Goal: Task Accomplishment & Management: Manage account settings

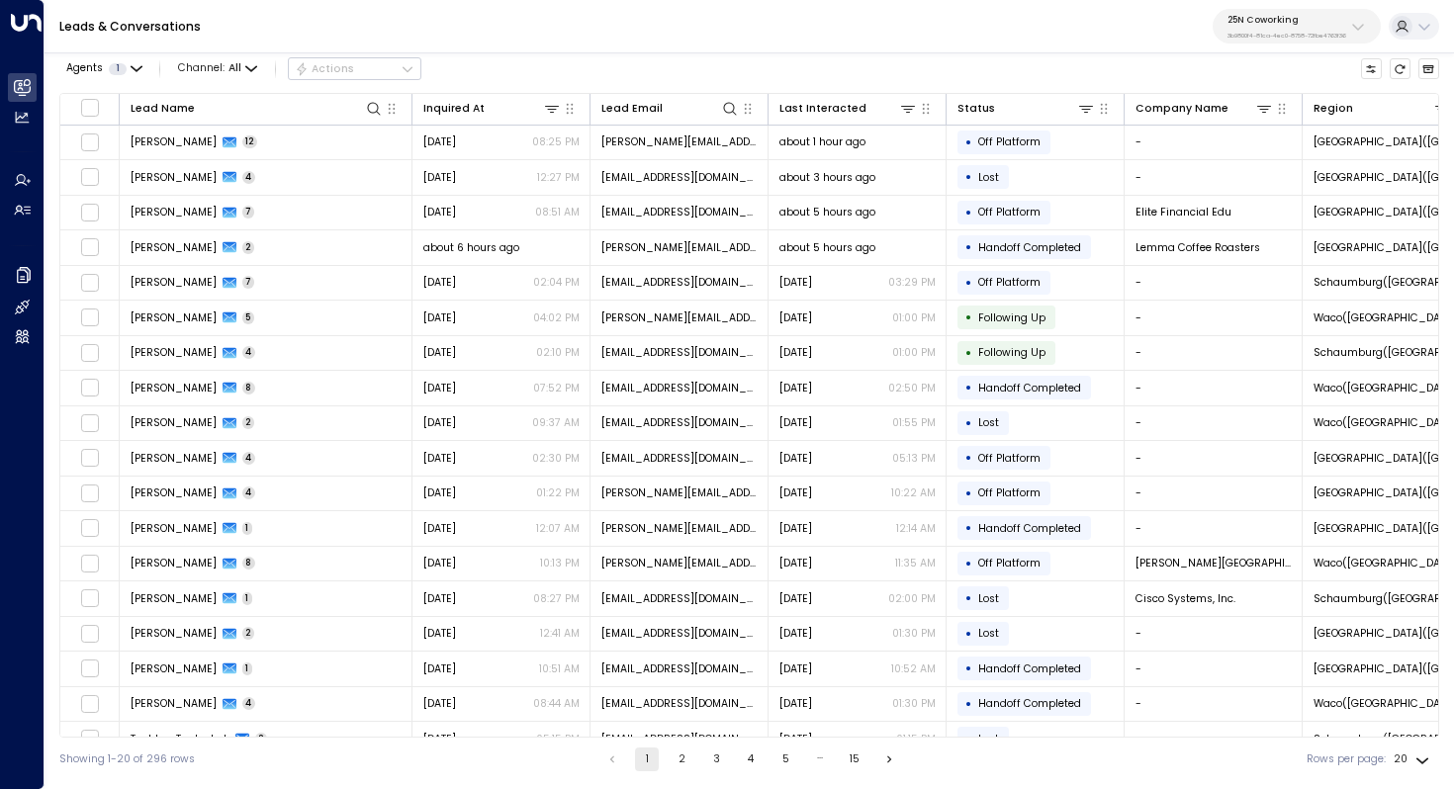
click at [1274, 25] on p "25N Coworking" at bounding box center [1287, 20] width 119 height 12
type input "****"
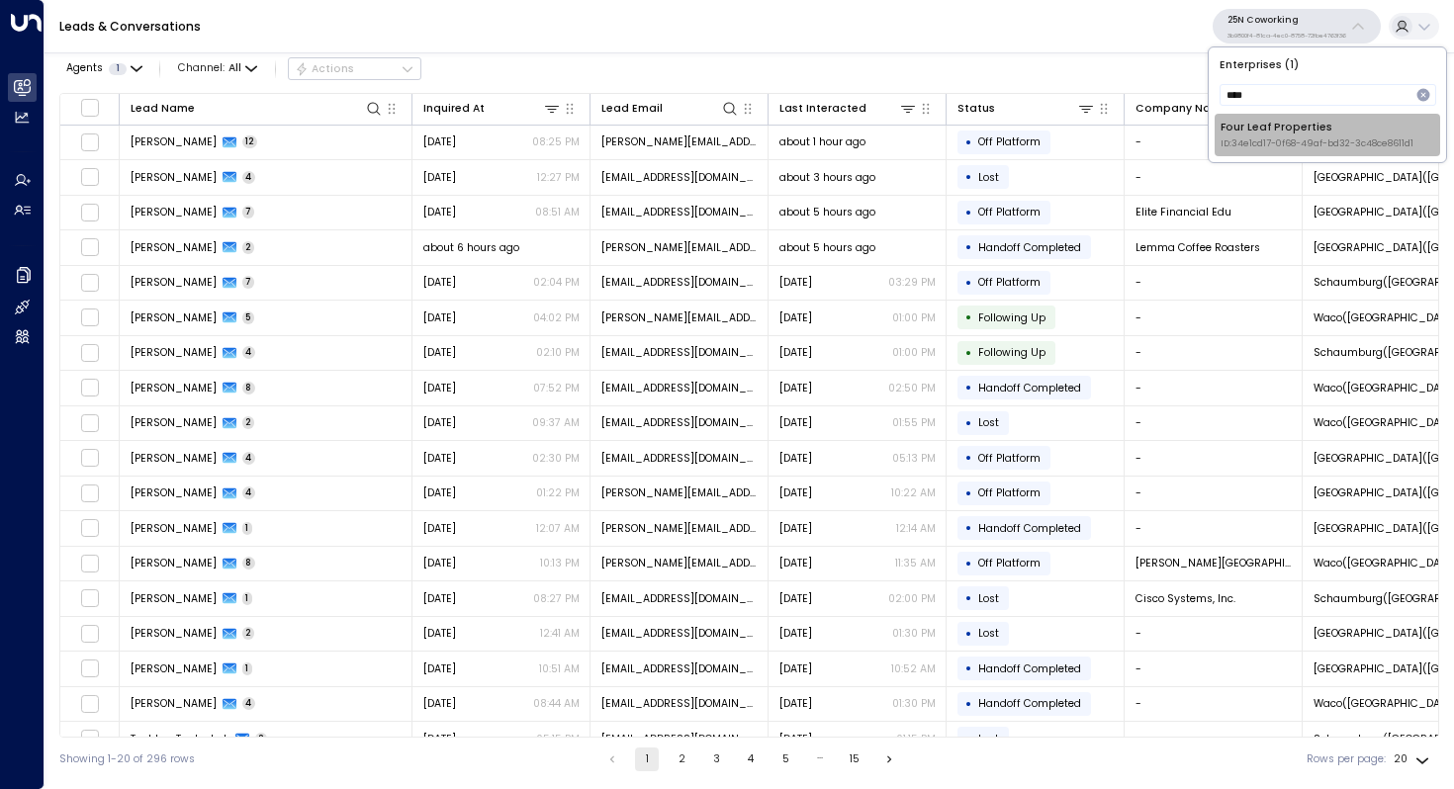
click at [1253, 144] on span "ID: 34e1cd17-0f68-49af-bd32-3c48ce8611d1" at bounding box center [1317, 144] width 193 height 14
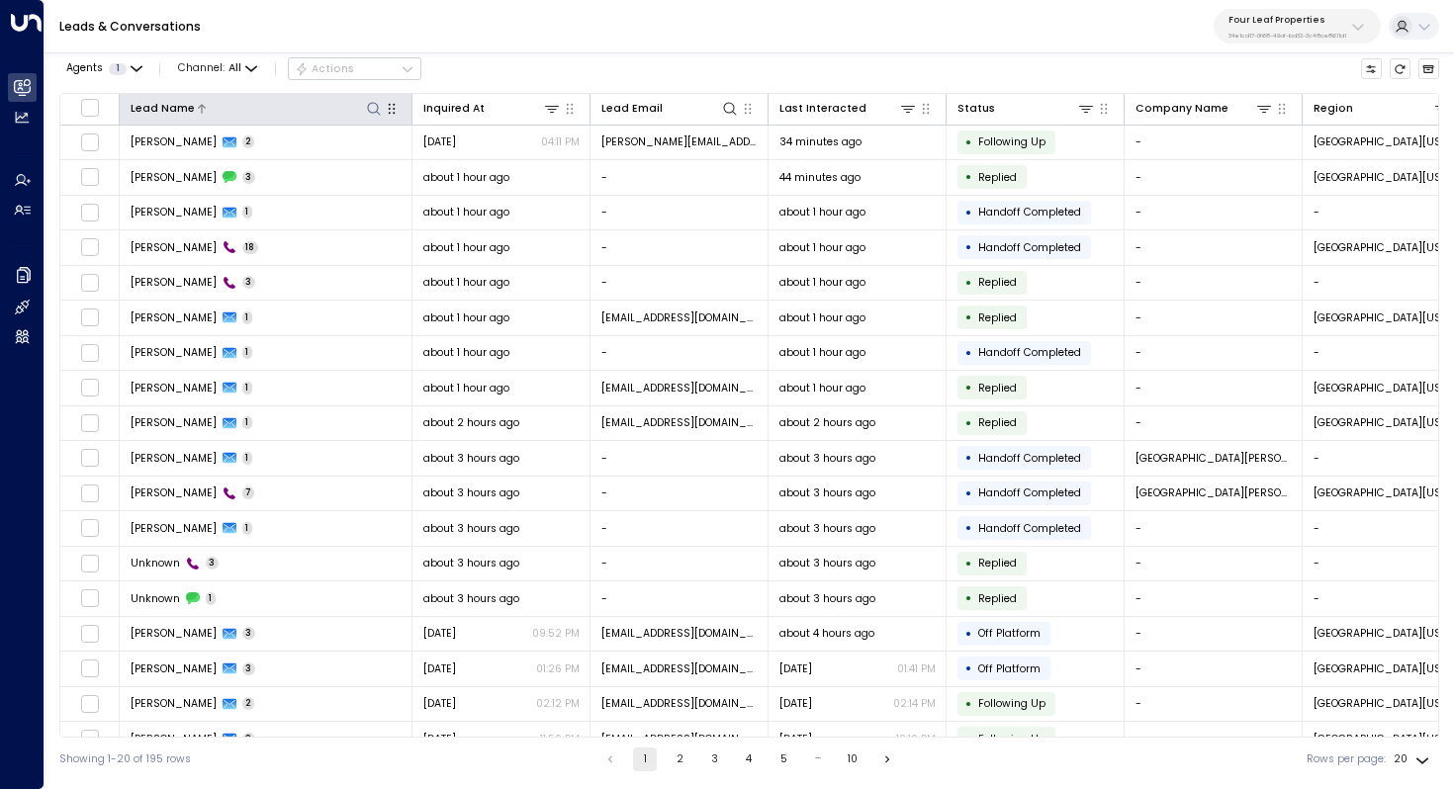
click at [374, 102] on icon at bounding box center [373, 108] width 13 height 13
type input "**********"
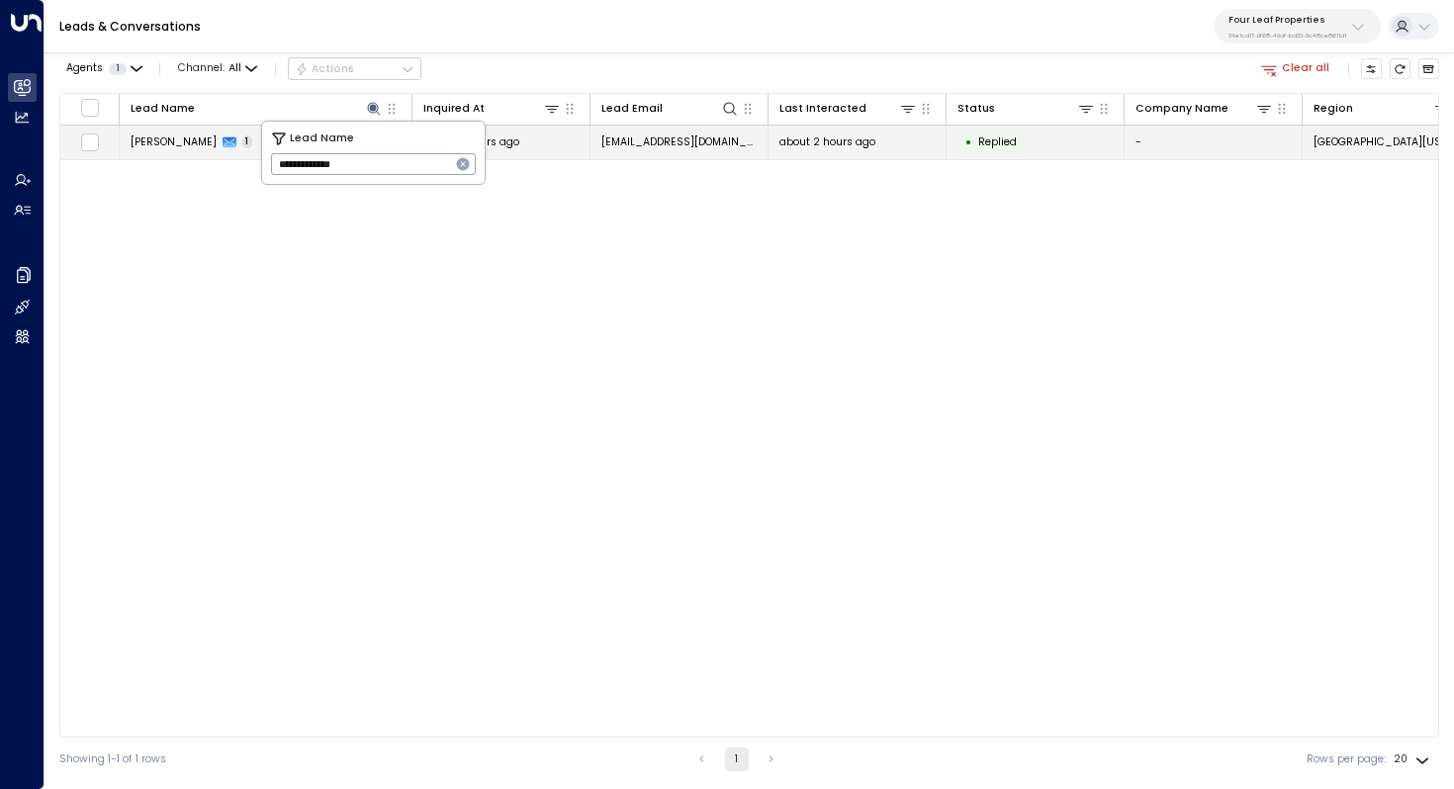
click at [161, 143] on span "Tiffany Myers" at bounding box center [174, 142] width 86 height 15
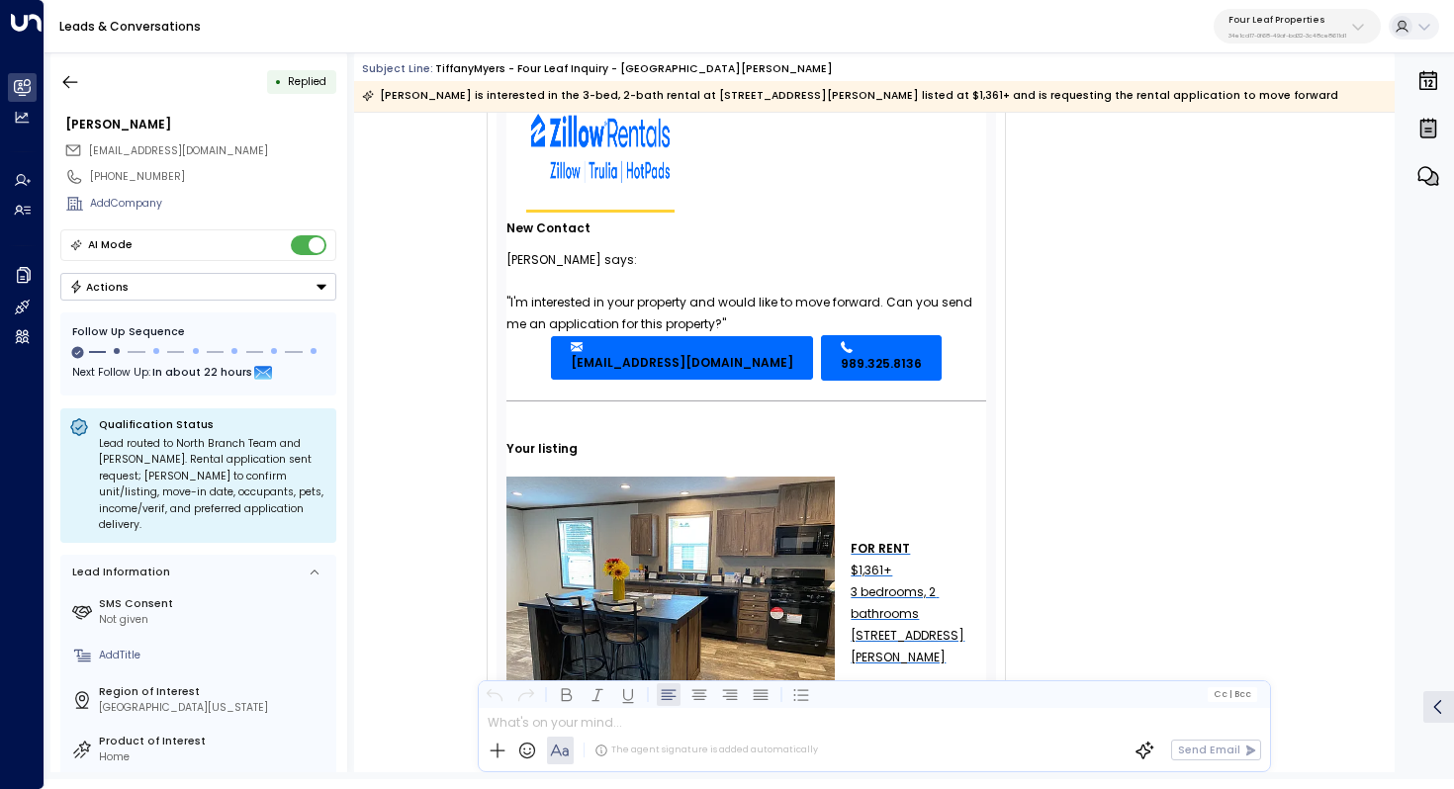
scroll to position [177, 0]
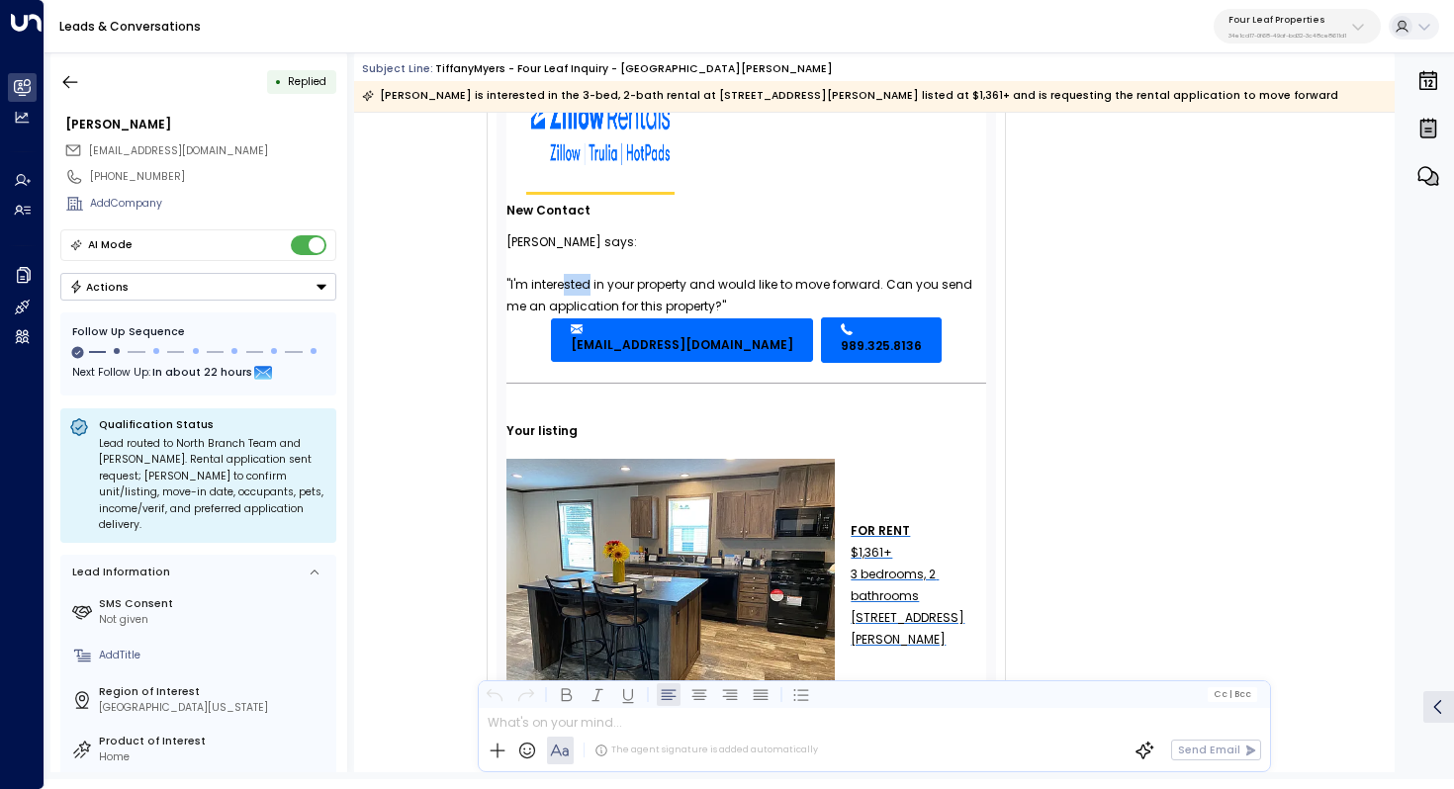
drag, startPoint x: 564, startPoint y: 288, endPoint x: 590, endPoint y: 288, distance: 25.7
click at [590, 288] on div ""I'm interested in your property and would like to move forward. Can you send m…" at bounding box center [746, 296] width 480 height 44
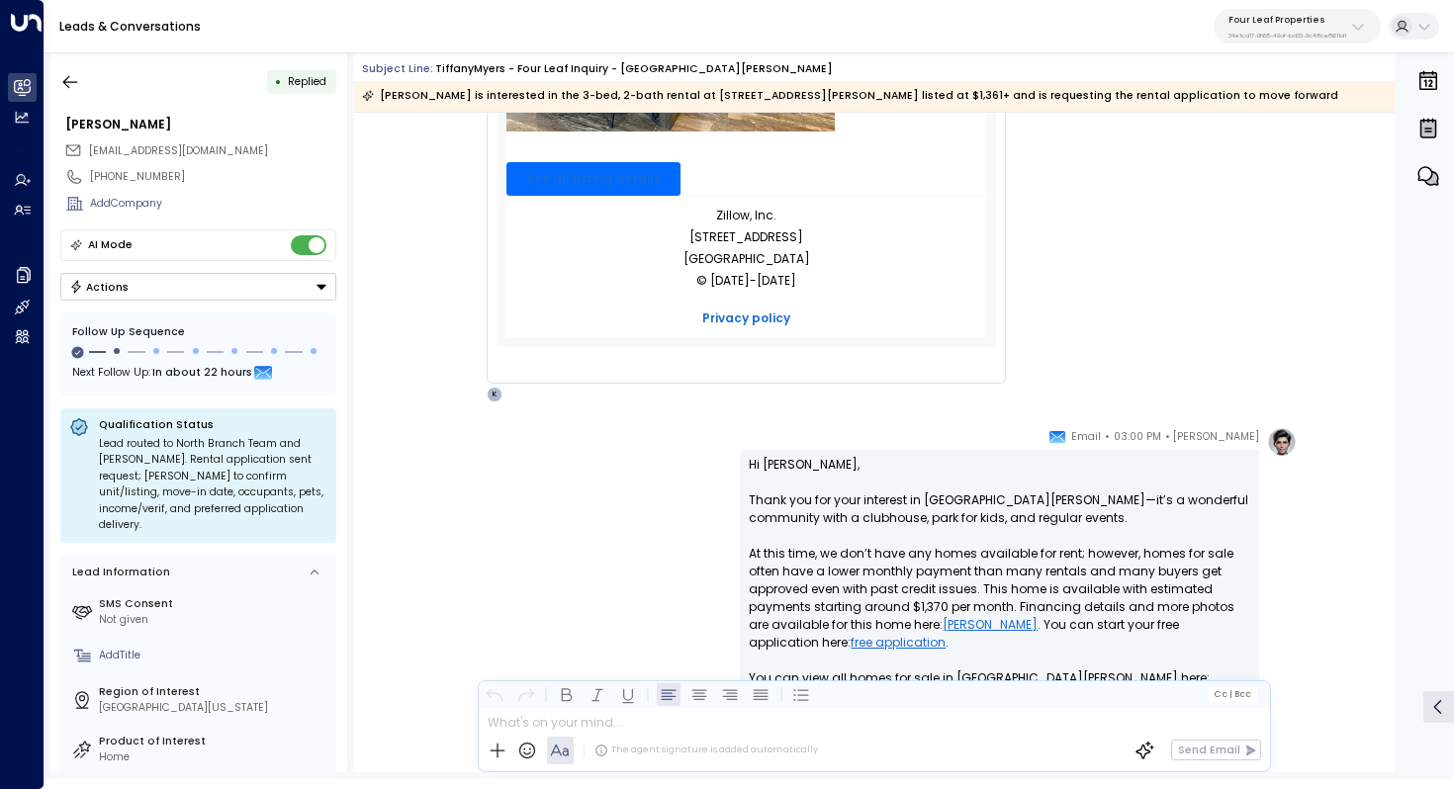
scroll to position [758, 0]
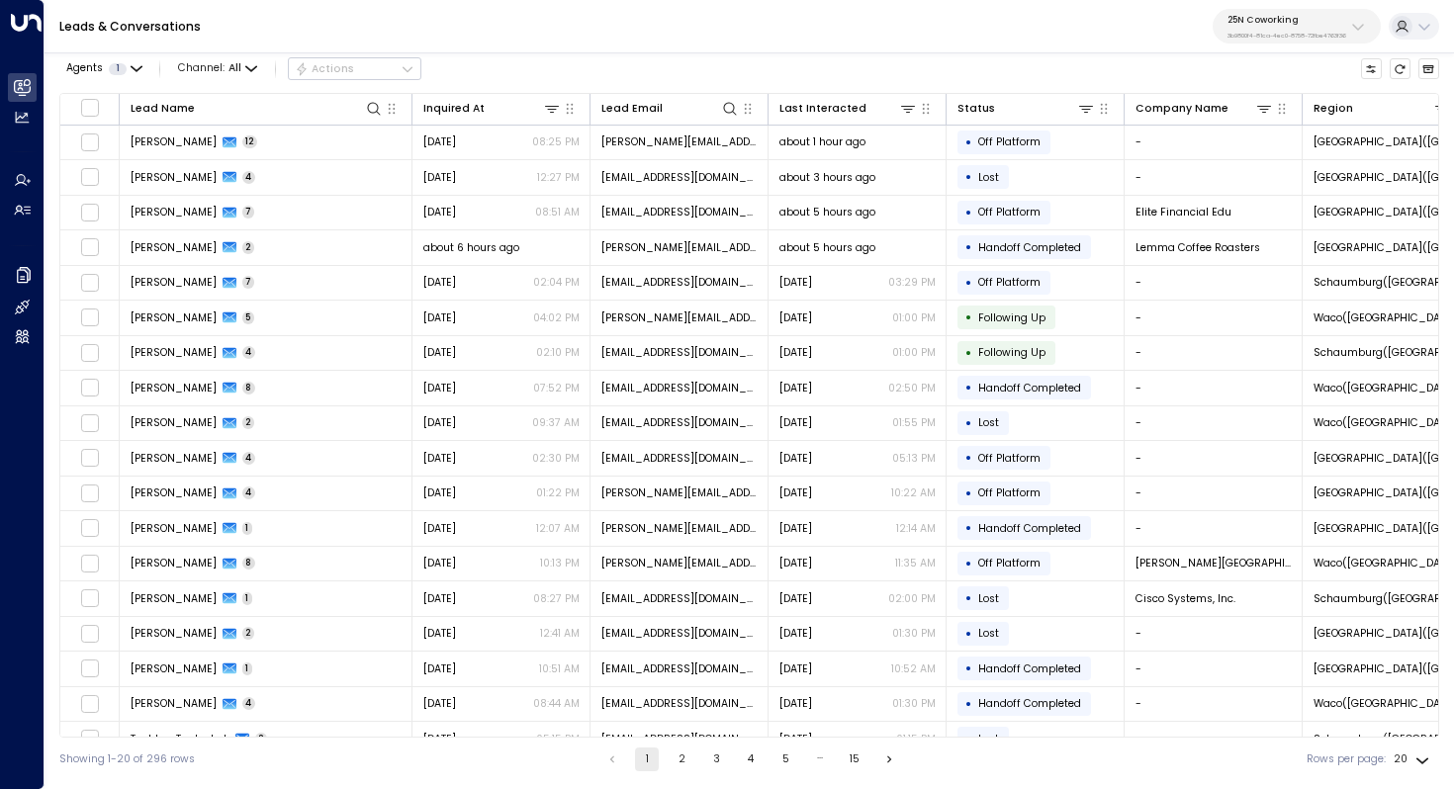
click at [1314, 33] on p "3b9800f4-81ca-4ec0-8758-72fbe4763f36" at bounding box center [1287, 36] width 119 height 8
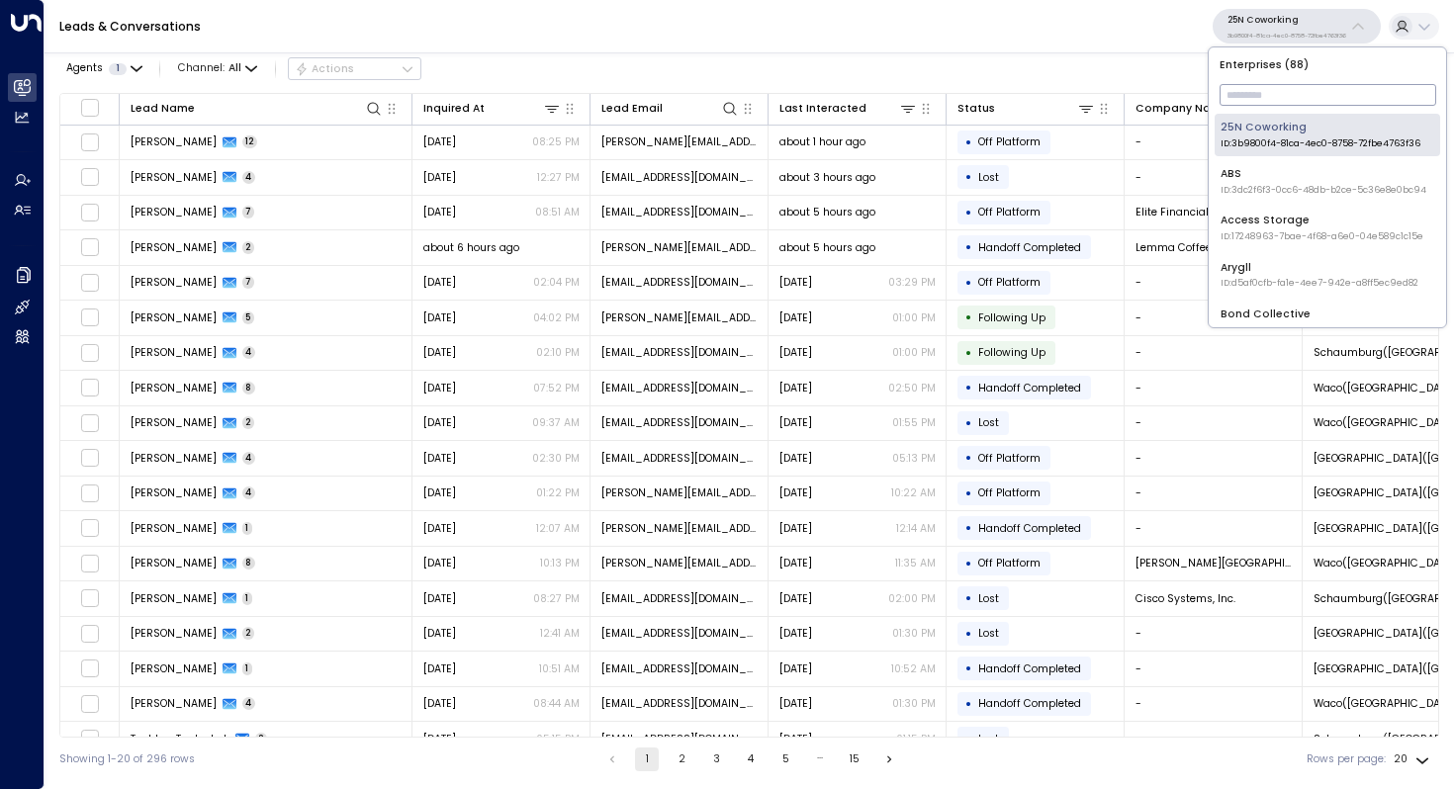
click at [884, 50] on div "Leads & Conversations 25N Coworking 3b9800f4-81ca-4ec0-8758-72fbe4763f36" at bounding box center [750, 26] width 1410 height 53
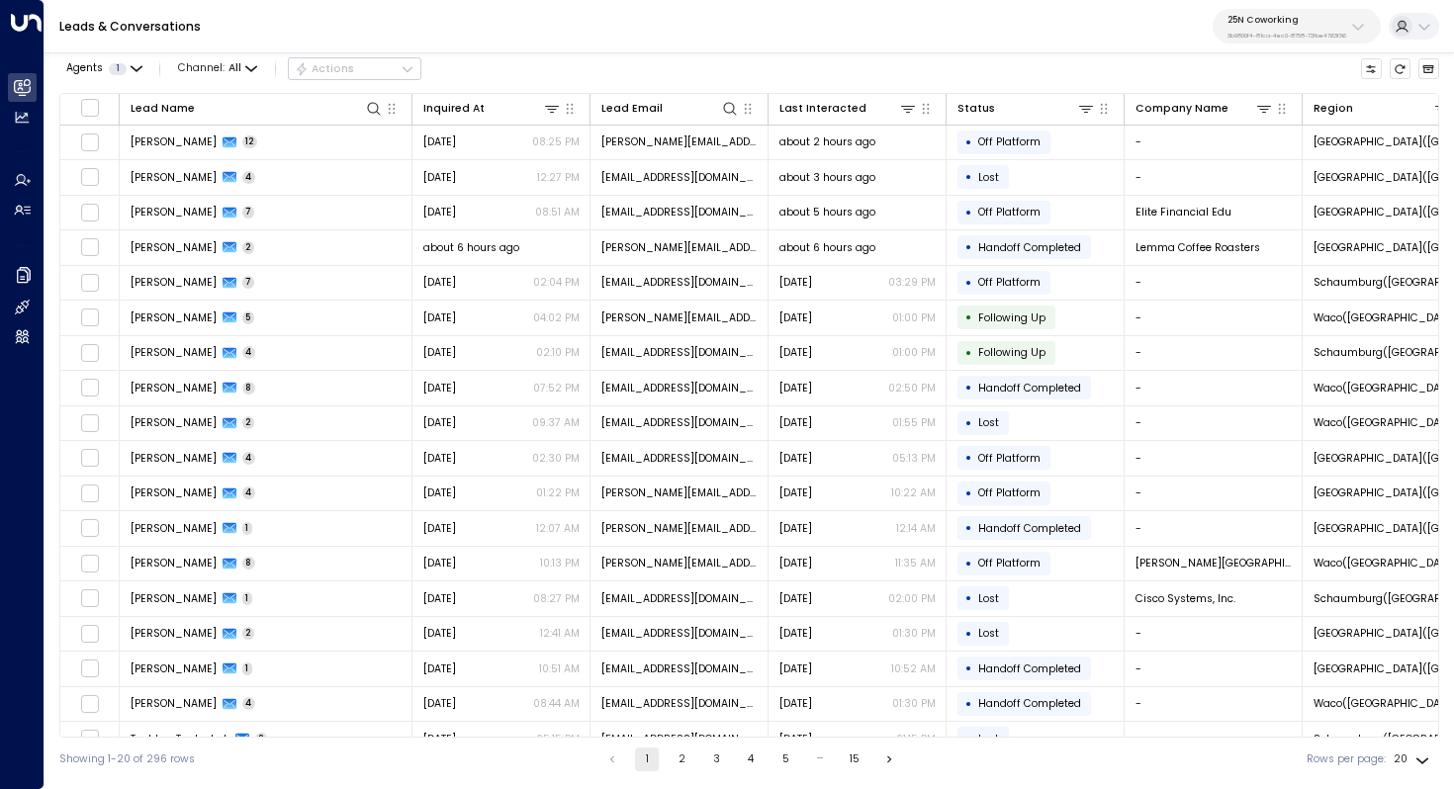
click at [168, 29] on link "Leads & Conversations" at bounding box center [129, 26] width 141 height 17
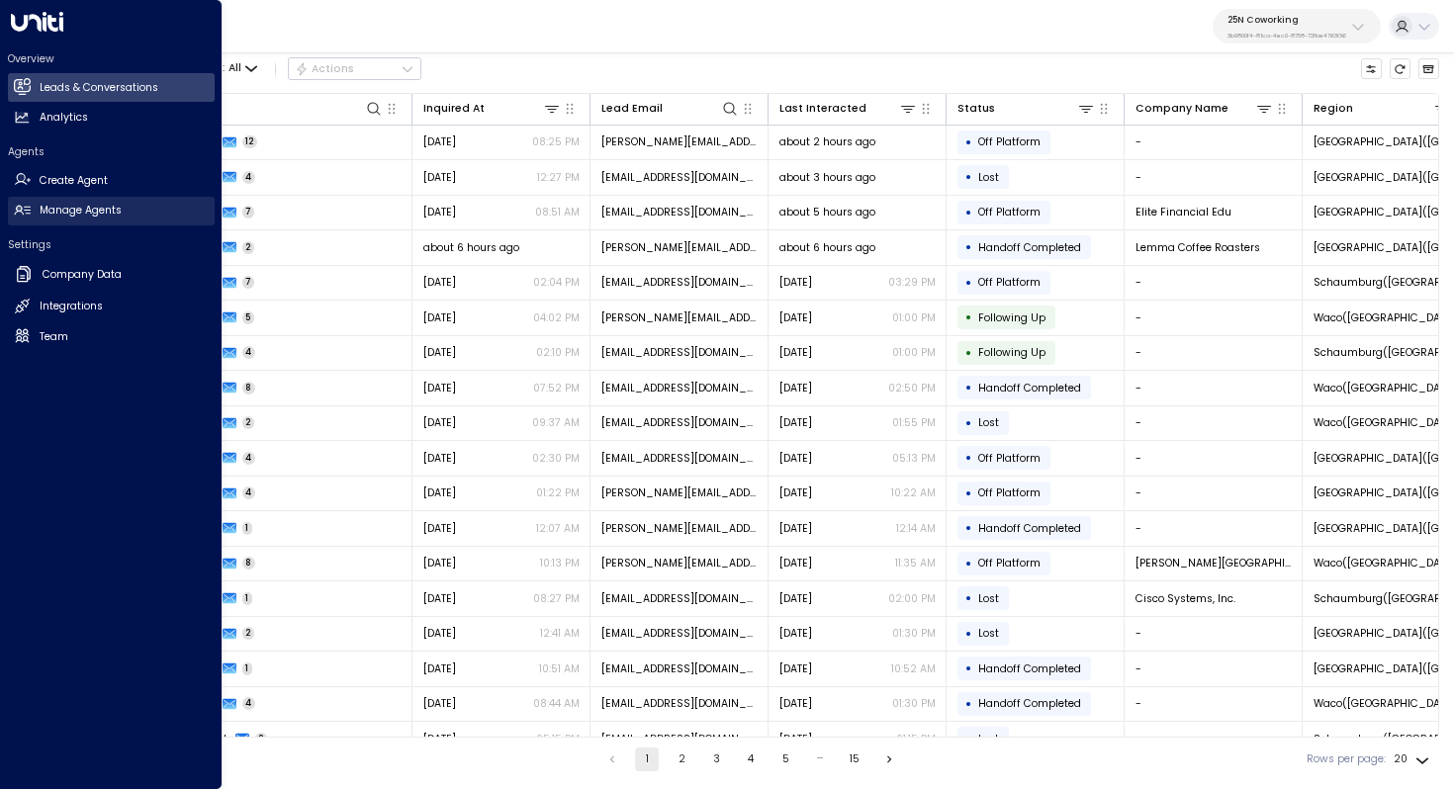
click at [111, 213] on h2 "Manage Agents" at bounding box center [81, 211] width 82 height 16
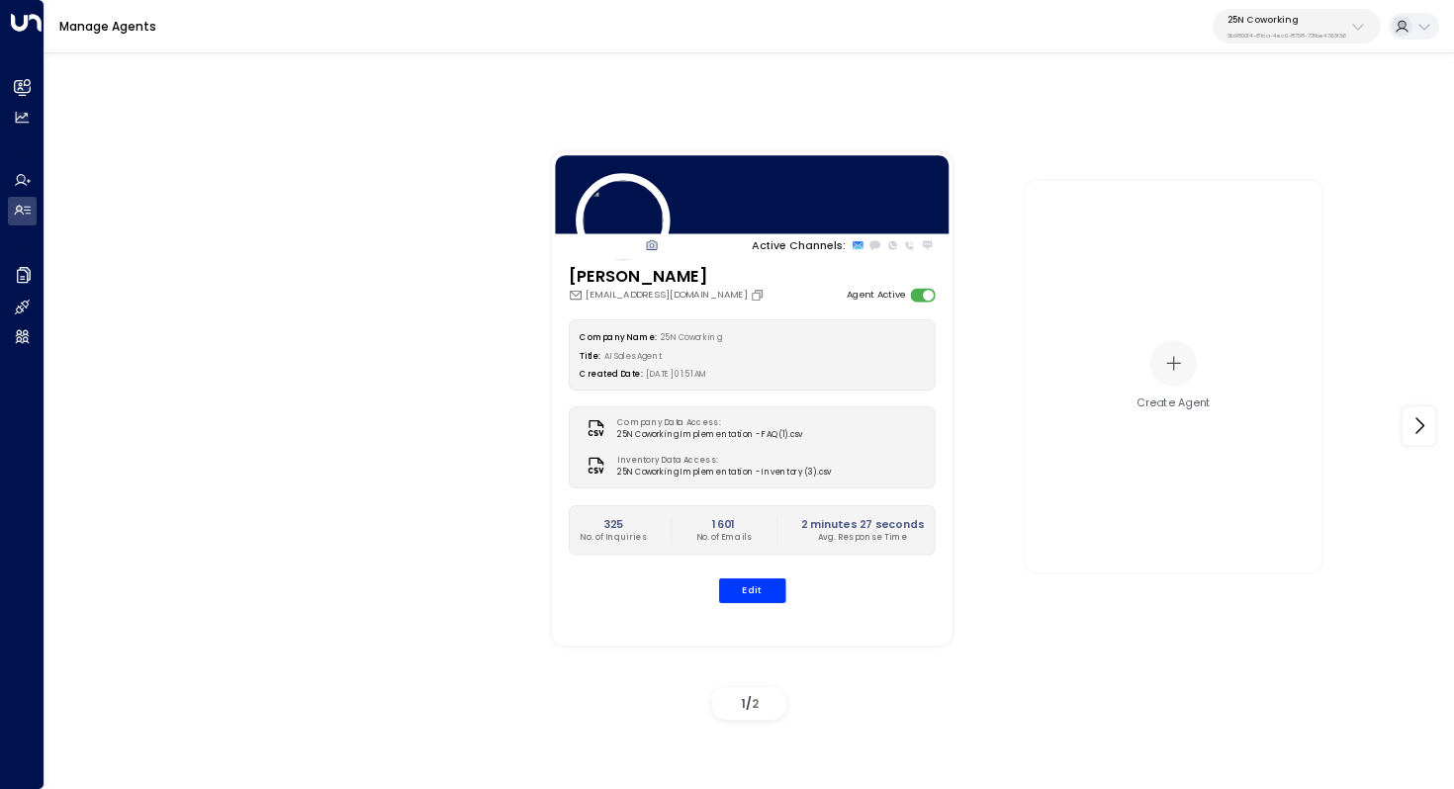
click at [1298, 25] on p "25N Coworking" at bounding box center [1287, 20] width 119 height 12
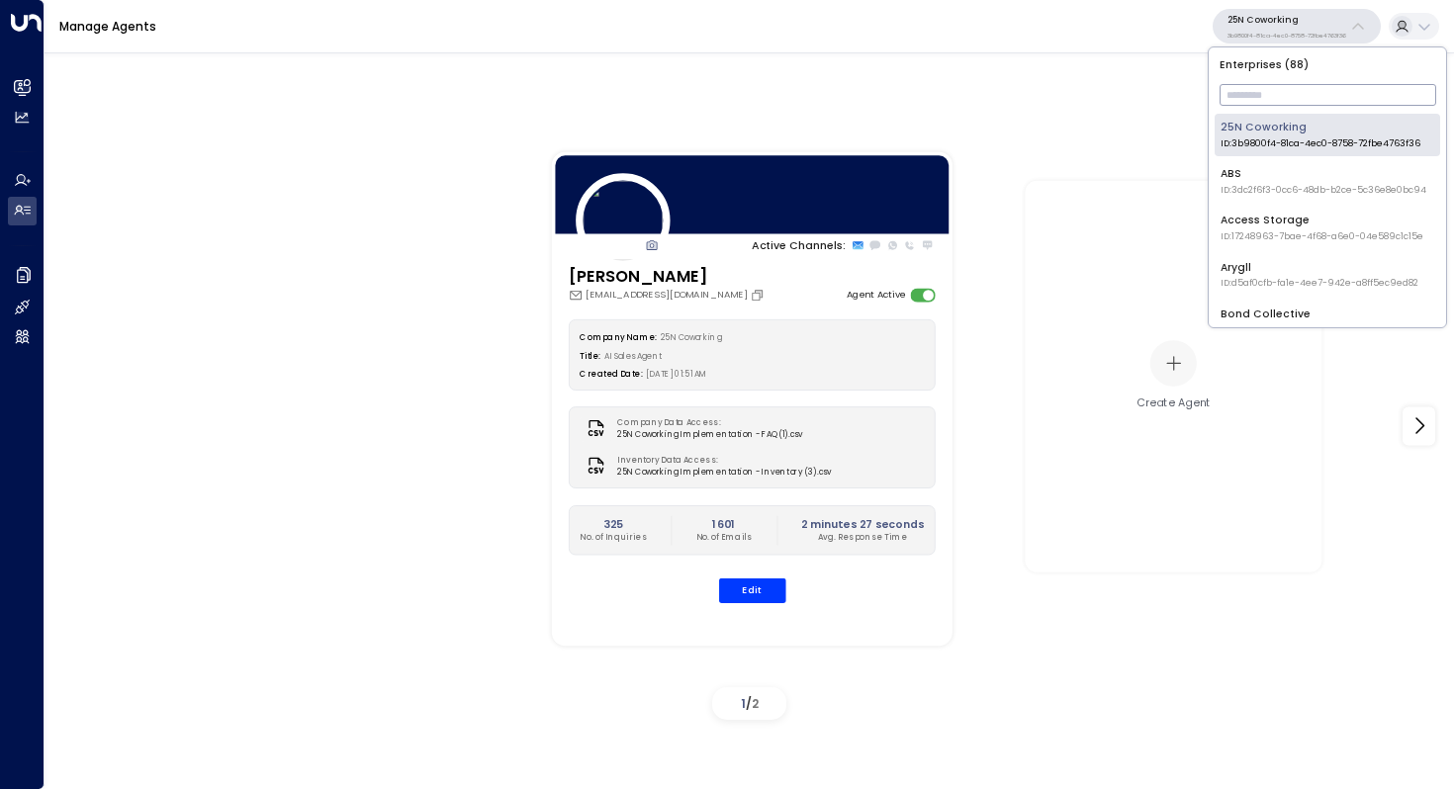
click at [1278, 94] on input "text" at bounding box center [1328, 95] width 217 height 32
click at [1282, 220] on div "Access Storage ID: 17248963-7bae-4f68-a6e0-04e589c1c15e" at bounding box center [1322, 228] width 203 height 31
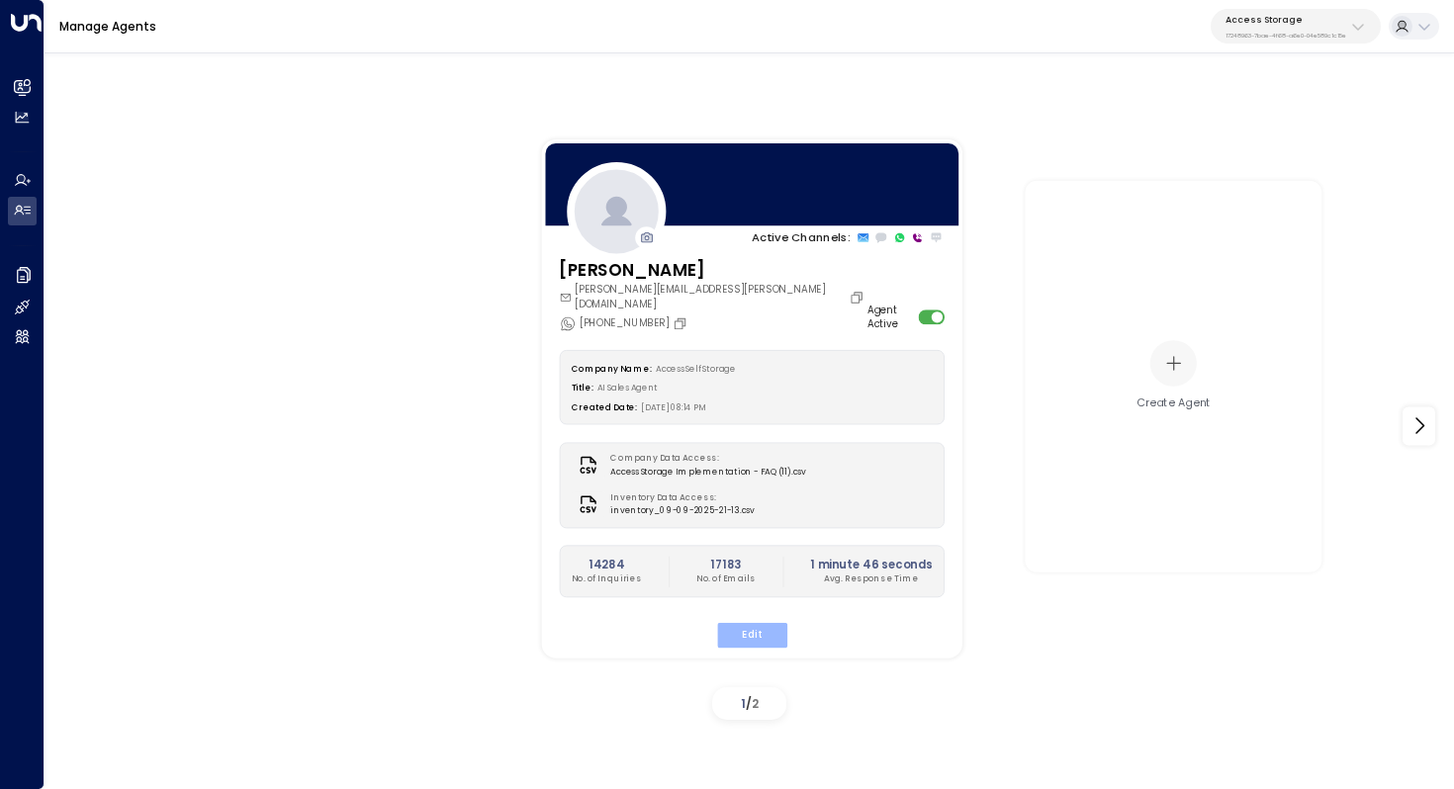
click at [751, 622] on button "Edit" at bounding box center [751, 635] width 70 height 26
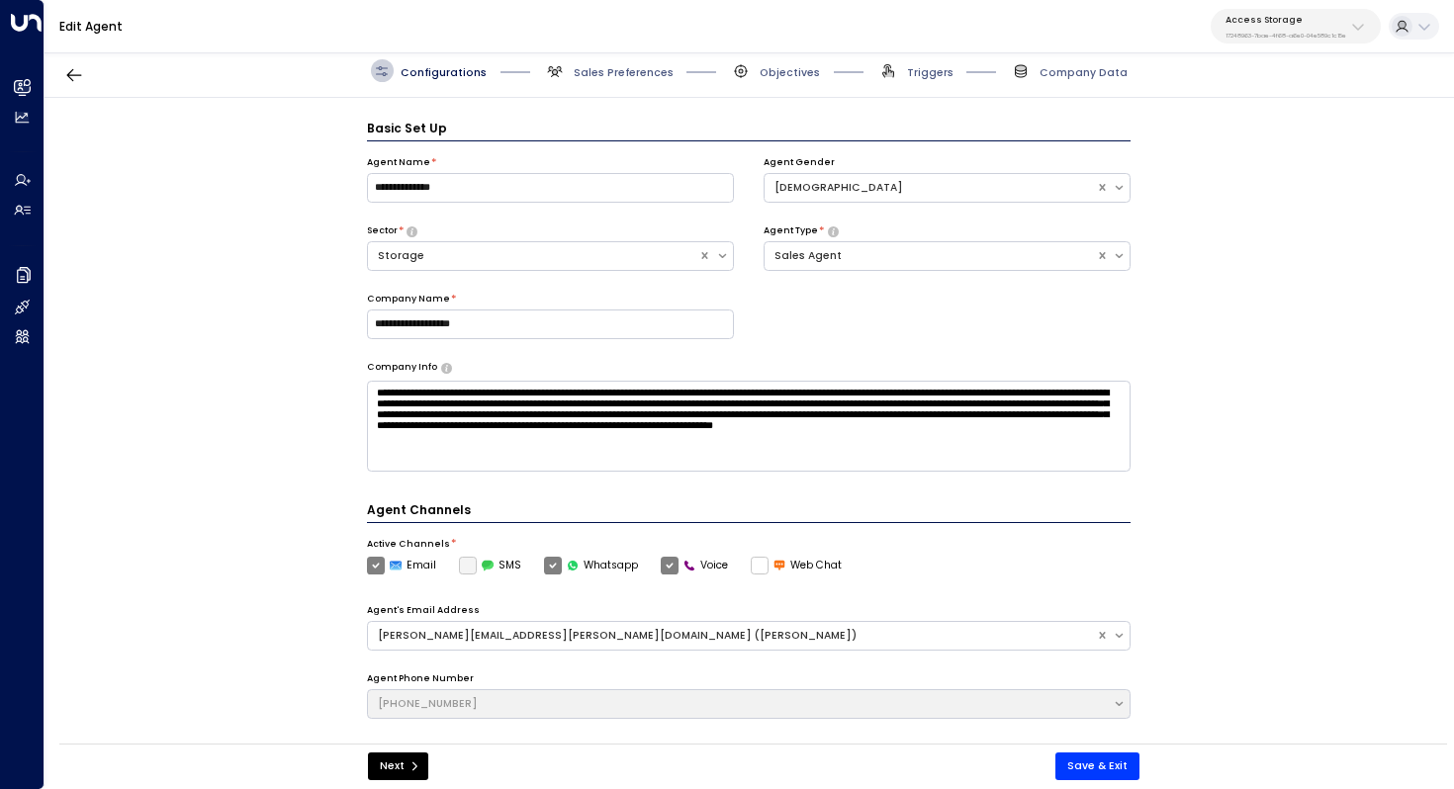
scroll to position [22, 0]
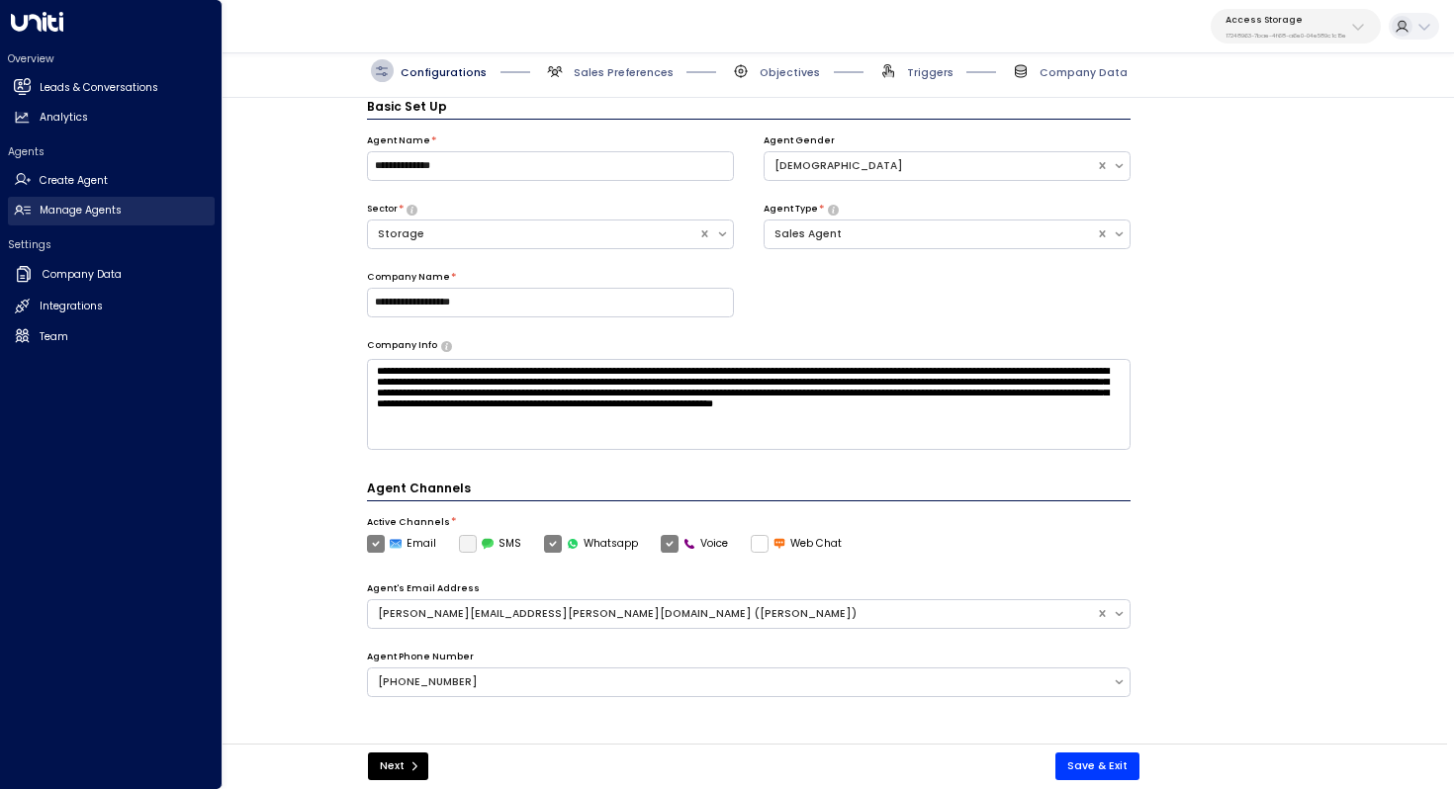
click at [109, 210] on h2 "Manage Agents" at bounding box center [81, 211] width 82 height 16
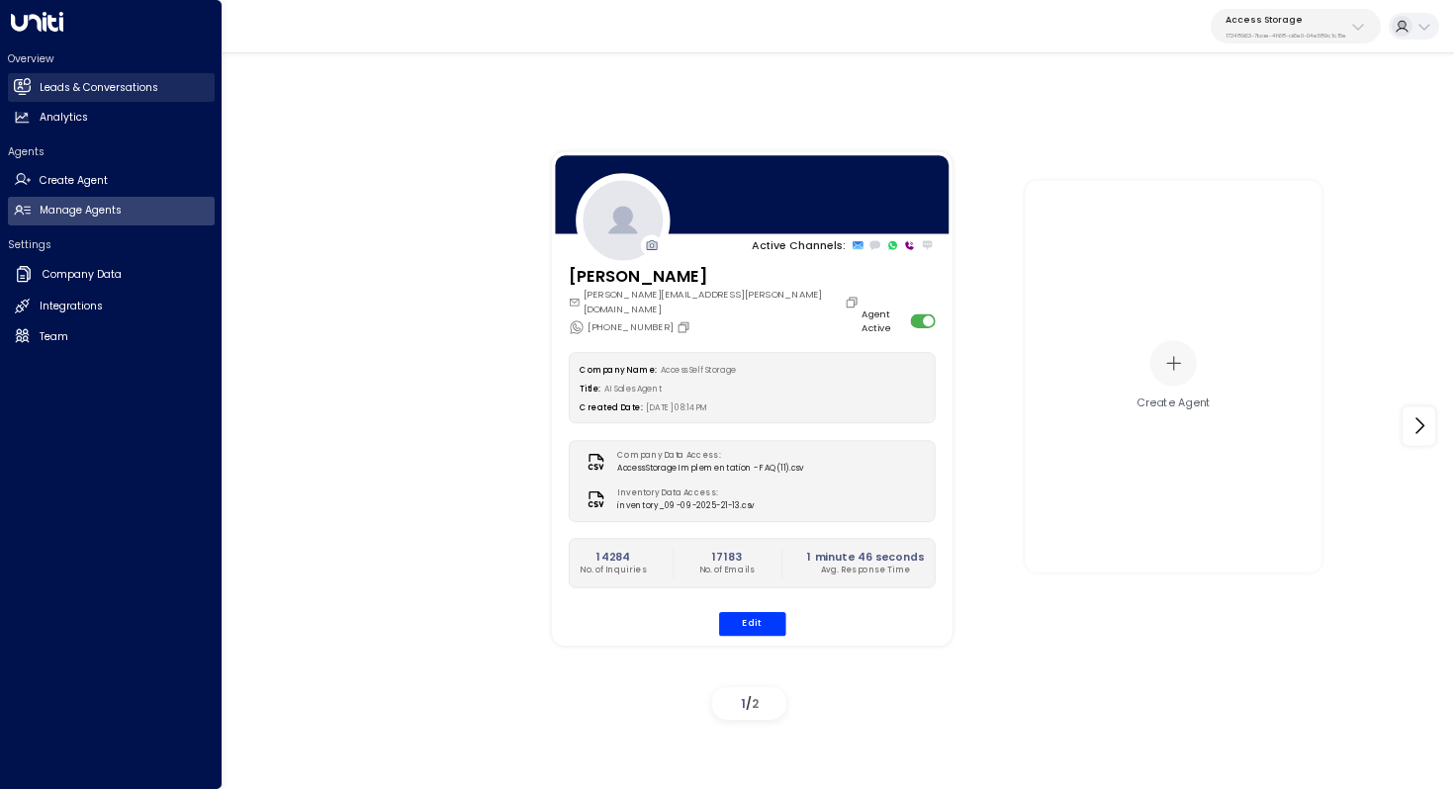
click at [100, 87] on h2 "Leads & Conversations" at bounding box center [99, 88] width 119 height 16
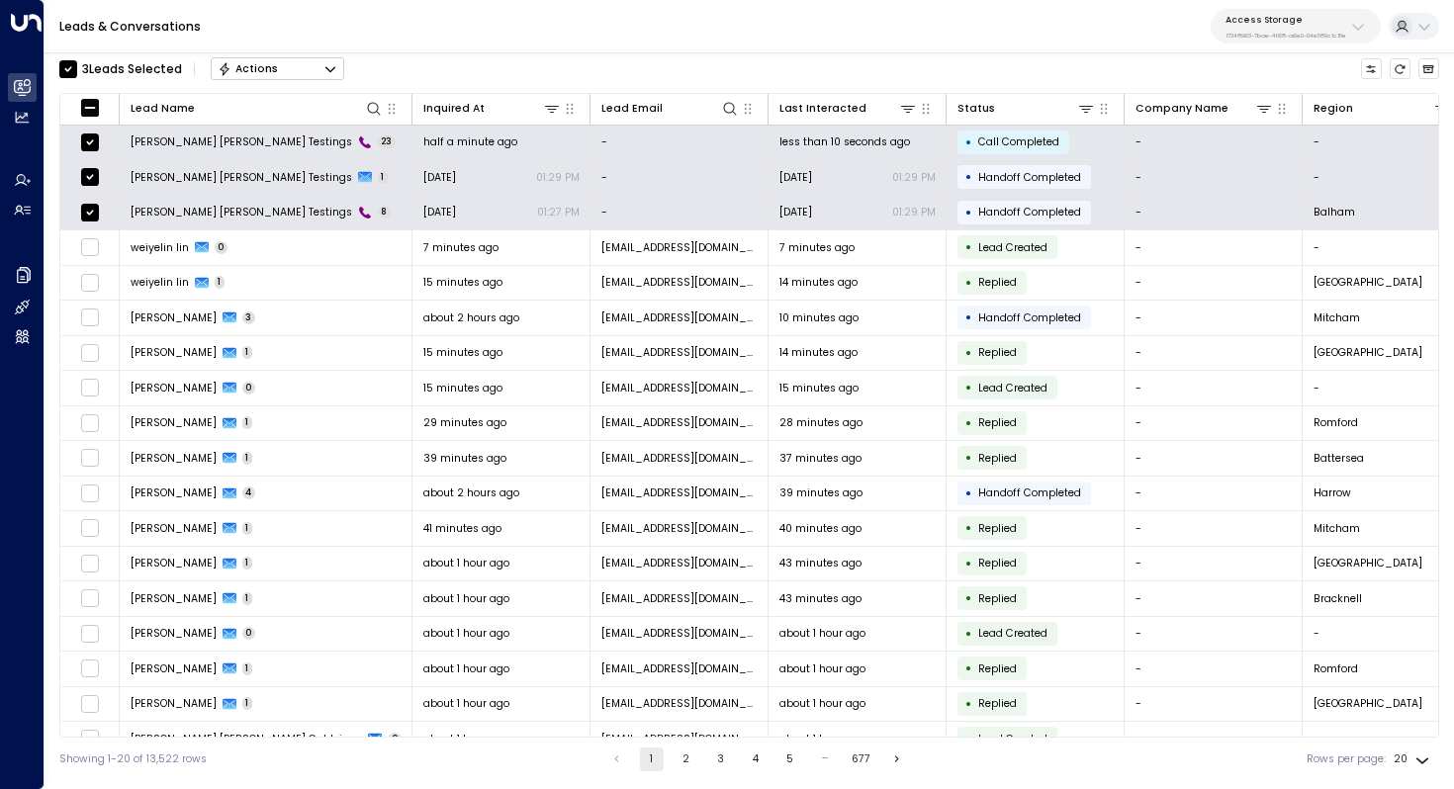
click at [337, 72] on icon "Button group with a nested menu" at bounding box center [330, 69] width 14 height 14
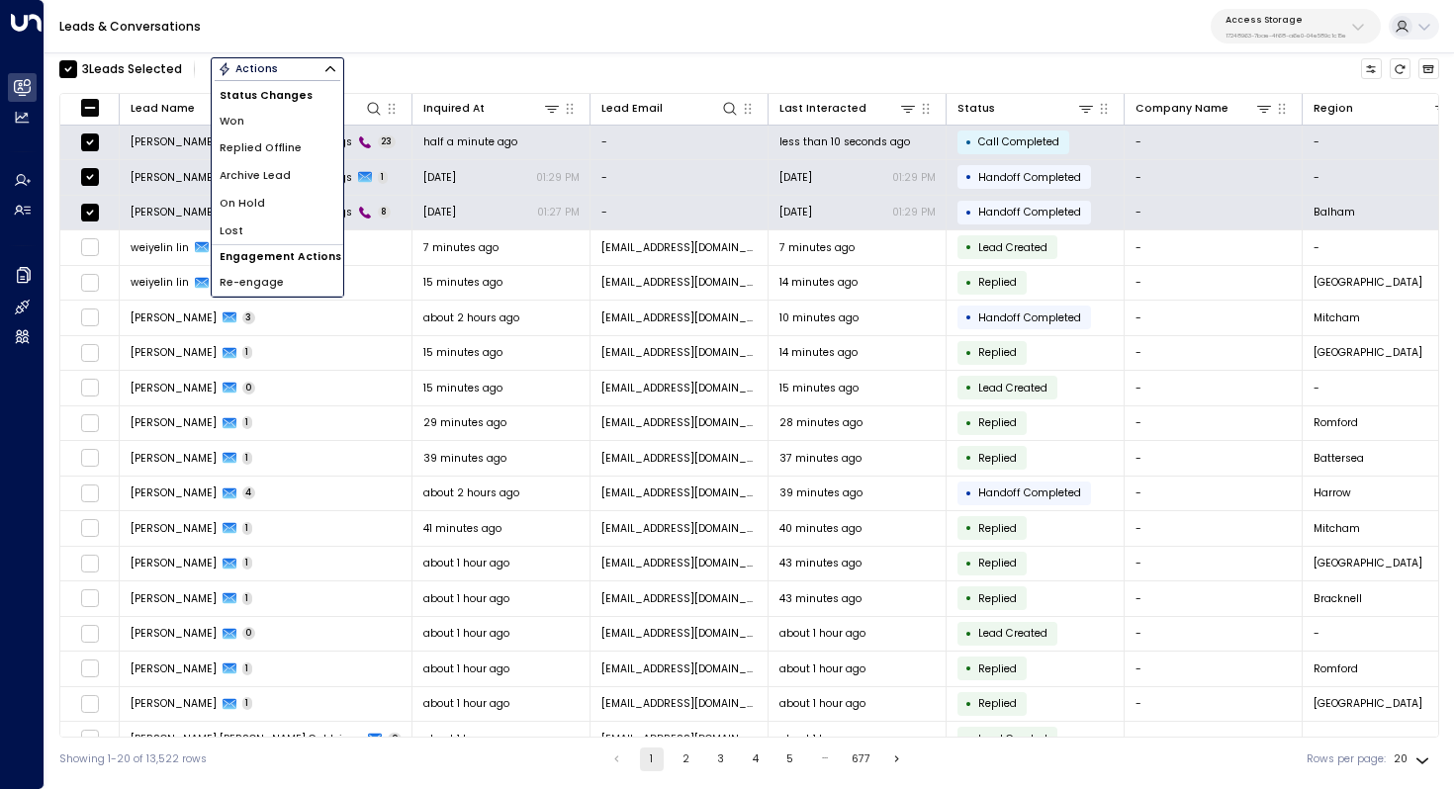
click at [377, 67] on div "3 Lead s Selected Actions Status Changes Won Replied Offline Archive Lead On Ho…" at bounding box center [749, 69] width 1380 height 34
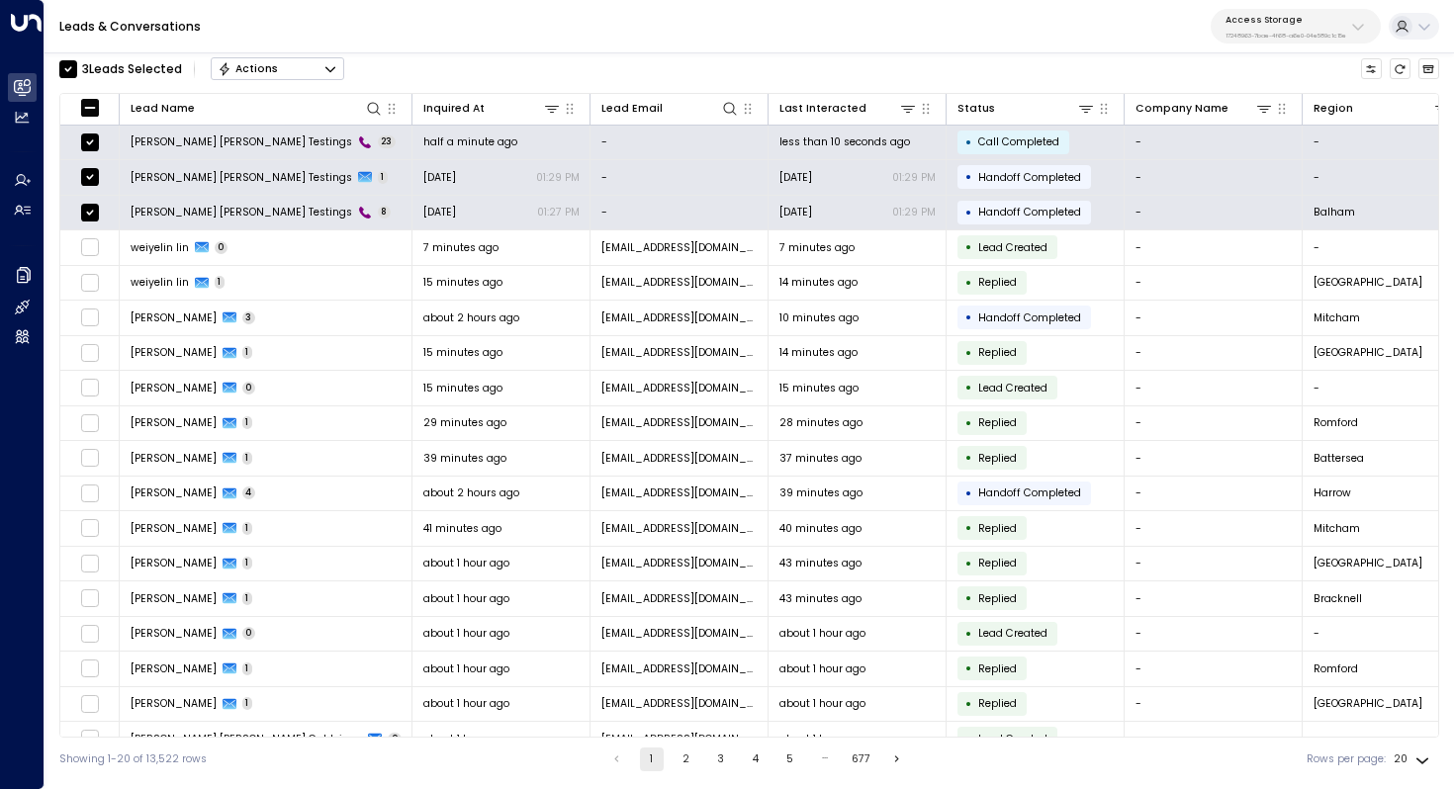
click at [333, 71] on icon "Button group with a nested menu" at bounding box center [330, 69] width 14 height 14
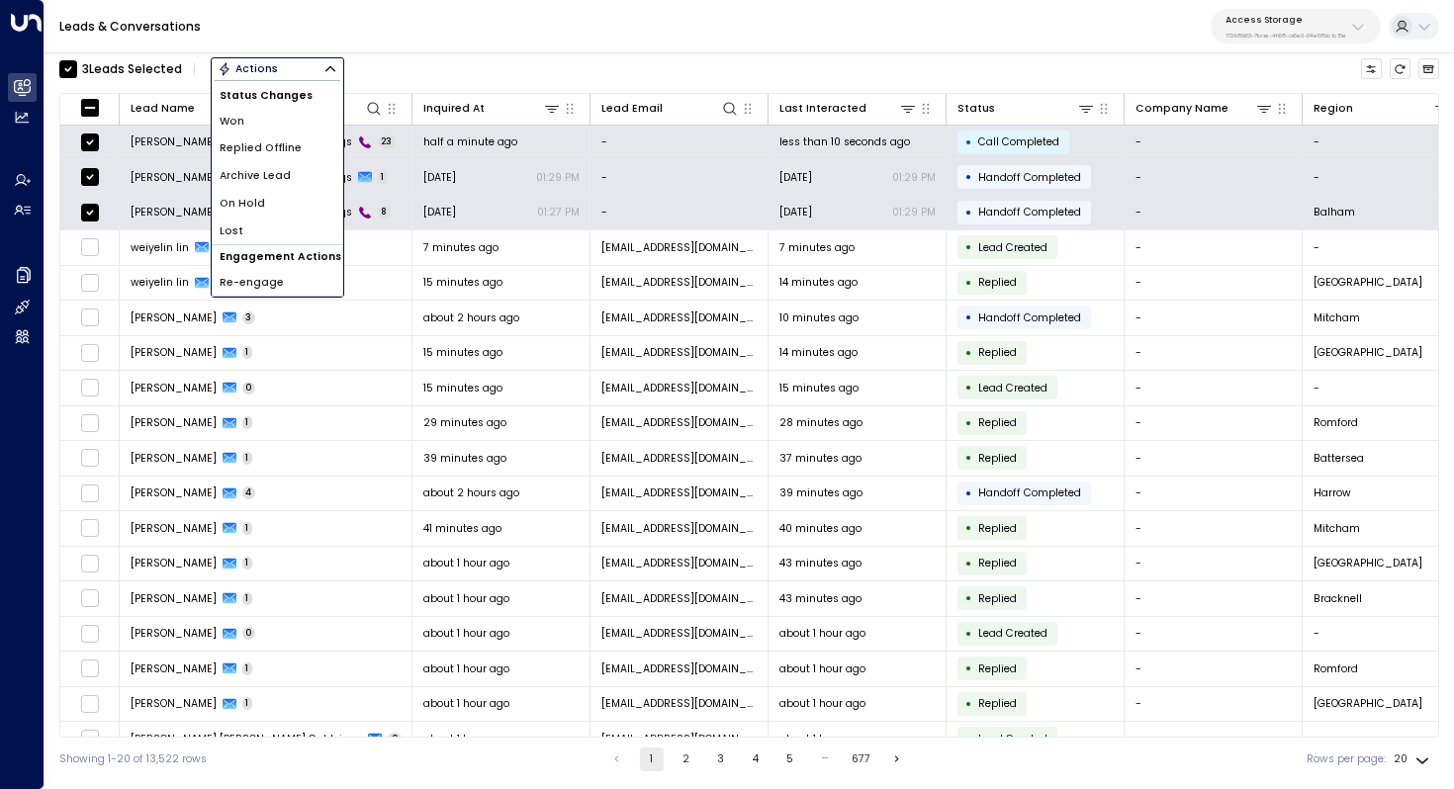
click at [426, 67] on div "3 Lead s Selected Actions Status Changes Won Replied Offline Archive Lead On Ho…" at bounding box center [749, 69] width 1380 height 34
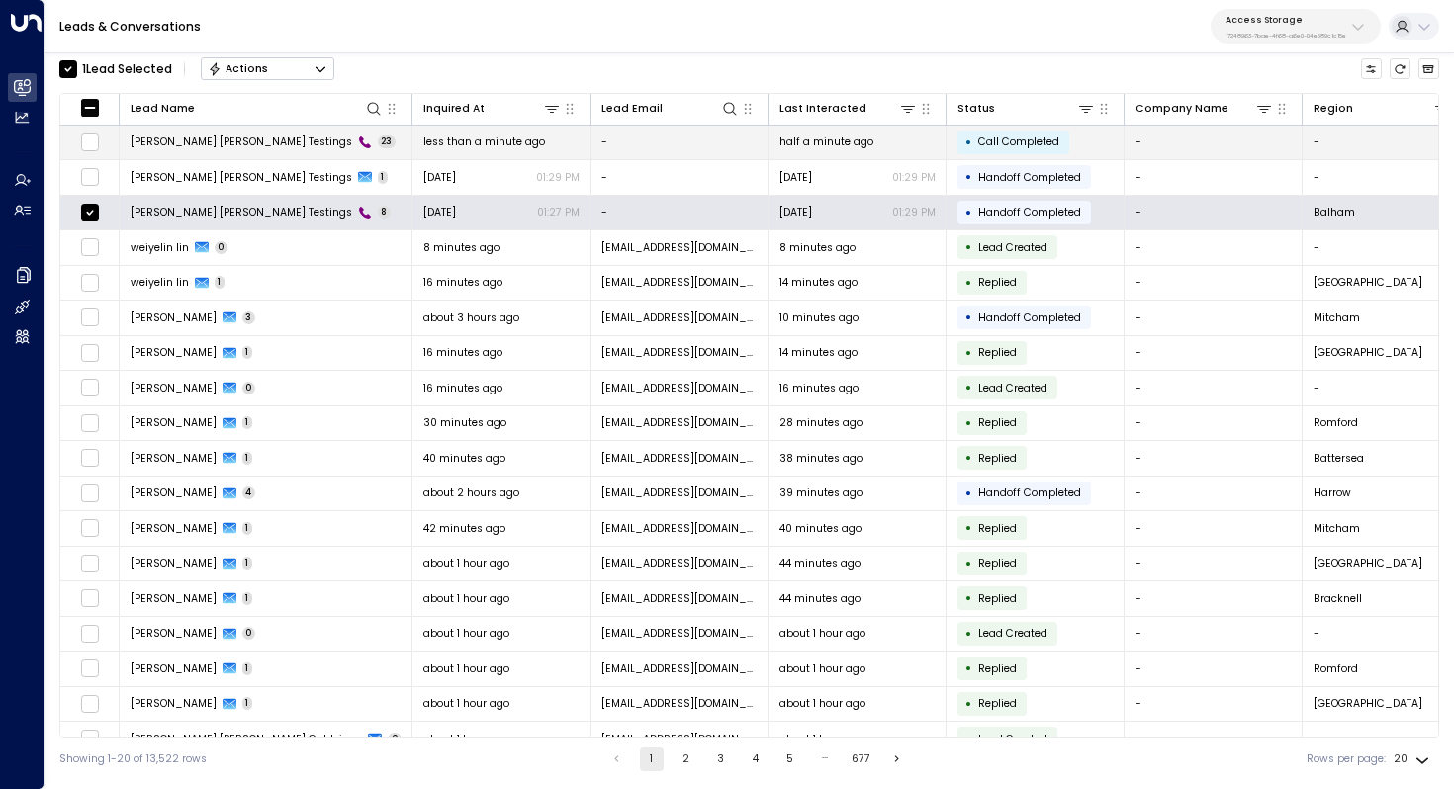
click at [193, 137] on span "Gilden Carrick Testings" at bounding box center [242, 142] width 222 height 15
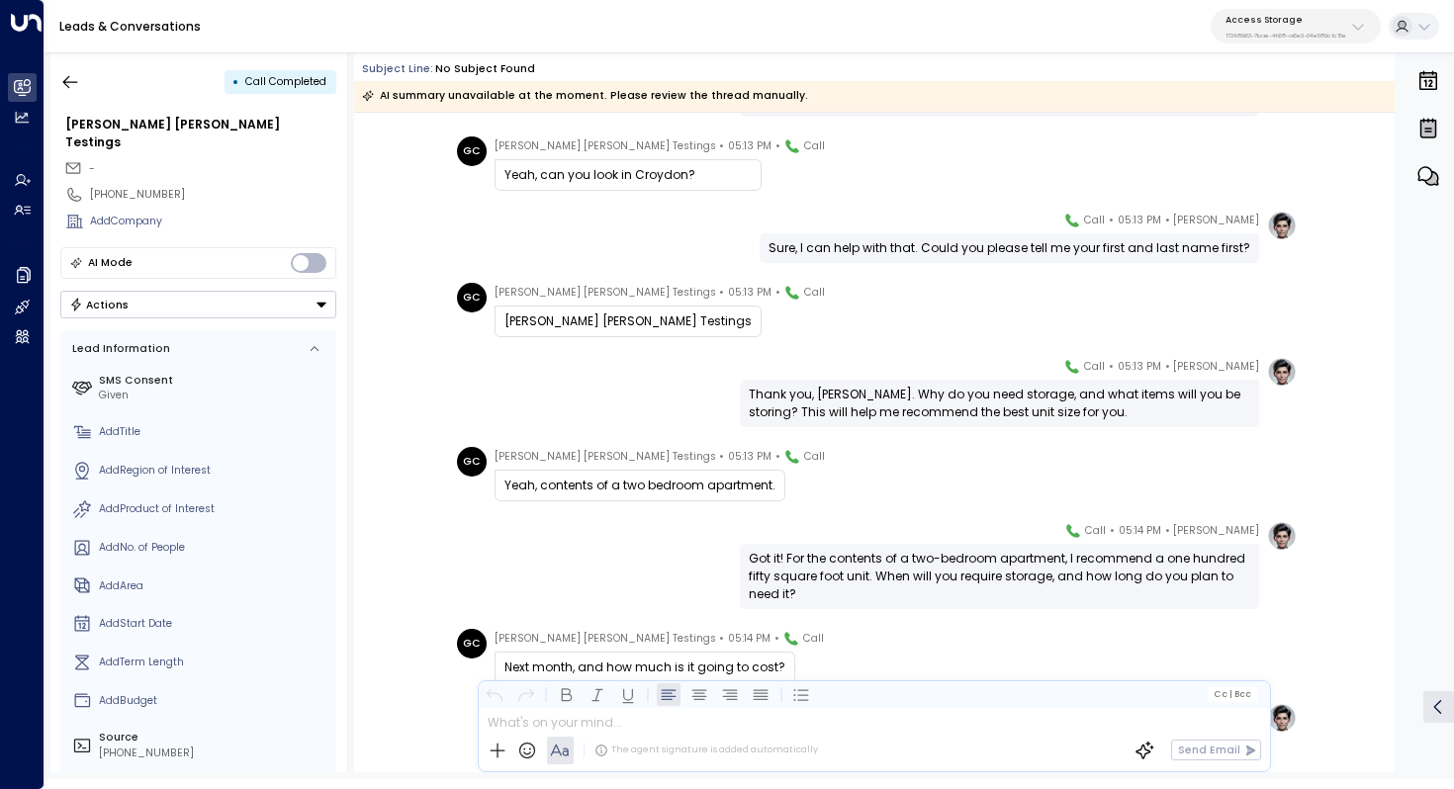
scroll to position [201, 0]
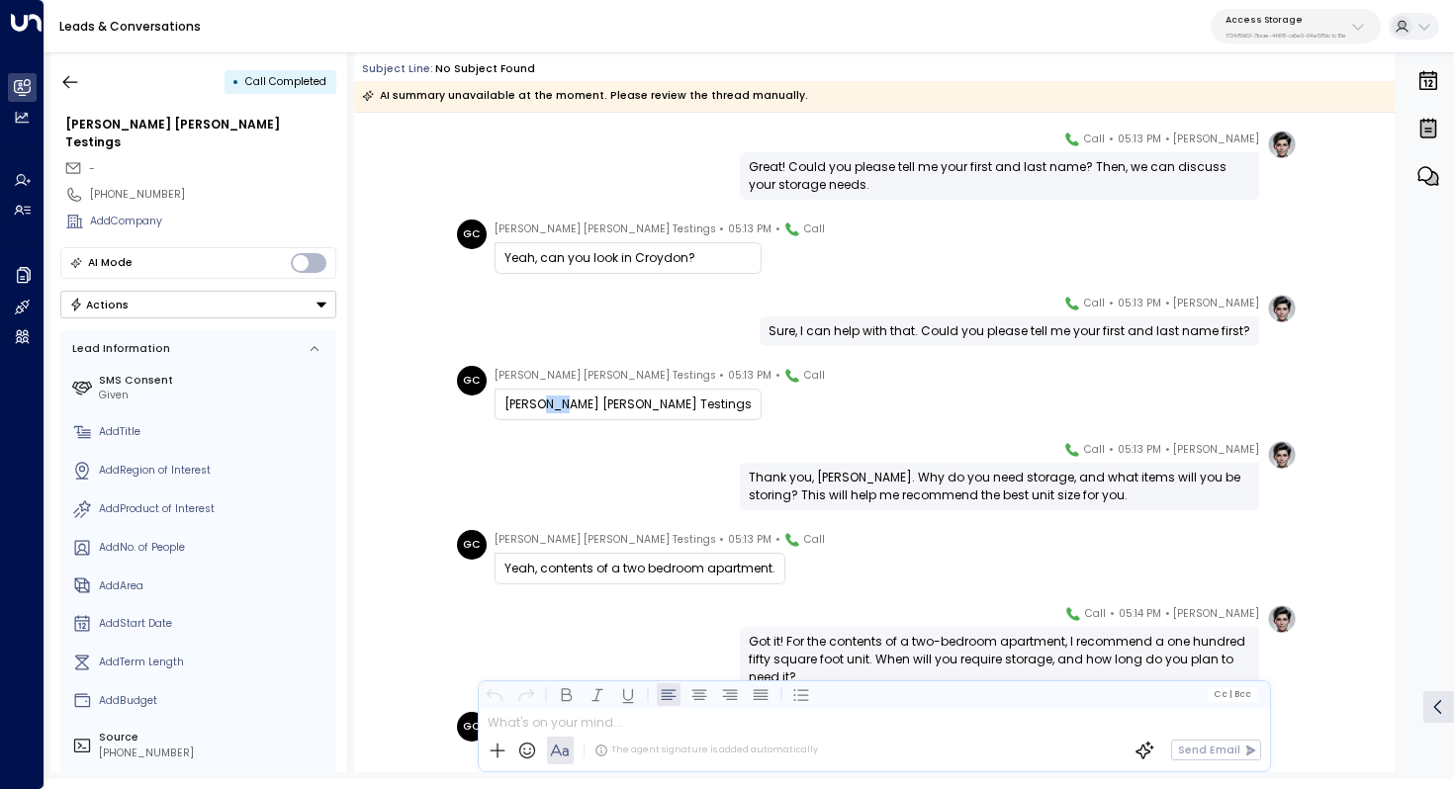
drag, startPoint x: 541, startPoint y: 411, endPoint x: 563, endPoint y: 411, distance: 21.8
click at [563, 411] on div "Gilden Carrick Testings" at bounding box center [627, 405] width 247 height 18
drag, startPoint x: 609, startPoint y: 411, endPoint x: 587, endPoint y: 411, distance: 22.8
click at [587, 411] on div "Gilden Carrick Testings" at bounding box center [627, 405] width 247 height 18
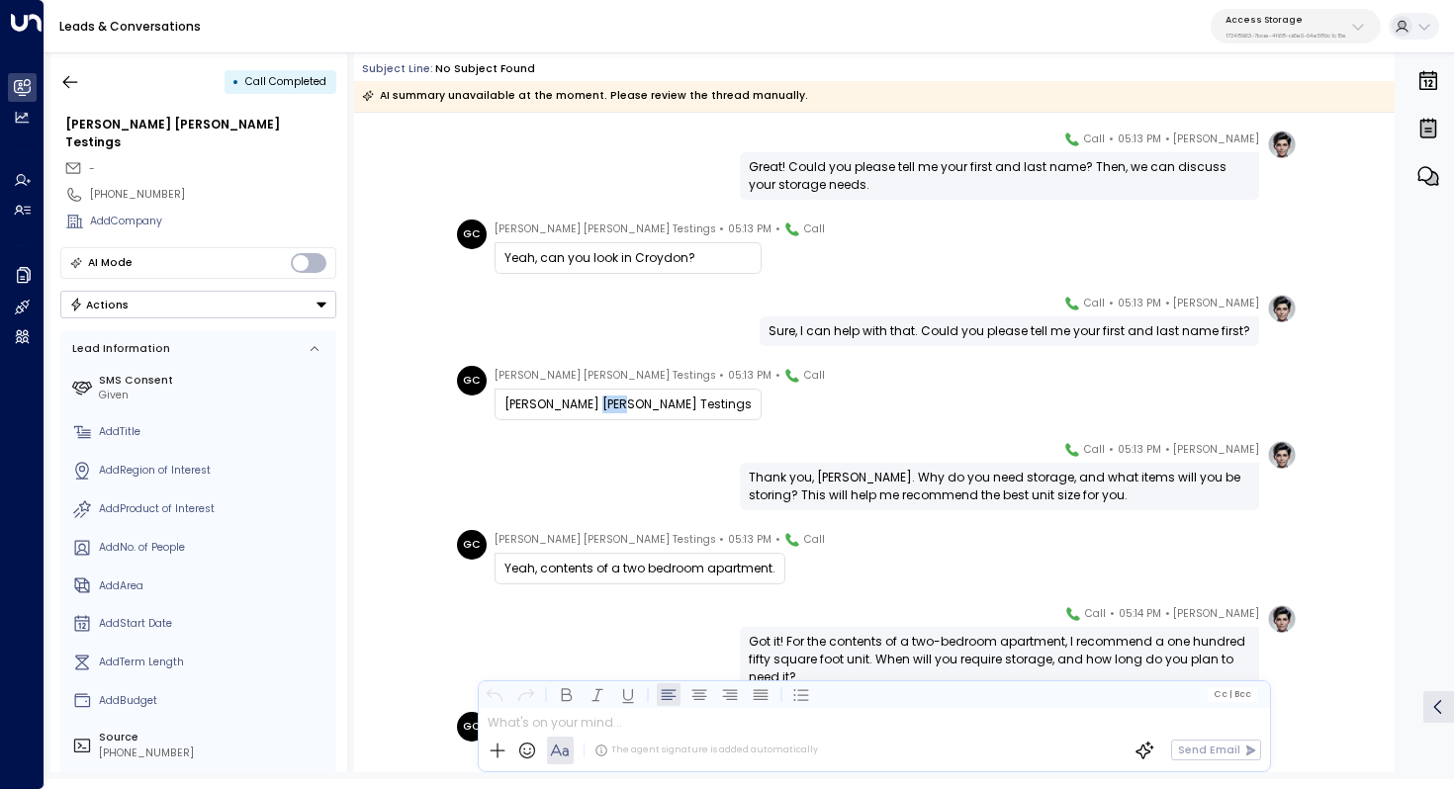
click at [587, 411] on div "Gilden Carrick Testings" at bounding box center [627, 405] width 247 height 18
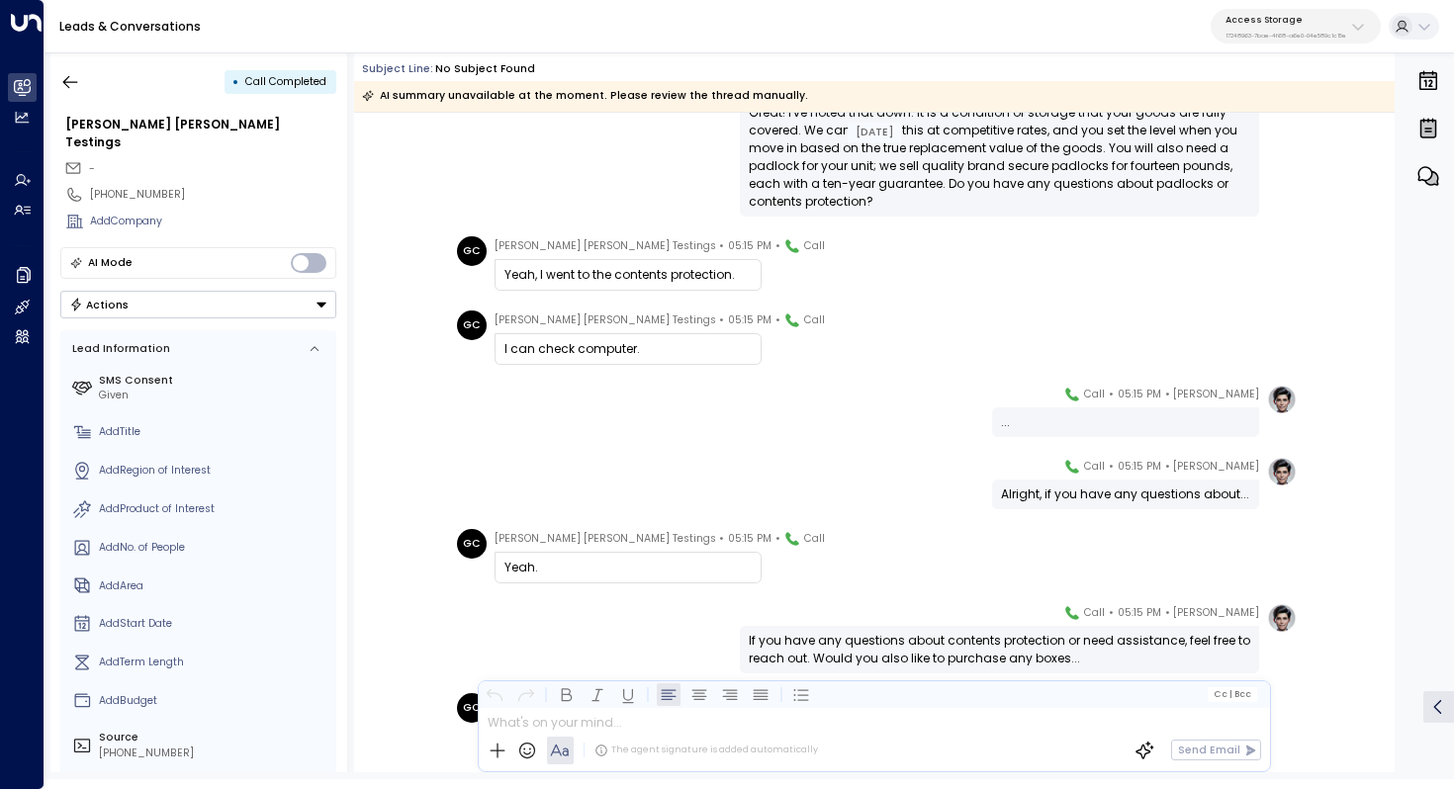
scroll to position [1490, 0]
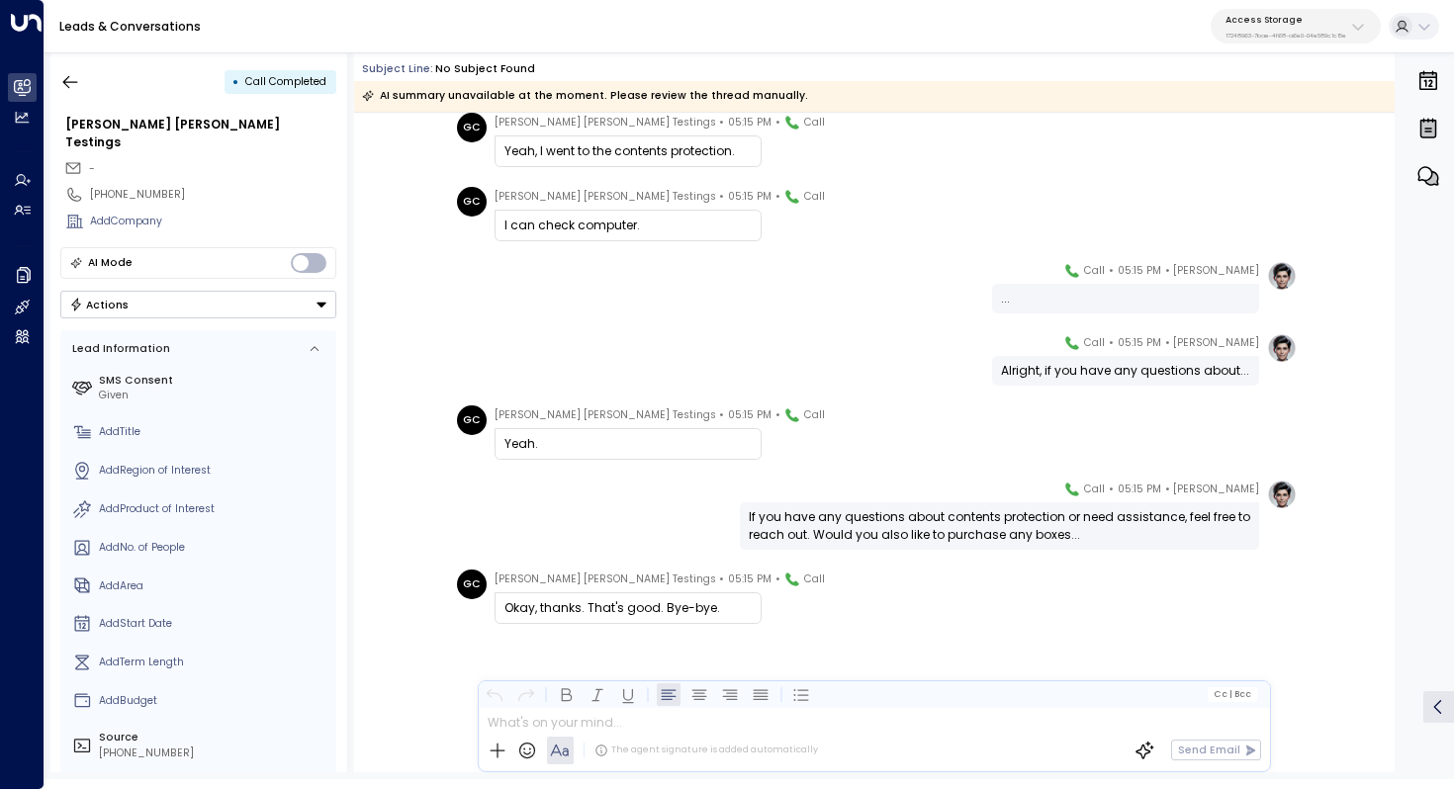
click at [912, 515] on div "If you have any questions about contents protection or need assistance, feel fr…" at bounding box center [999, 526] width 501 height 36
drag, startPoint x: 948, startPoint y: 515, endPoint x: 943, endPoint y: 532, distance: 17.5
click at [943, 532] on div "If you have any questions about contents protection or need assistance, feel fr…" at bounding box center [999, 526] width 501 height 36
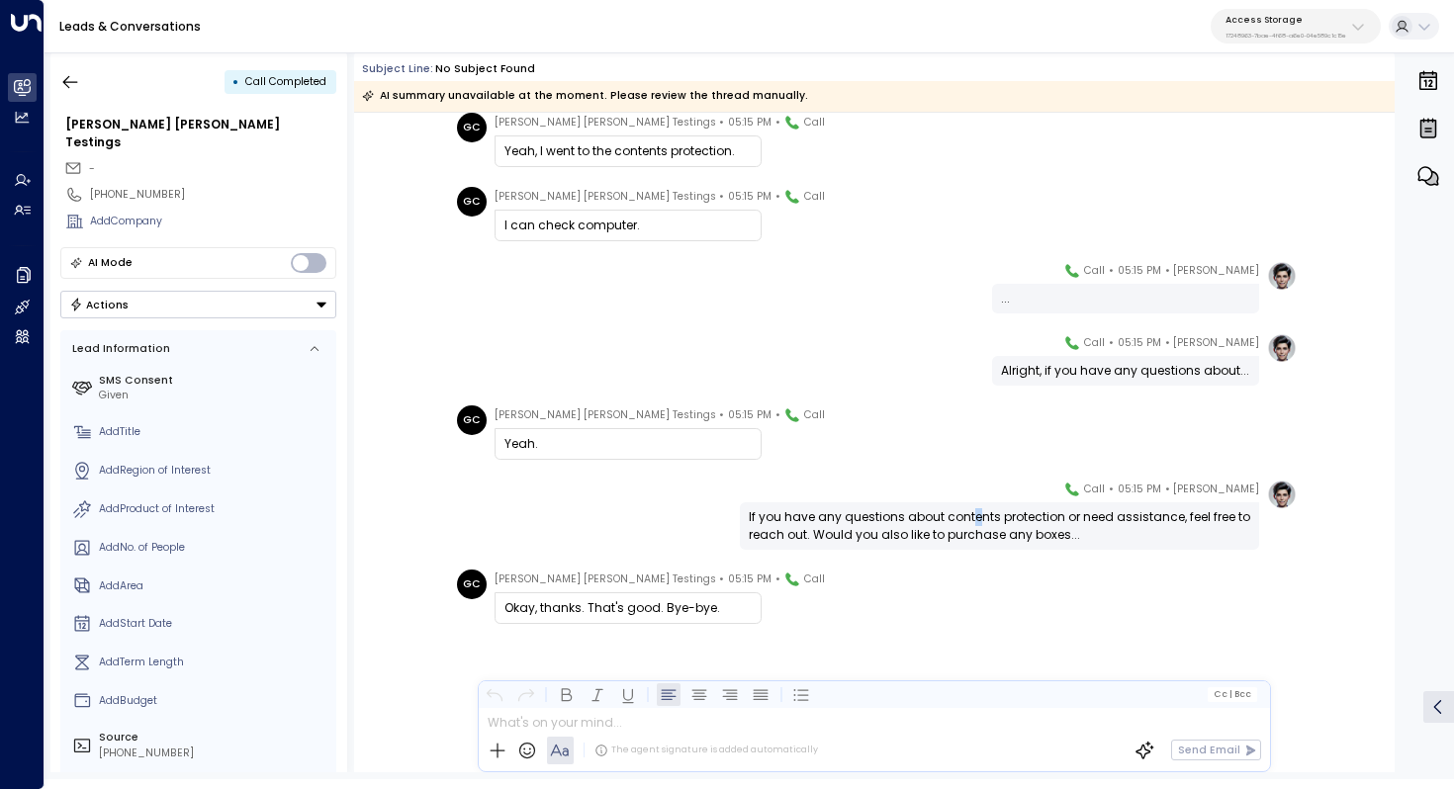
click at [968, 516] on div "If you have any questions about contents protection or need assistance, feel fr…" at bounding box center [999, 526] width 501 height 36
click at [967, 516] on div "If you have any questions about contents protection or need assistance, feel fr…" at bounding box center [999, 526] width 501 height 36
drag, startPoint x: 991, startPoint y: 509, endPoint x: 990, endPoint y: 519, distance: 9.9
click at [990, 519] on div "If you have any questions about contents protection or need assistance, feel fr…" at bounding box center [999, 526] width 501 height 36
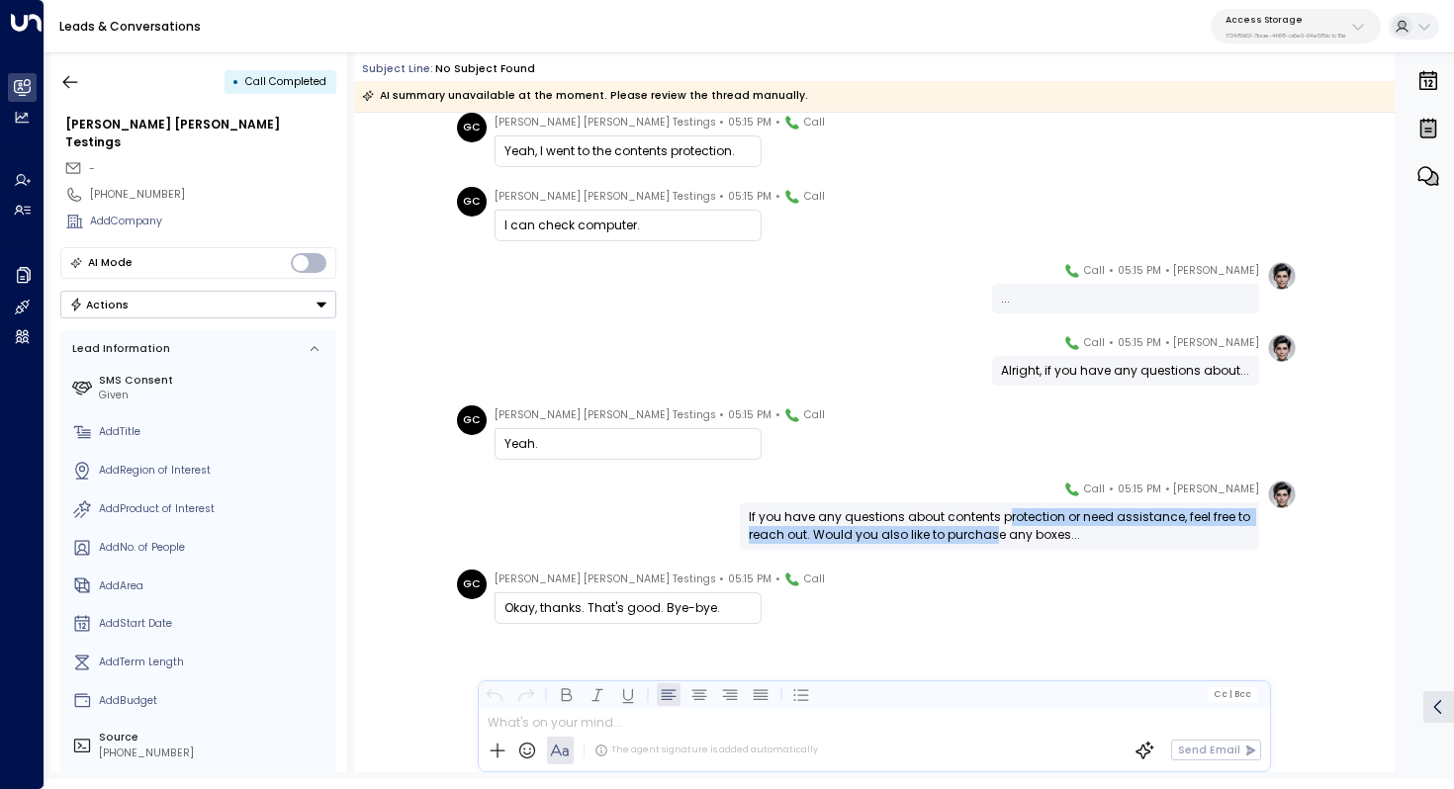
drag, startPoint x: 1002, startPoint y: 517, endPoint x: 994, endPoint y: 538, distance: 22.2
click at [994, 537] on div "If you have any questions about contents protection or need assistance, feel fr…" at bounding box center [999, 526] width 501 height 36
click at [994, 538] on div "If you have any questions about contents protection or need assistance, feel fr…" at bounding box center [999, 526] width 501 height 36
drag, startPoint x: 927, startPoint y: 518, endPoint x: 923, endPoint y: 531, distance: 13.5
click at [924, 530] on div "If you have any questions about contents protection or need assistance, feel fr…" at bounding box center [999, 526] width 501 height 36
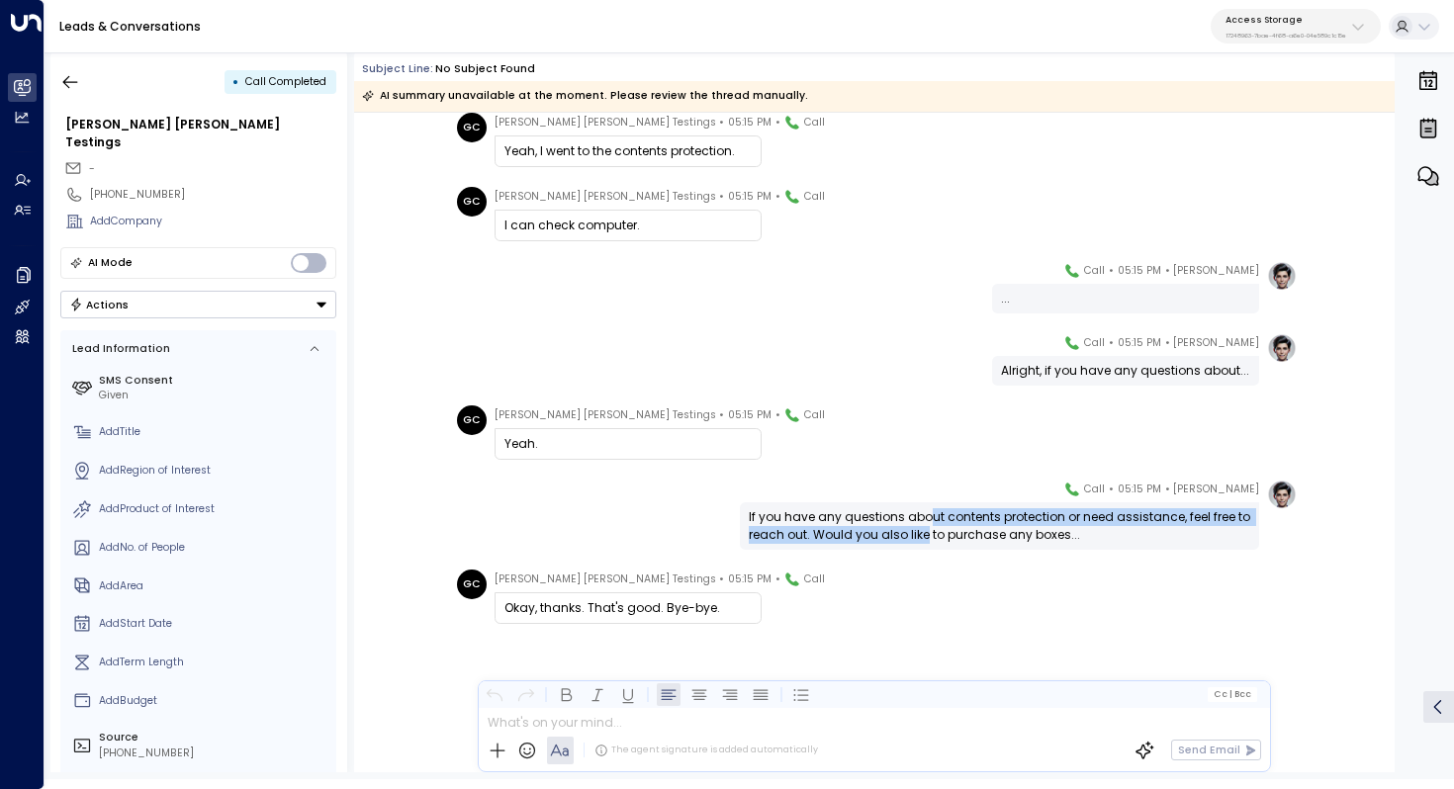
click at [923, 531] on div "If you have any questions about contents protection or need assistance, feel fr…" at bounding box center [999, 526] width 501 height 36
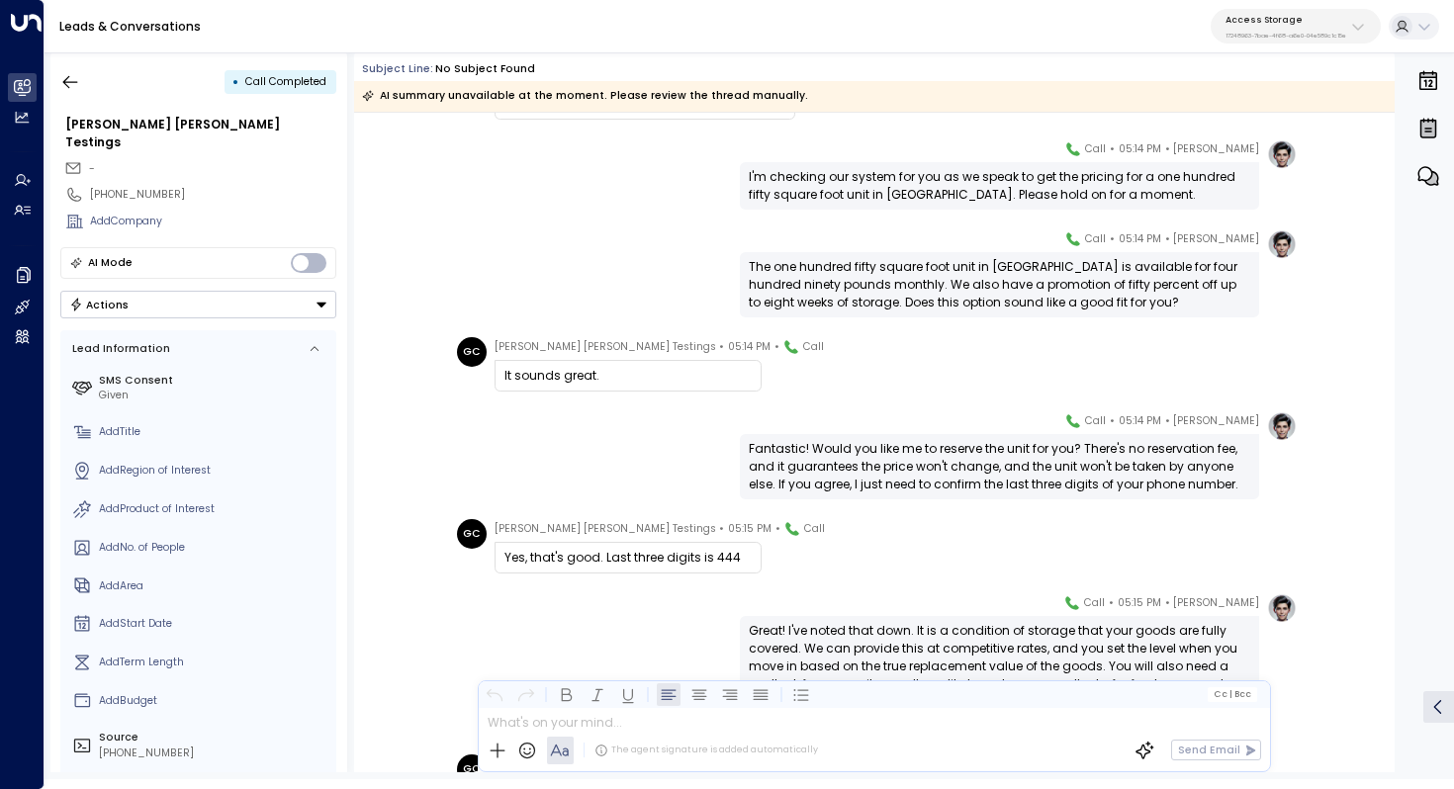
scroll to position [1014, 0]
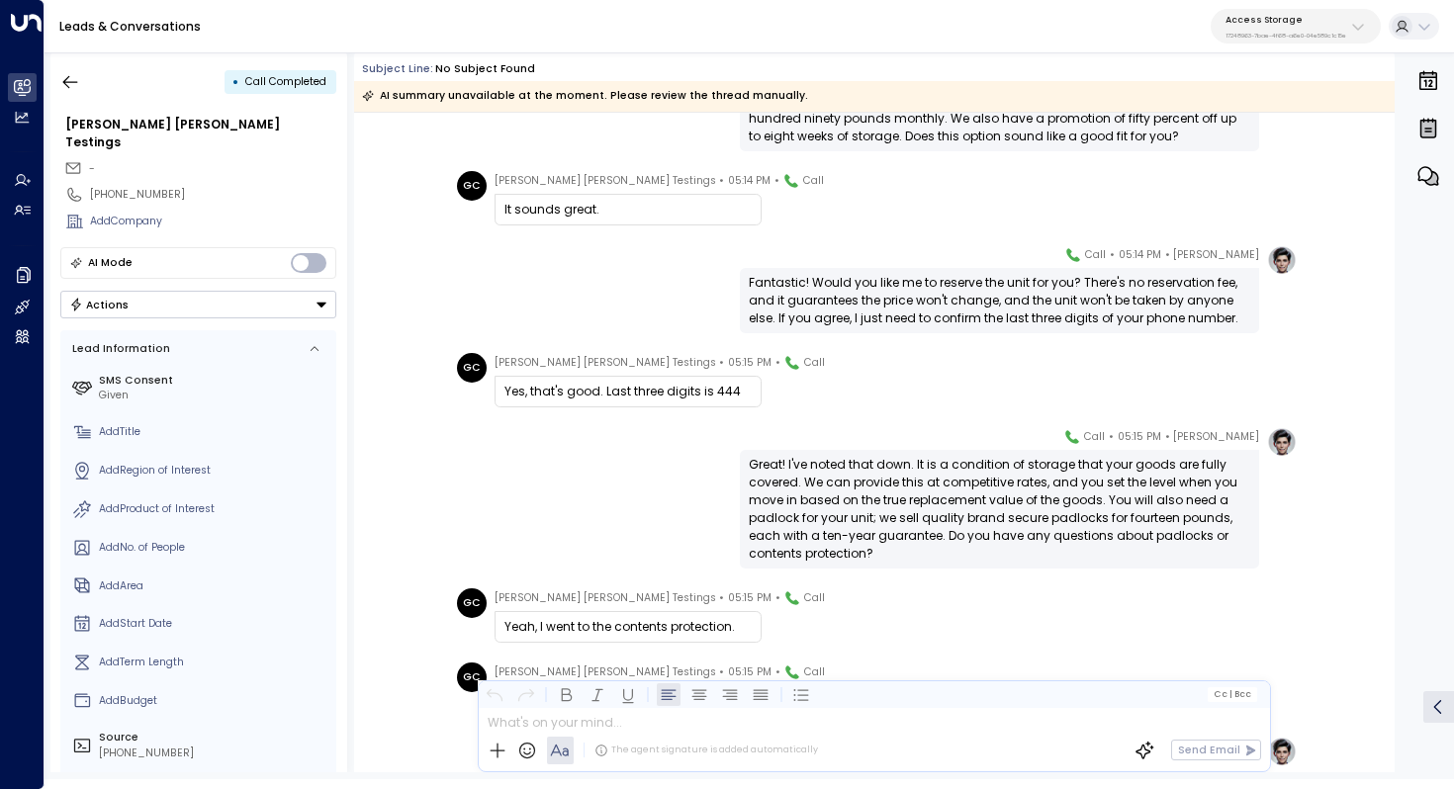
drag, startPoint x: 949, startPoint y: 456, endPoint x: 949, endPoint y: 481, distance: 24.7
click at [949, 480] on div "Great! I've noted that down. It is a condition of storage that your goods are f…" at bounding box center [999, 509] width 501 height 107
click at [949, 481] on div "Great! I've noted that down. It is a condition of storage that your goods are f…" at bounding box center [999, 509] width 501 height 107
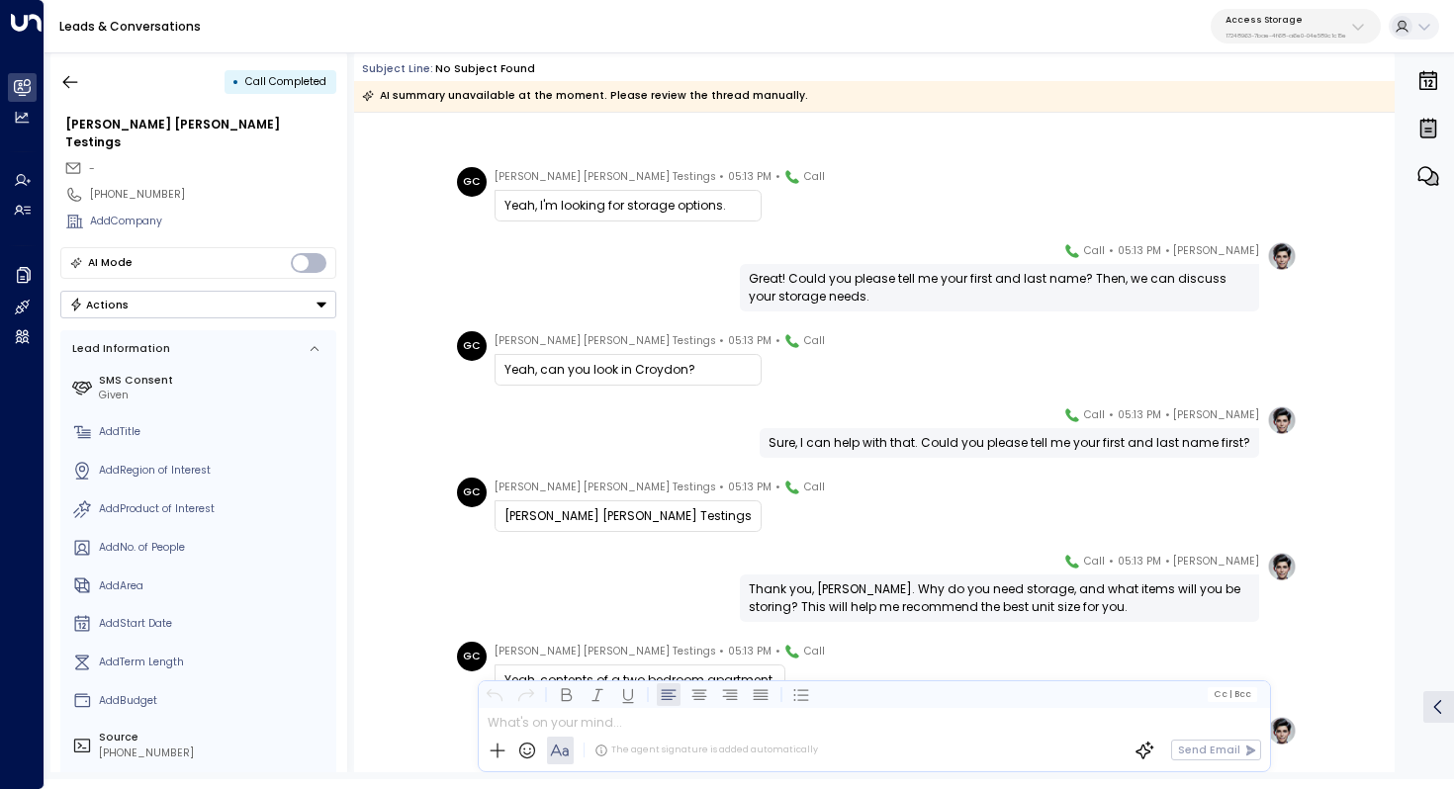
scroll to position [0, 0]
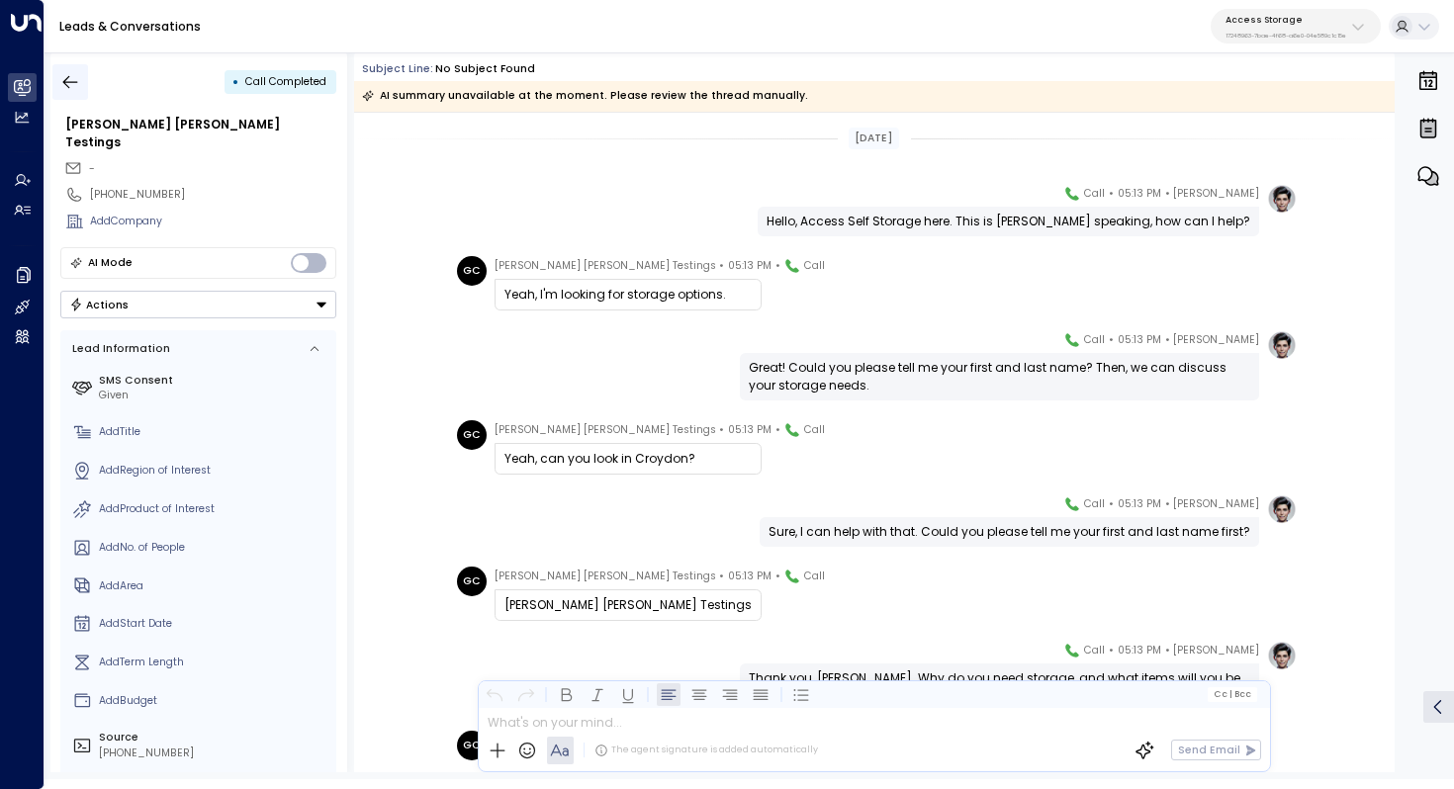
click at [65, 77] on icon "button" at bounding box center [70, 82] width 20 height 20
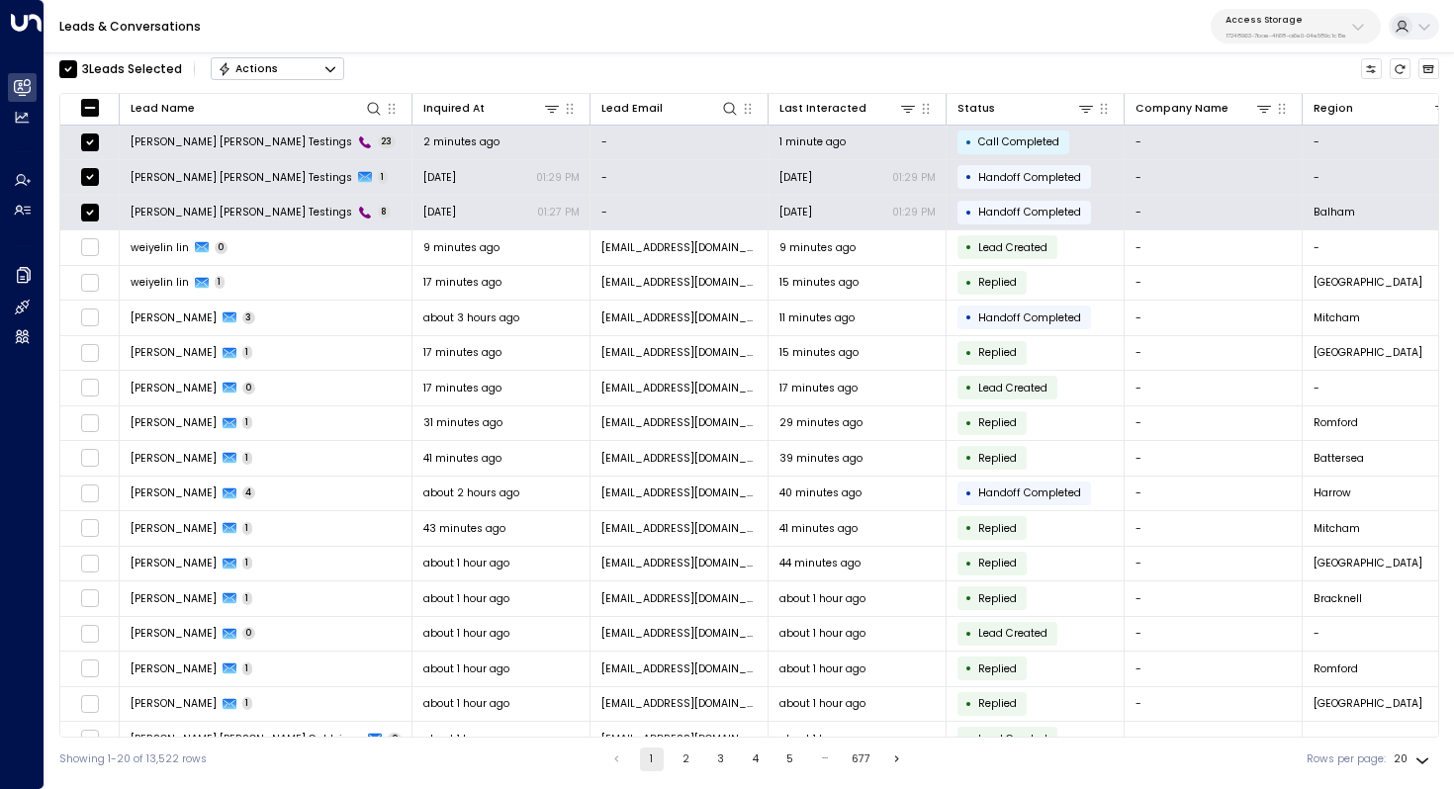
click at [326, 66] on icon "Button group with a nested menu" at bounding box center [330, 69] width 10 height 6
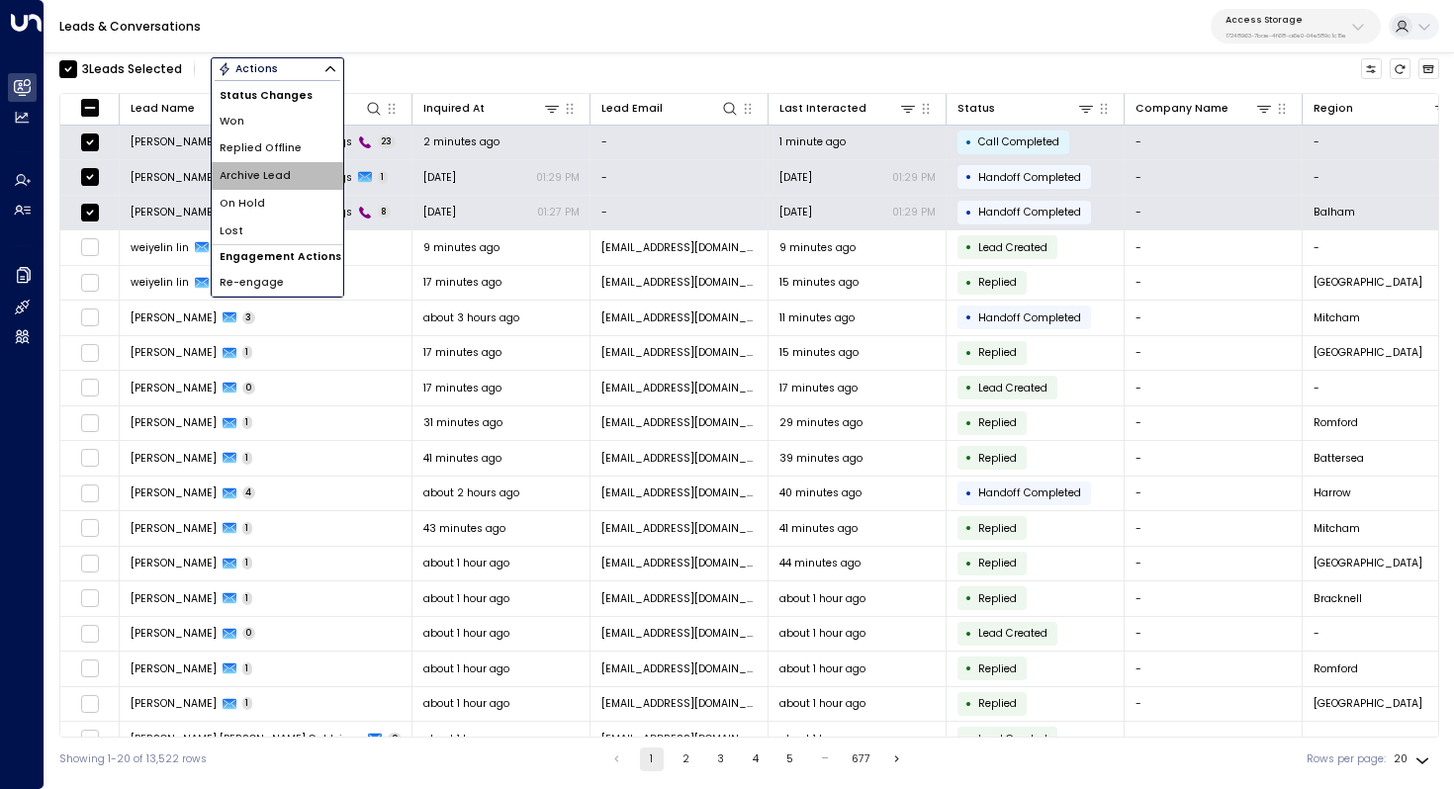
click at [296, 182] on li "Archive Lead" at bounding box center [278, 176] width 132 height 28
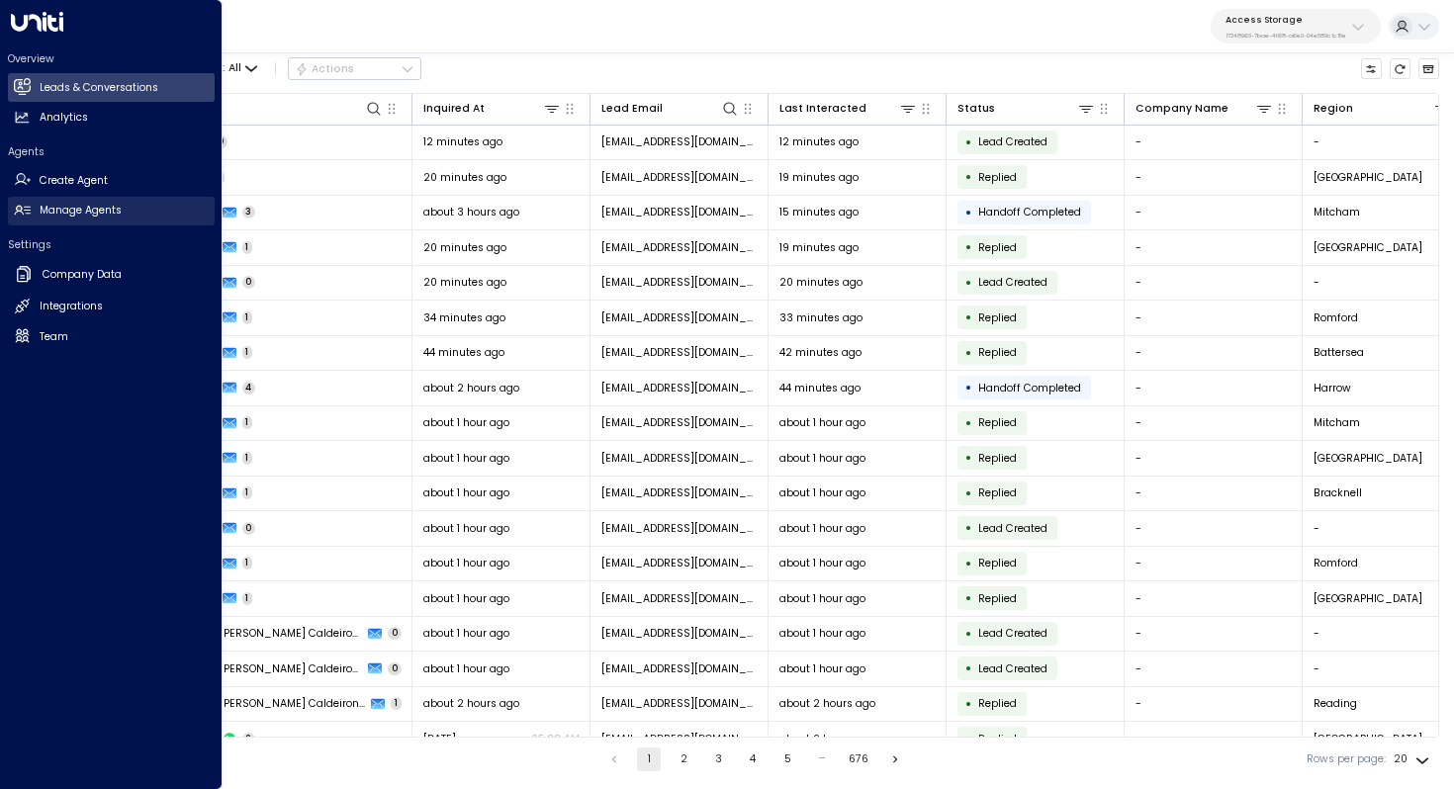
click at [80, 211] on h2 "Manage Agents" at bounding box center [81, 211] width 82 height 16
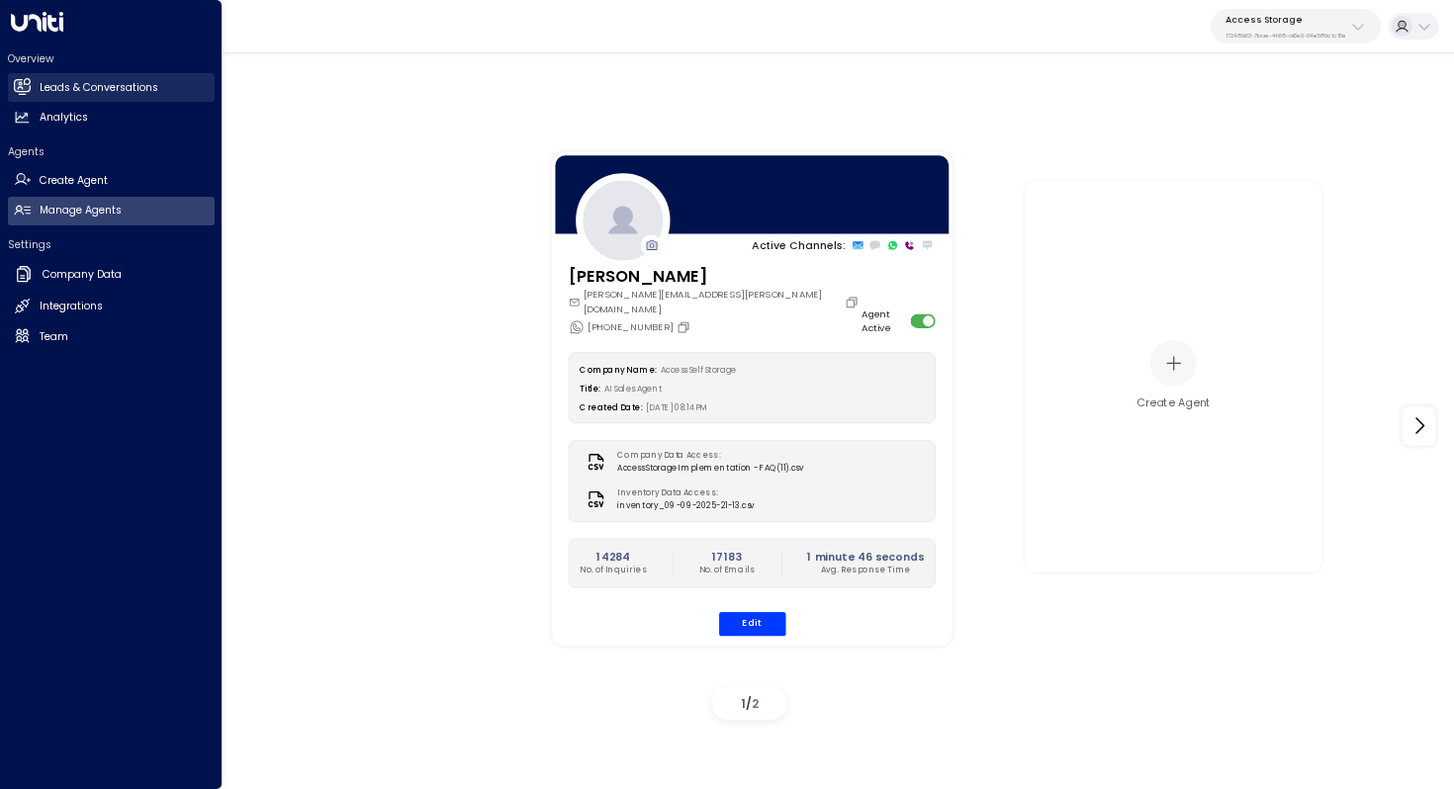
click at [139, 82] on h2 "Leads & Conversations" at bounding box center [99, 88] width 119 height 16
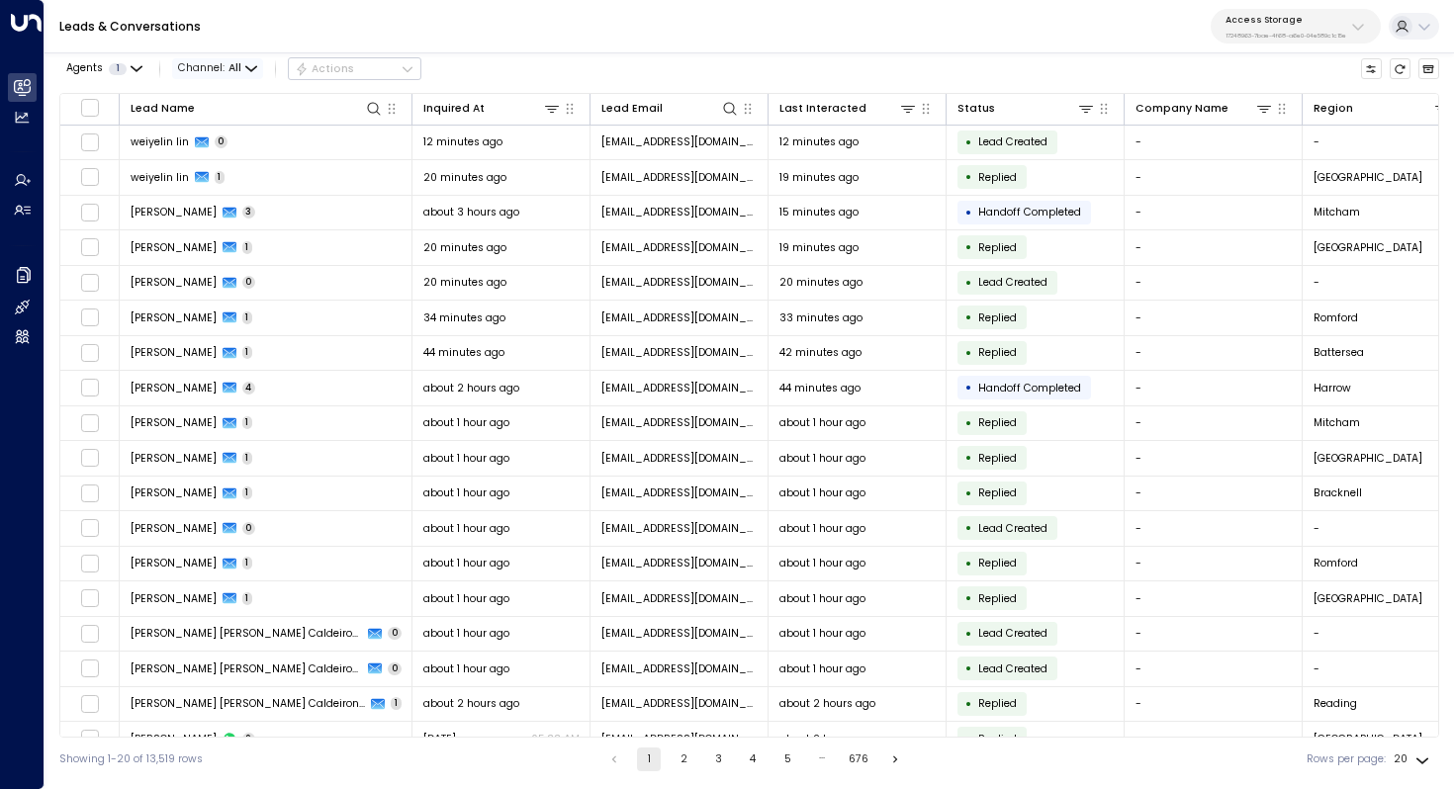
click at [245, 73] on icon "button" at bounding box center [251, 69] width 12 height 12
click at [213, 149] on span "WhatsApp" at bounding box center [210, 144] width 44 height 9
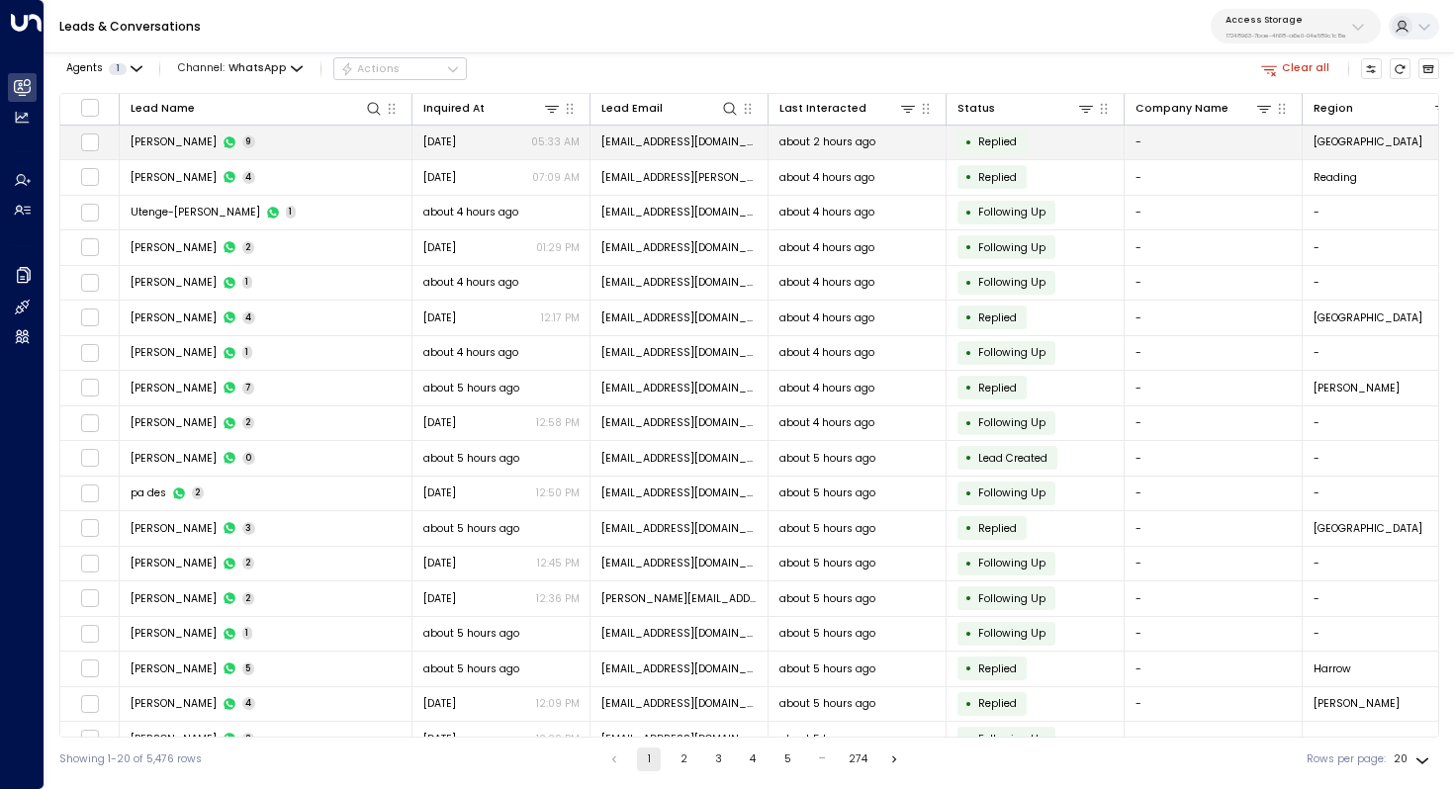
click at [197, 143] on span "Giovanna Alves" at bounding box center [174, 142] width 86 height 15
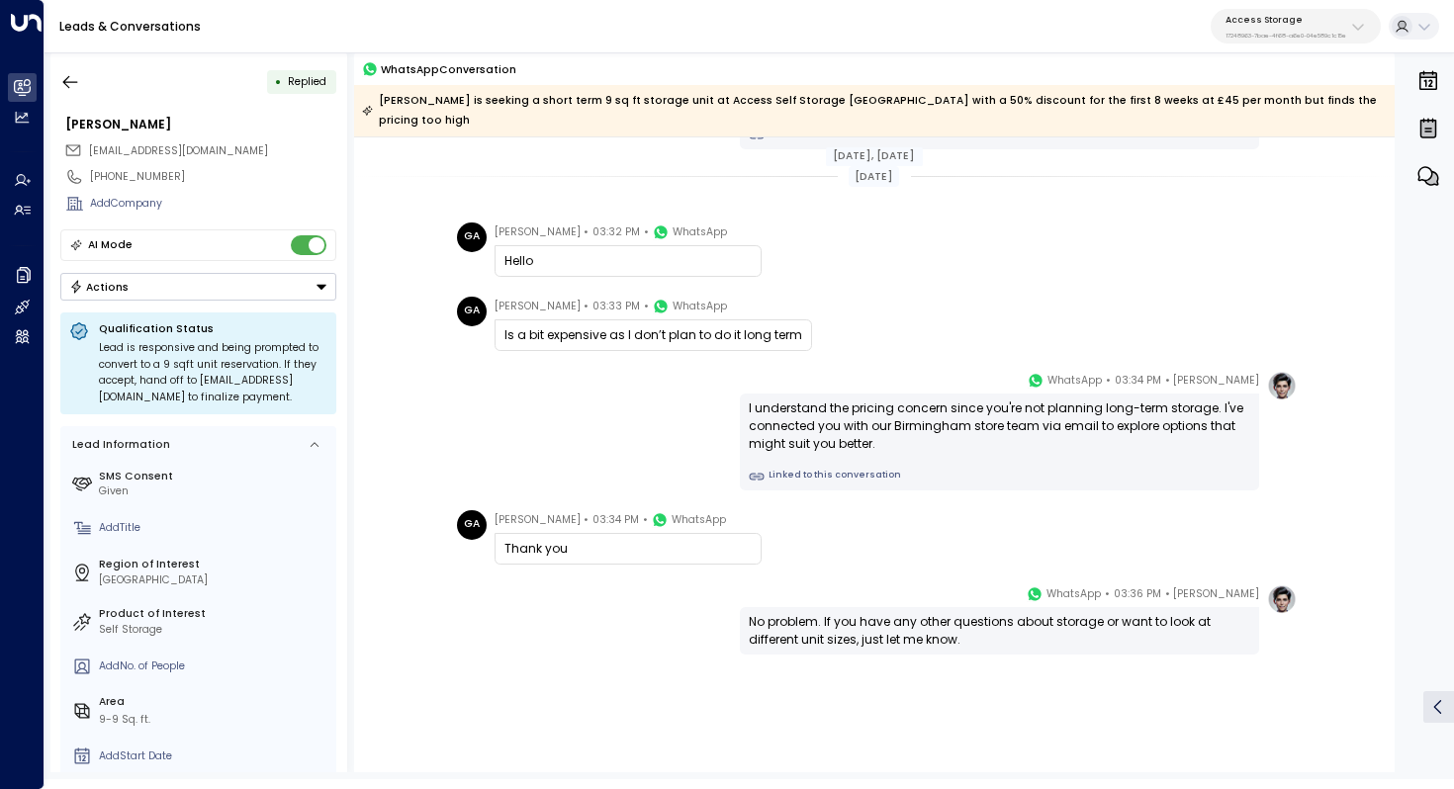
scroll to position [454, 0]
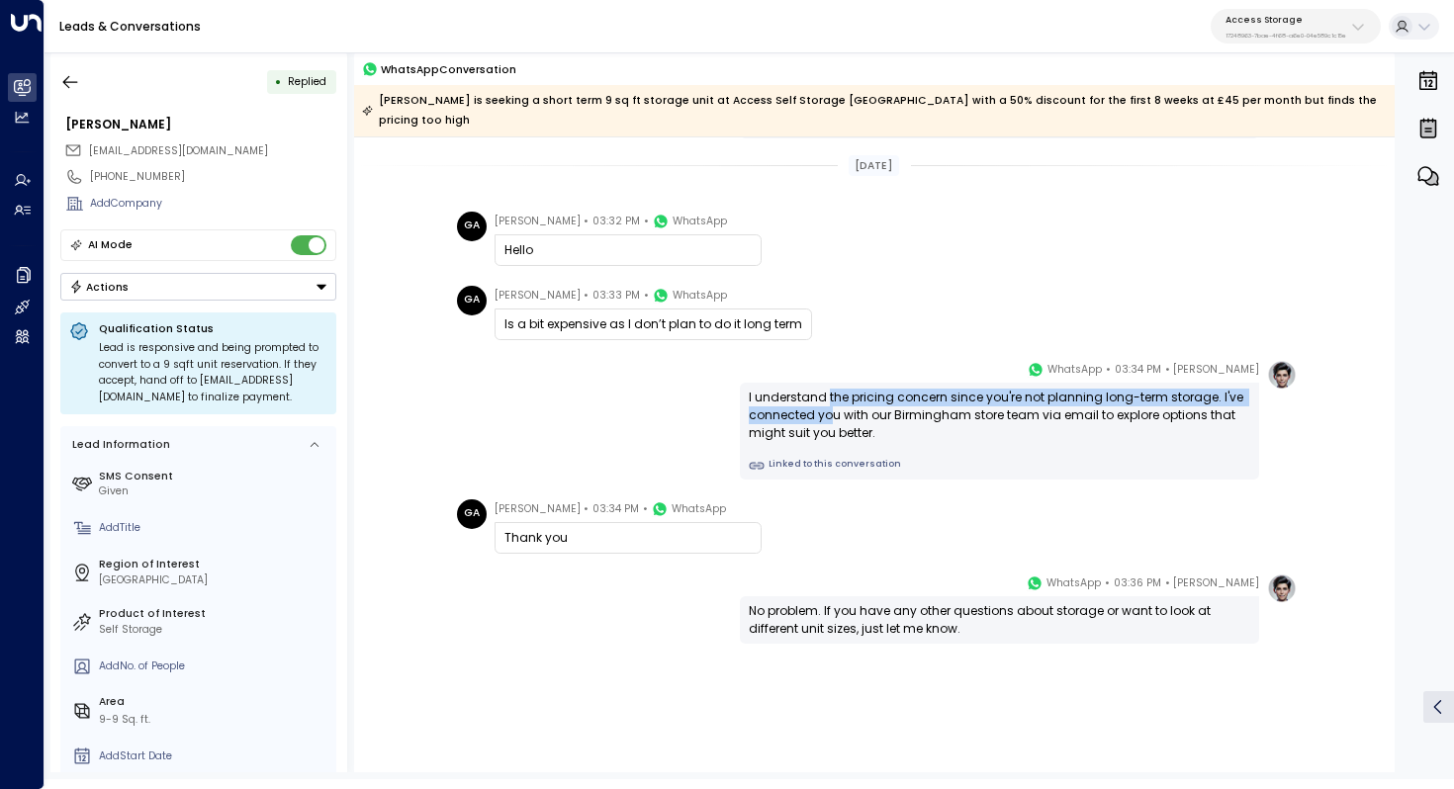
drag, startPoint x: 825, startPoint y: 380, endPoint x: 825, endPoint y: 391, distance: 10.9
click at [825, 391] on div "I understand the pricing concern since you're not planning long-term storage. I…" at bounding box center [999, 415] width 501 height 53
click at [80, 90] on button "button" at bounding box center [70, 82] width 36 height 36
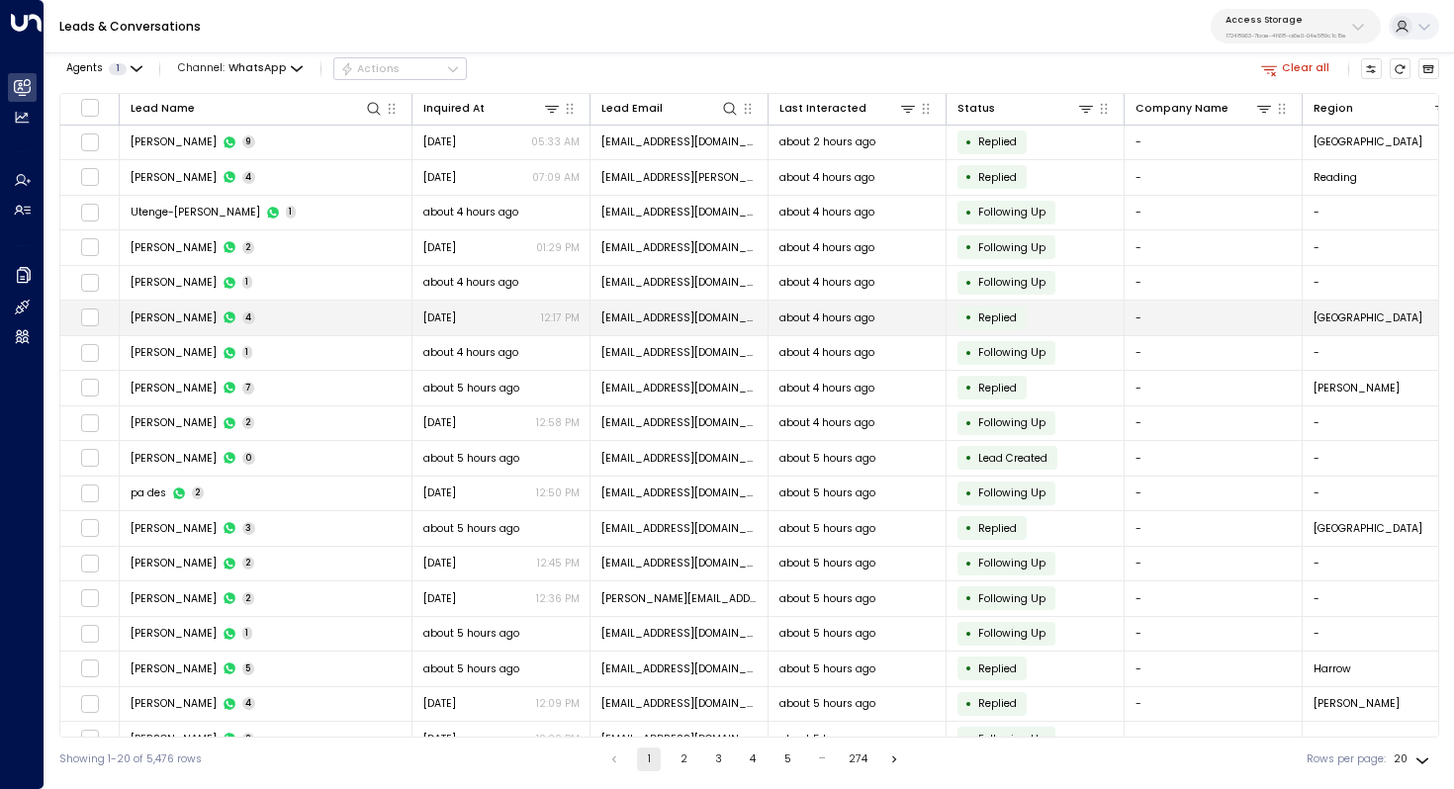
click at [306, 321] on td "Mariah Mehmood 4" at bounding box center [266, 318] width 293 height 35
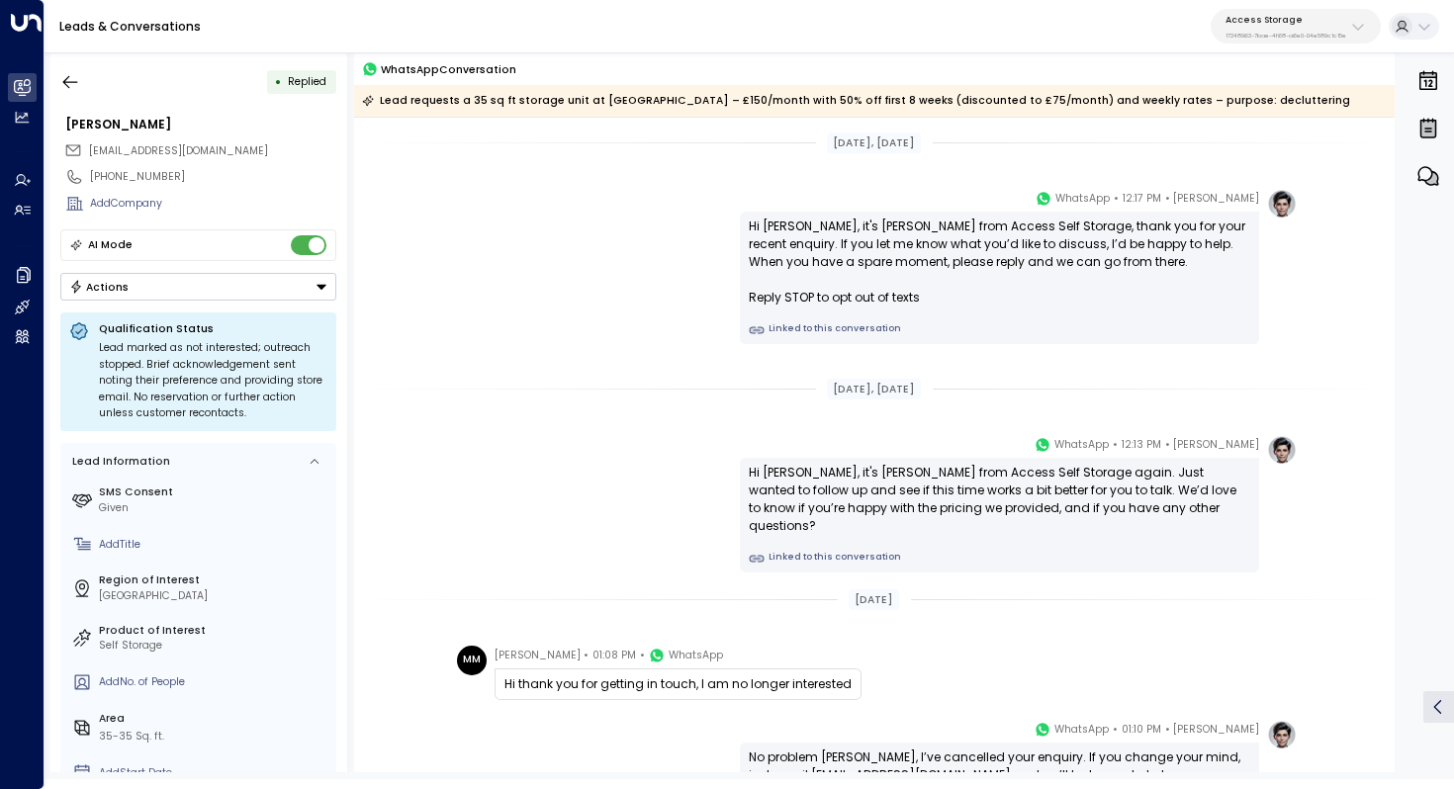
scroll to position [166, 0]
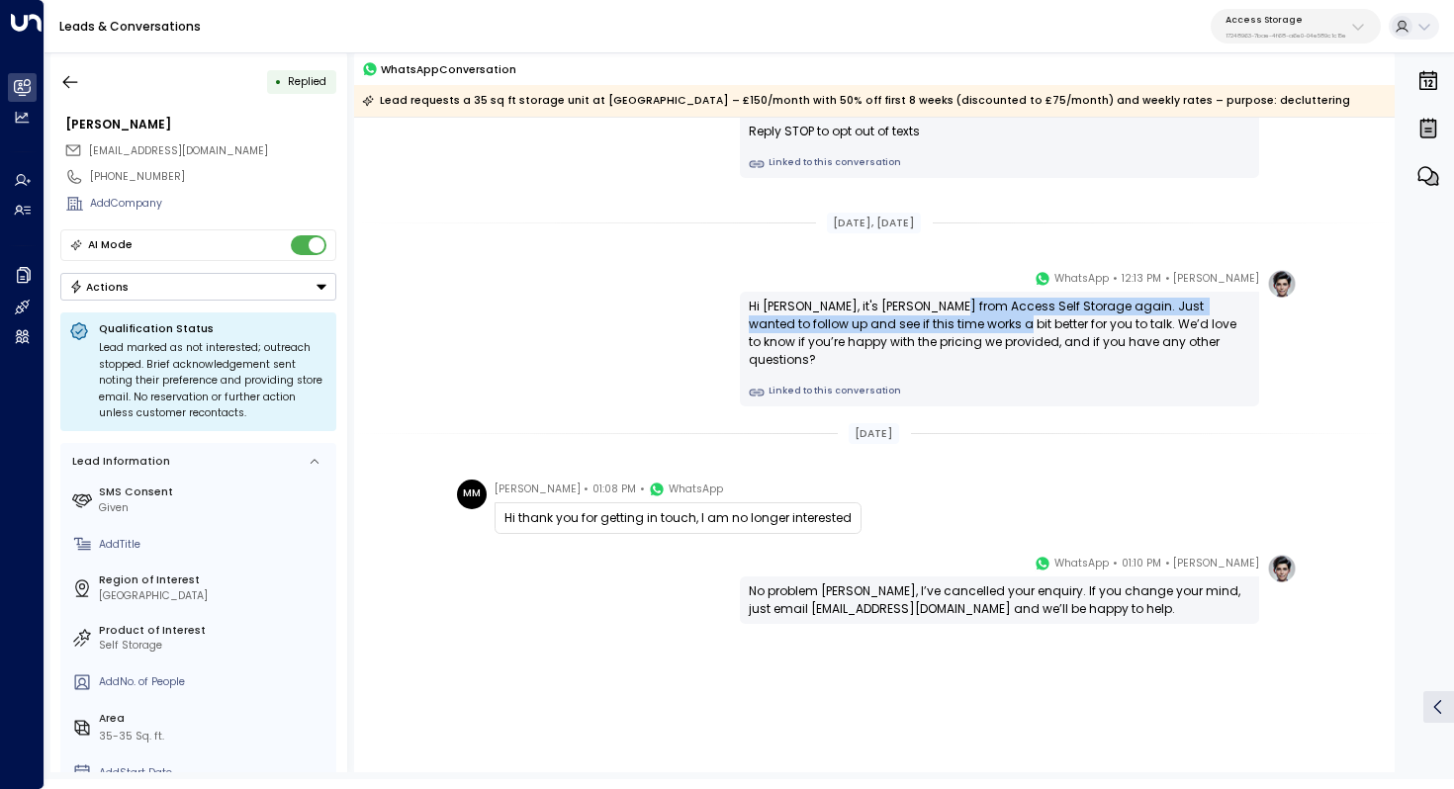
drag, startPoint x: 957, startPoint y: 309, endPoint x: 957, endPoint y: 328, distance: 19.8
click at [957, 328] on div "Hi Mariah, it's Laura Chambers from Access Self Storage again. Just wanted to f…" at bounding box center [999, 333] width 501 height 71
click at [72, 81] on icon "button" at bounding box center [70, 81] width 15 height 13
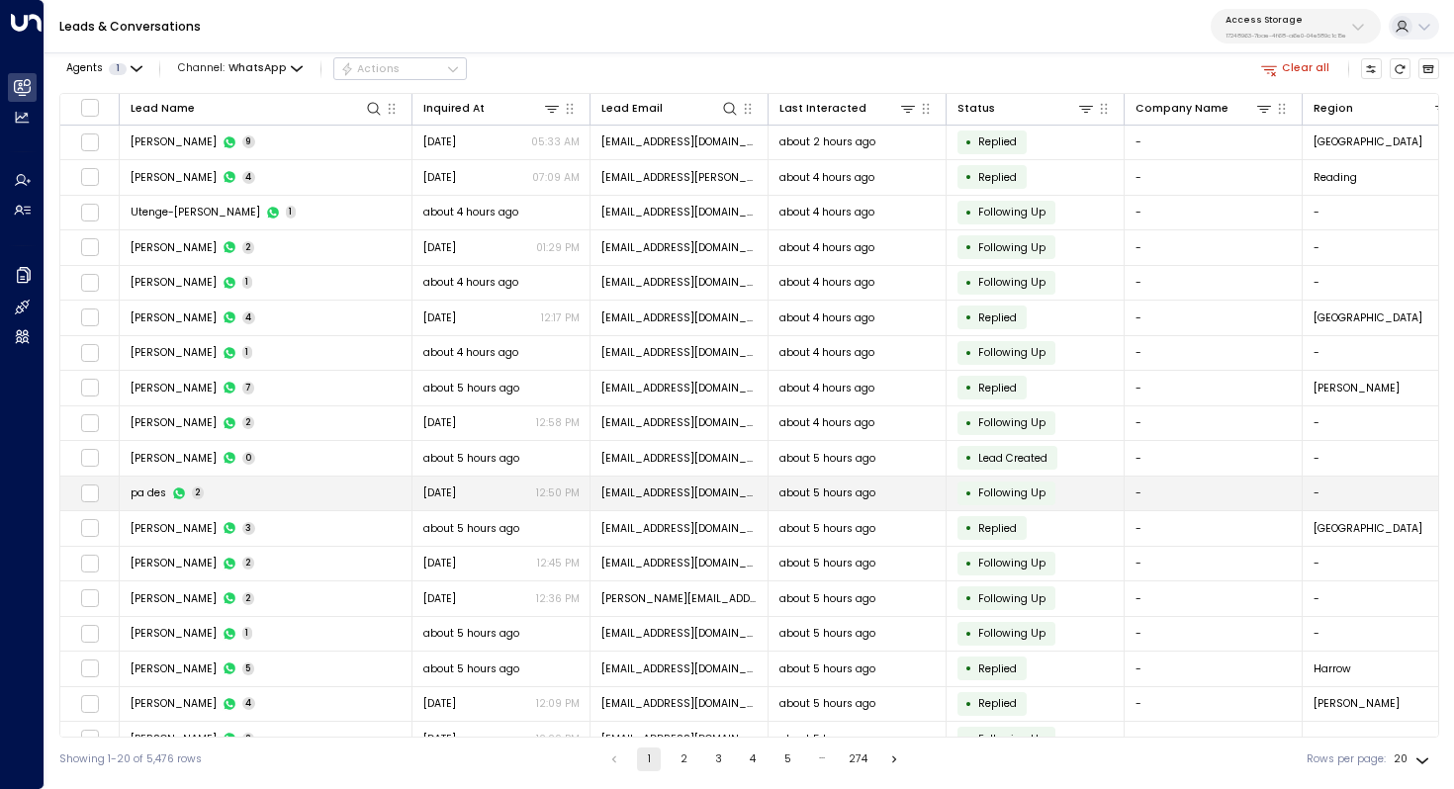
scroll to position [95, 0]
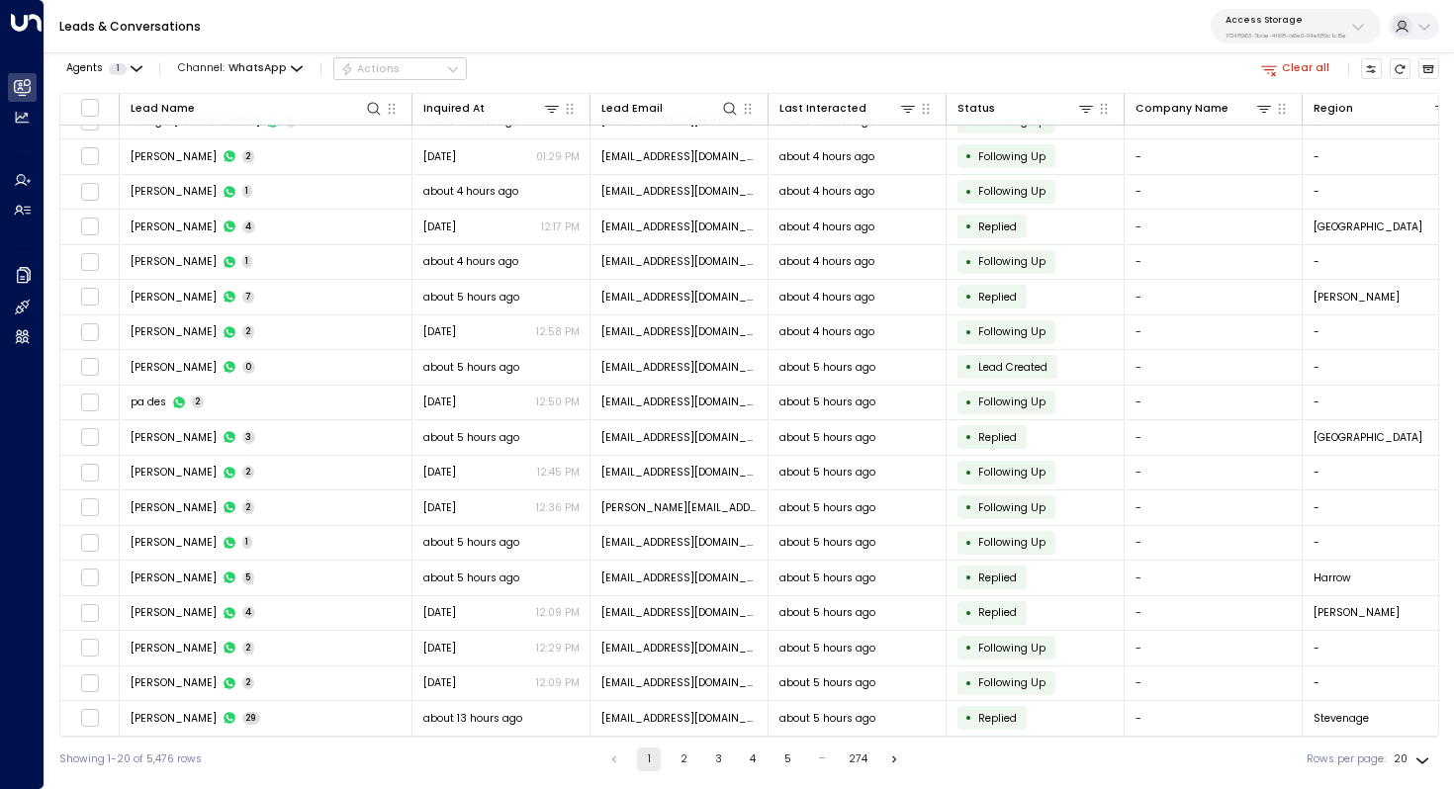
click at [1287, 24] on p "Access Storage" at bounding box center [1286, 20] width 121 height 12
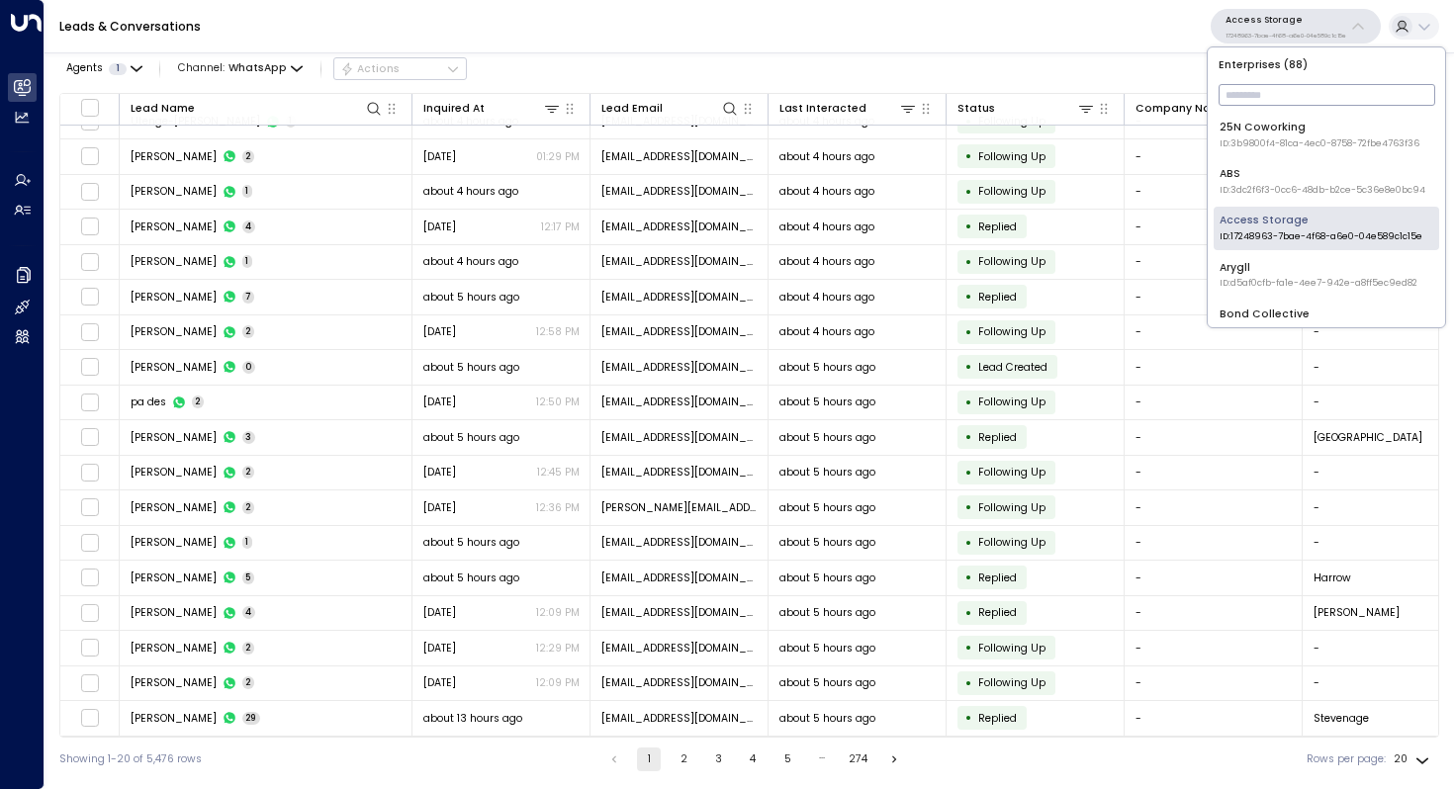
click at [1287, 24] on p "Access Storage" at bounding box center [1286, 20] width 121 height 12
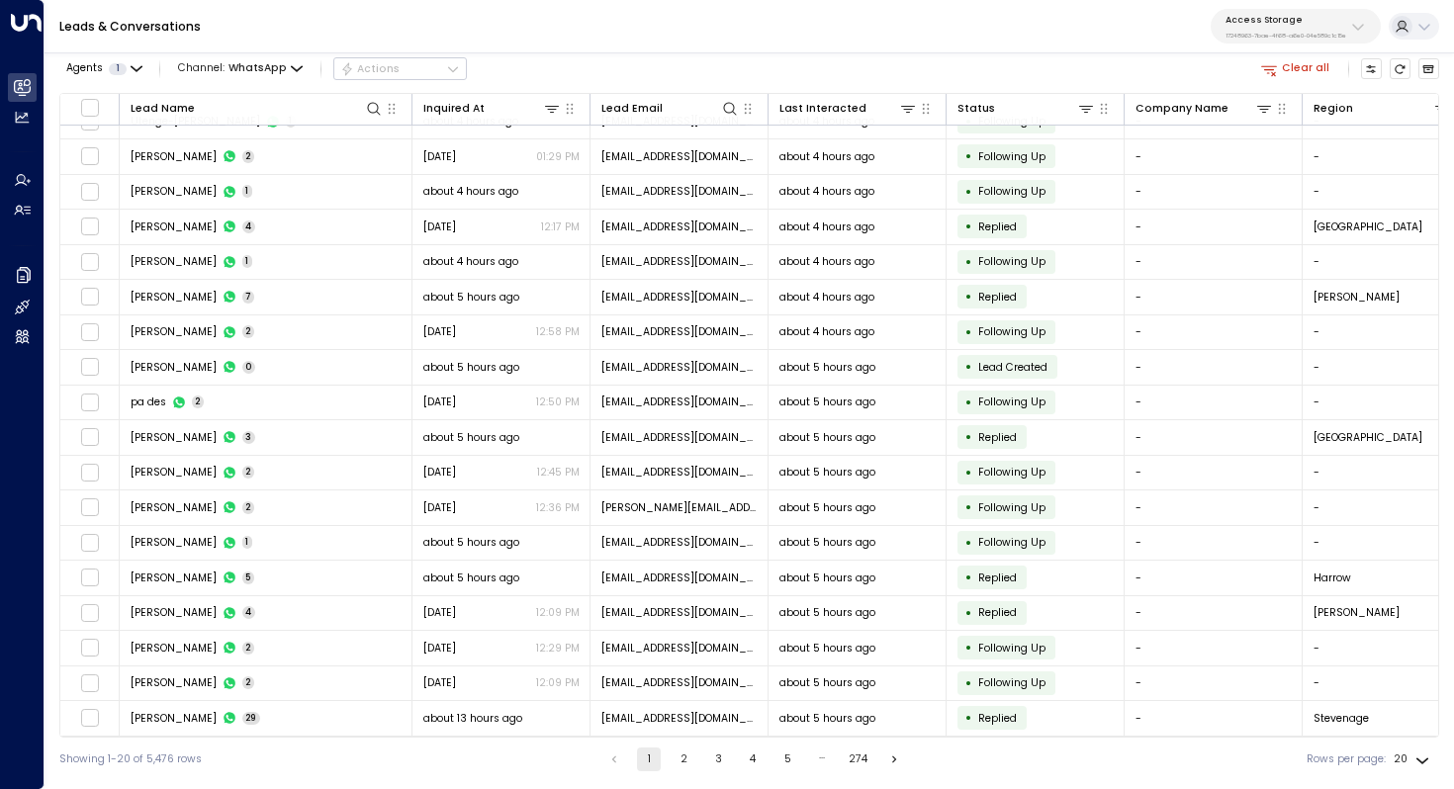
click at [1280, 19] on p "Access Storage" at bounding box center [1286, 20] width 121 height 12
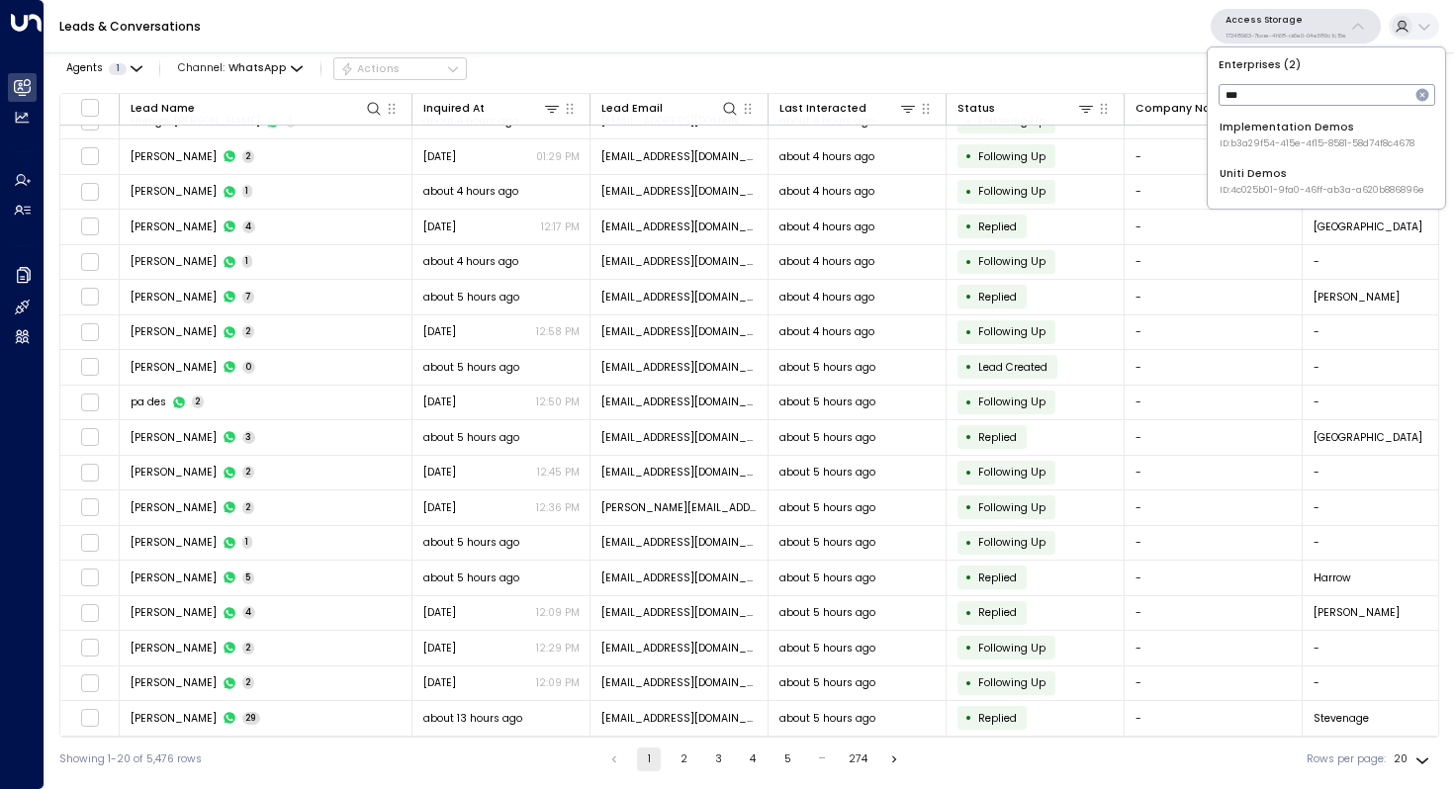
type input "***"
click at [1259, 168] on div "Uniti Demos ID: 4c025b01-9fa0-46ff-ab3a-a620b886896e" at bounding box center [1322, 181] width 205 height 31
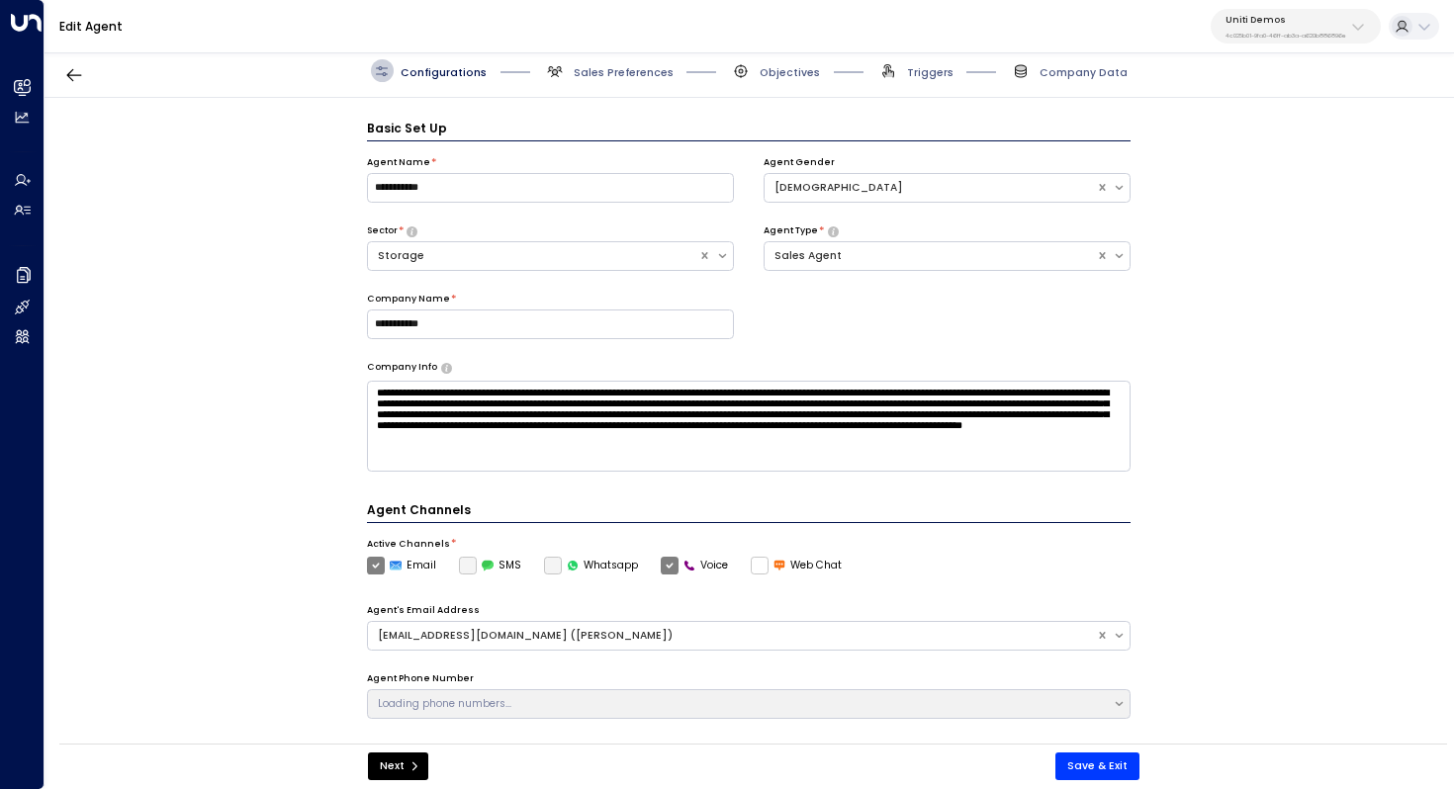
scroll to position [22, 0]
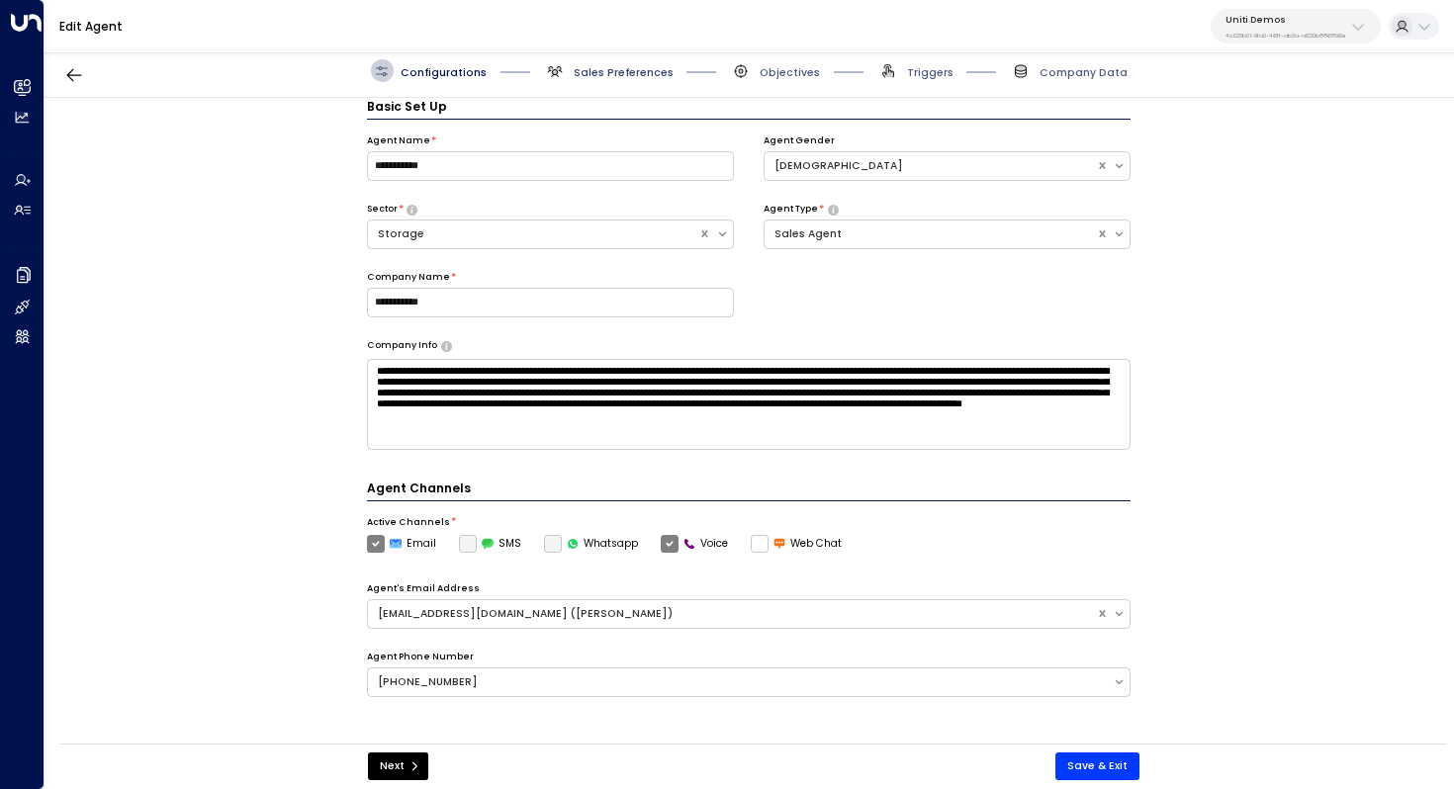
click at [623, 71] on span "Sales Preferences" at bounding box center [624, 72] width 100 height 15
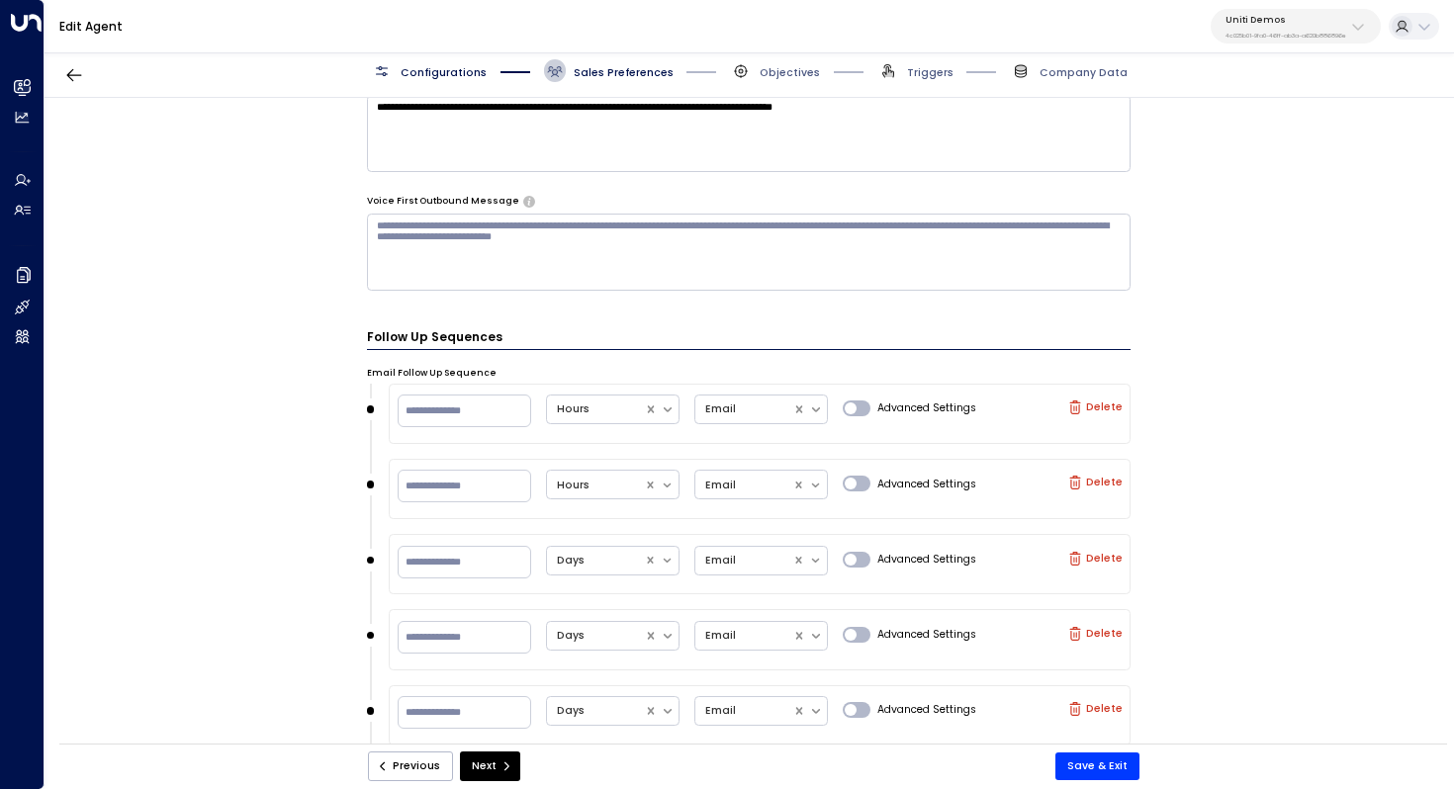
scroll to position [1593, 0]
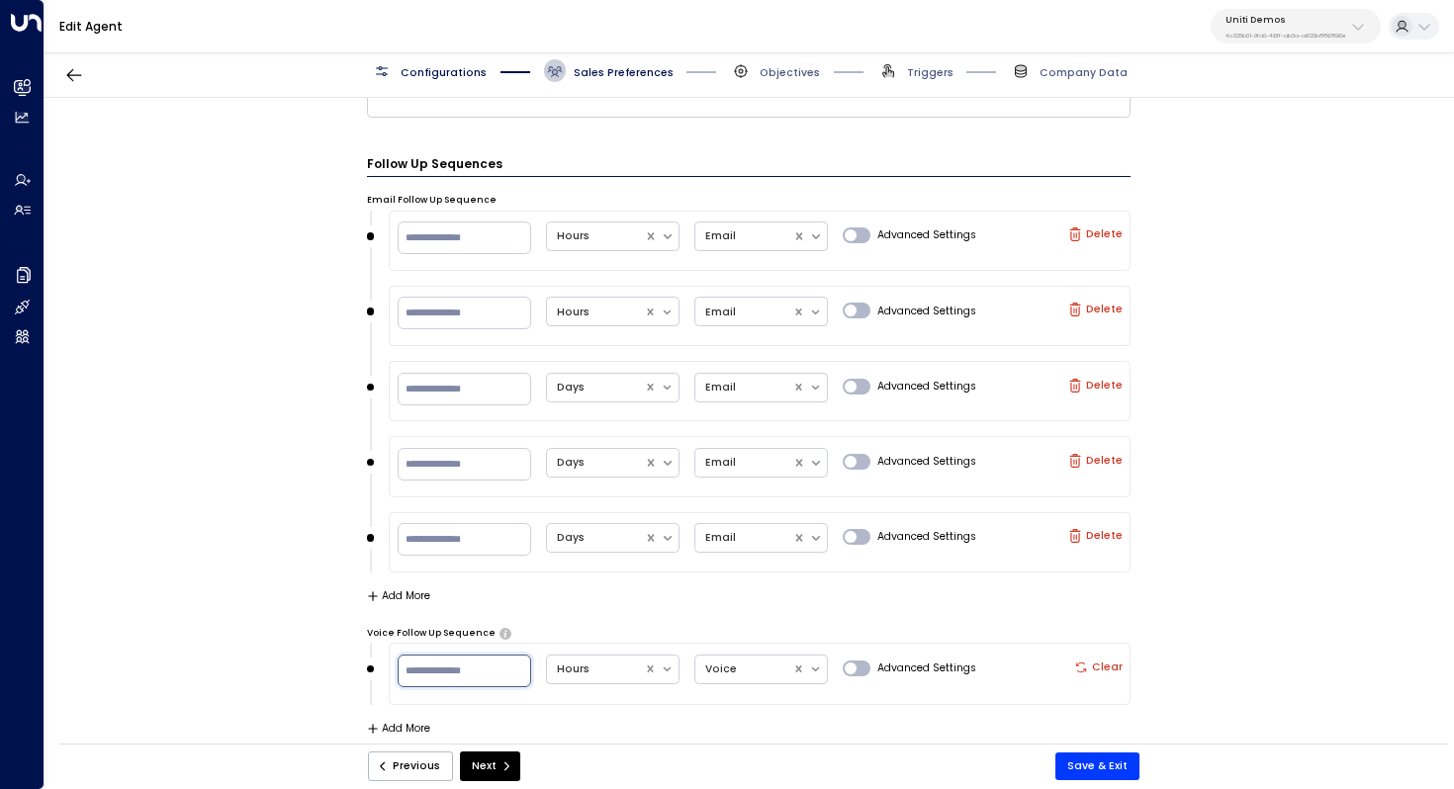
click at [460, 663] on input "**" at bounding box center [465, 671] width 134 height 33
type input "*"
click at [619, 675] on div "Hours" at bounding box center [596, 670] width 98 height 28
click at [599, 560] on div "Minutes" at bounding box center [613, 564] width 134 height 32
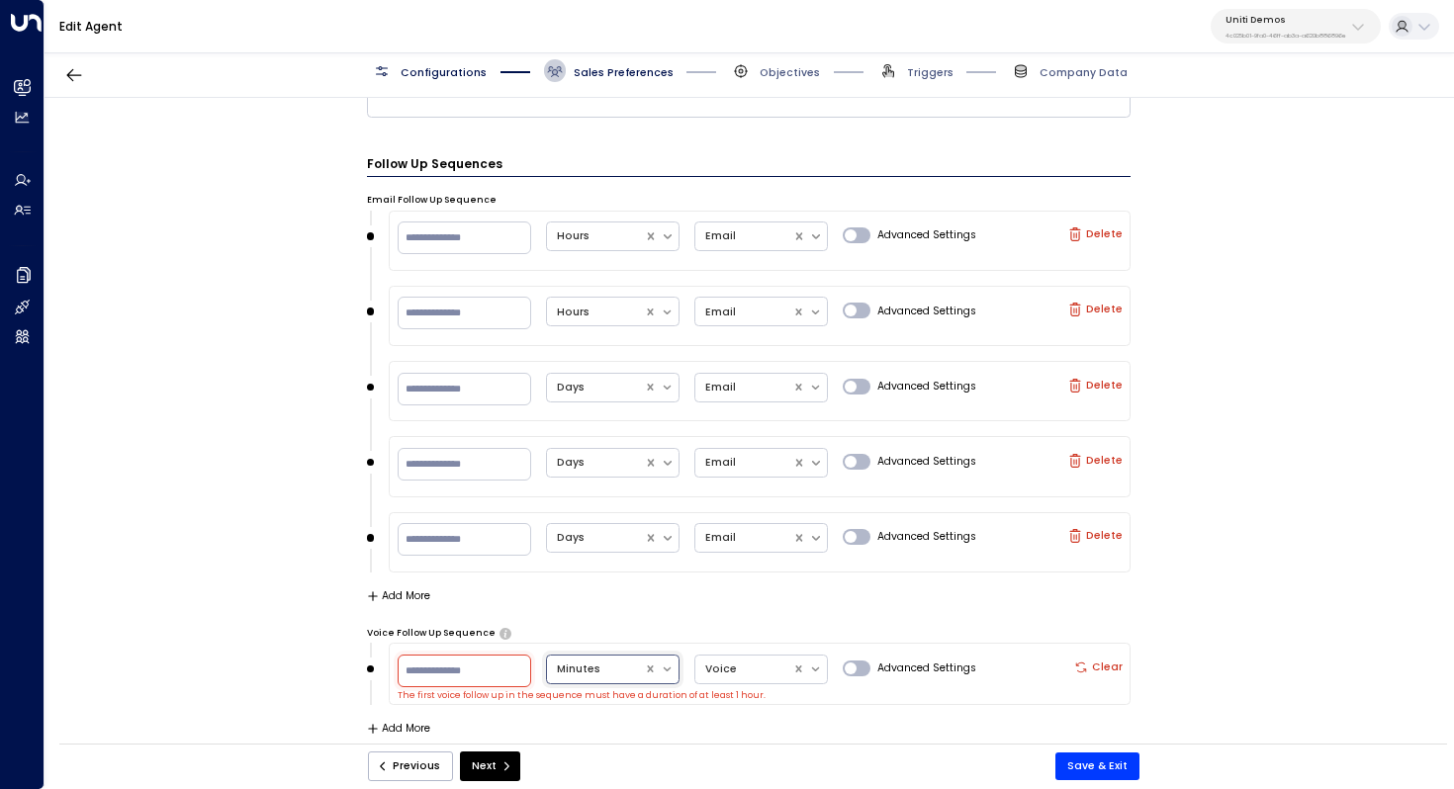
click at [459, 675] on input "**" at bounding box center [465, 671] width 134 height 33
type input "*"
click at [632, 665] on div at bounding box center [604, 670] width 95 height 20
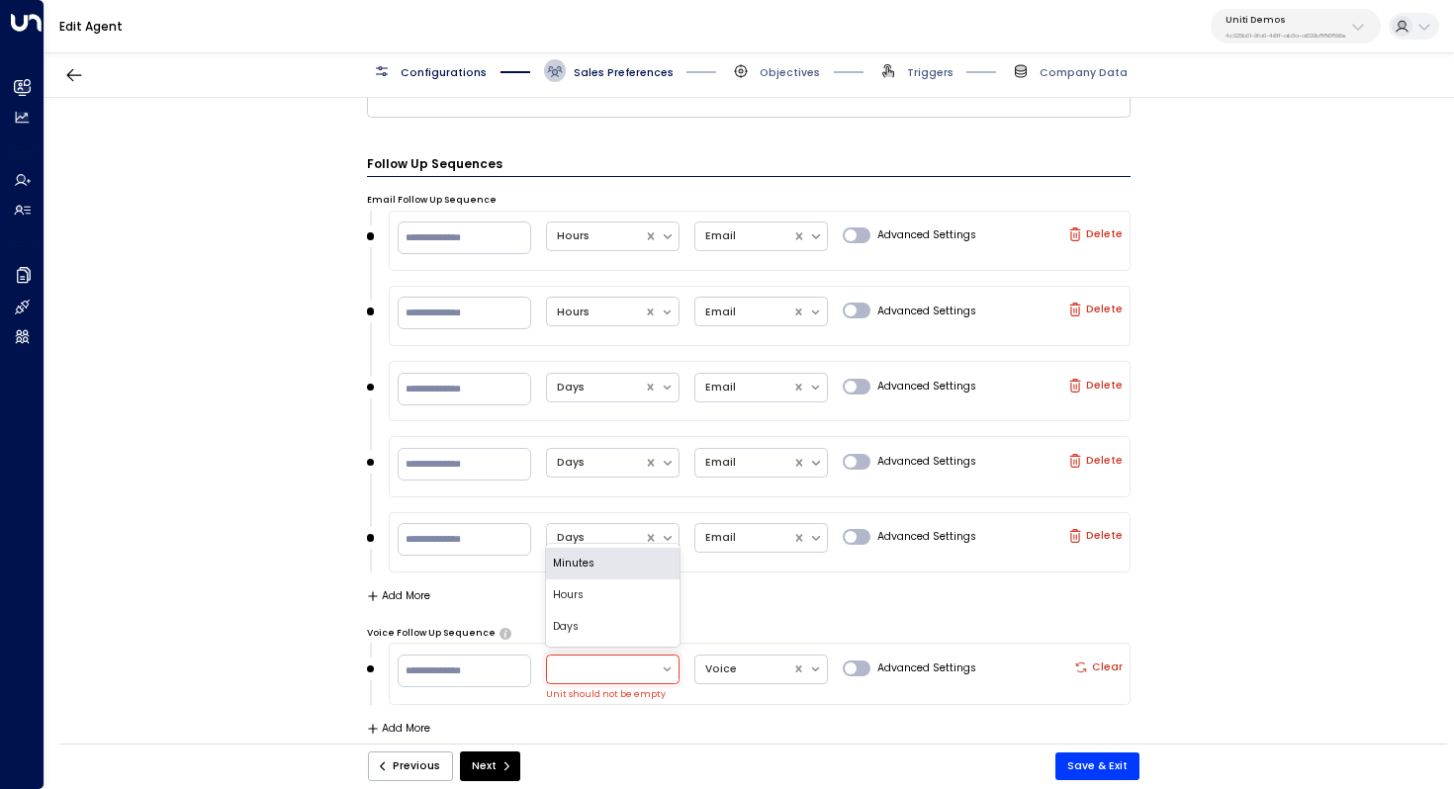
click at [665, 665] on icon at bounding box center [668, 670] width 14 height 14
click at [603, 587] on div "Hours" at bounding box center [613, 596] width 134 height 32
click at [385, 725] on button "Add More" at bounding box center [399, 729] width 64 height 12
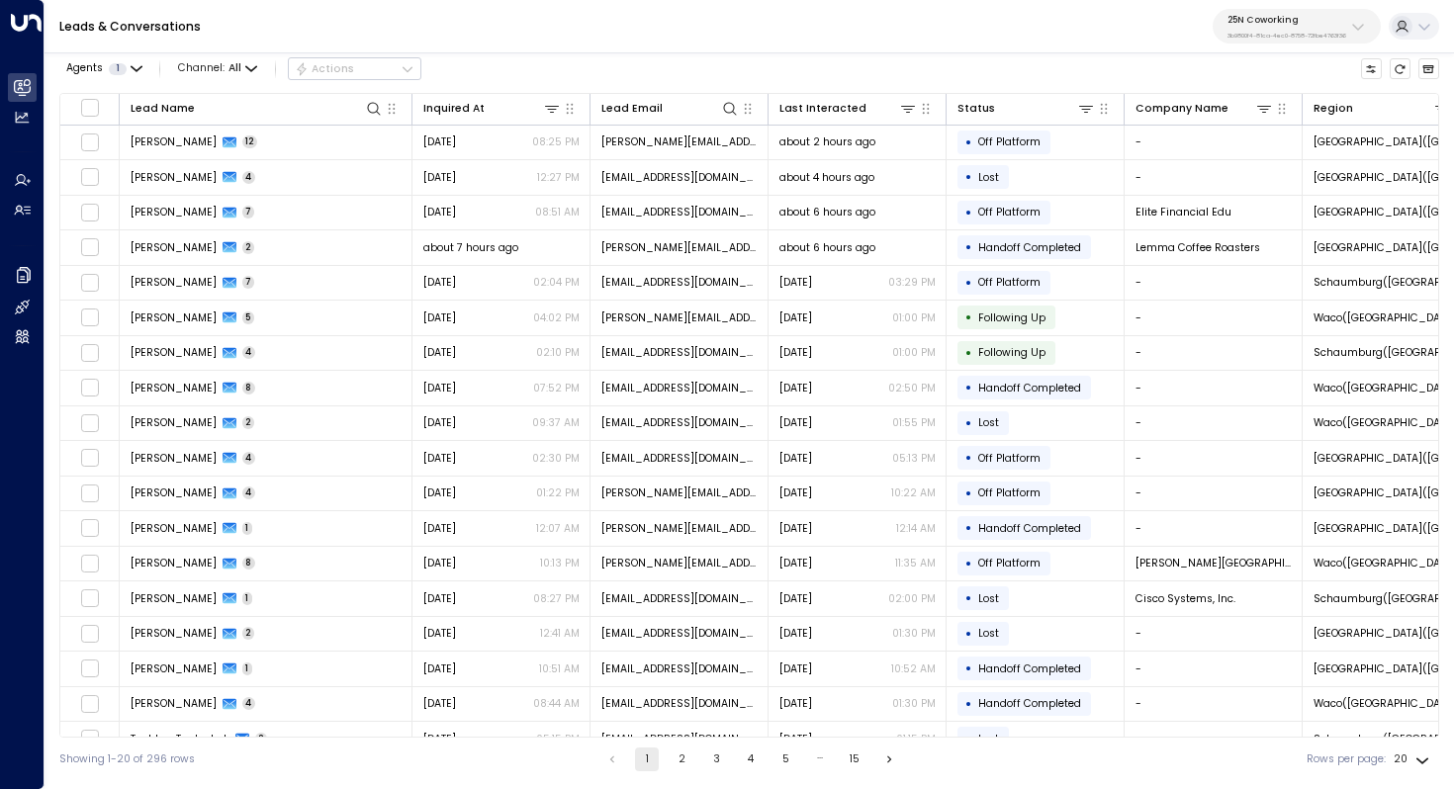
click at [1289, 35] on p "3b9800f4-81ca-4ec0-8758-72fbe4763f36" at bounding box center [1287, 36] width 119 height 8
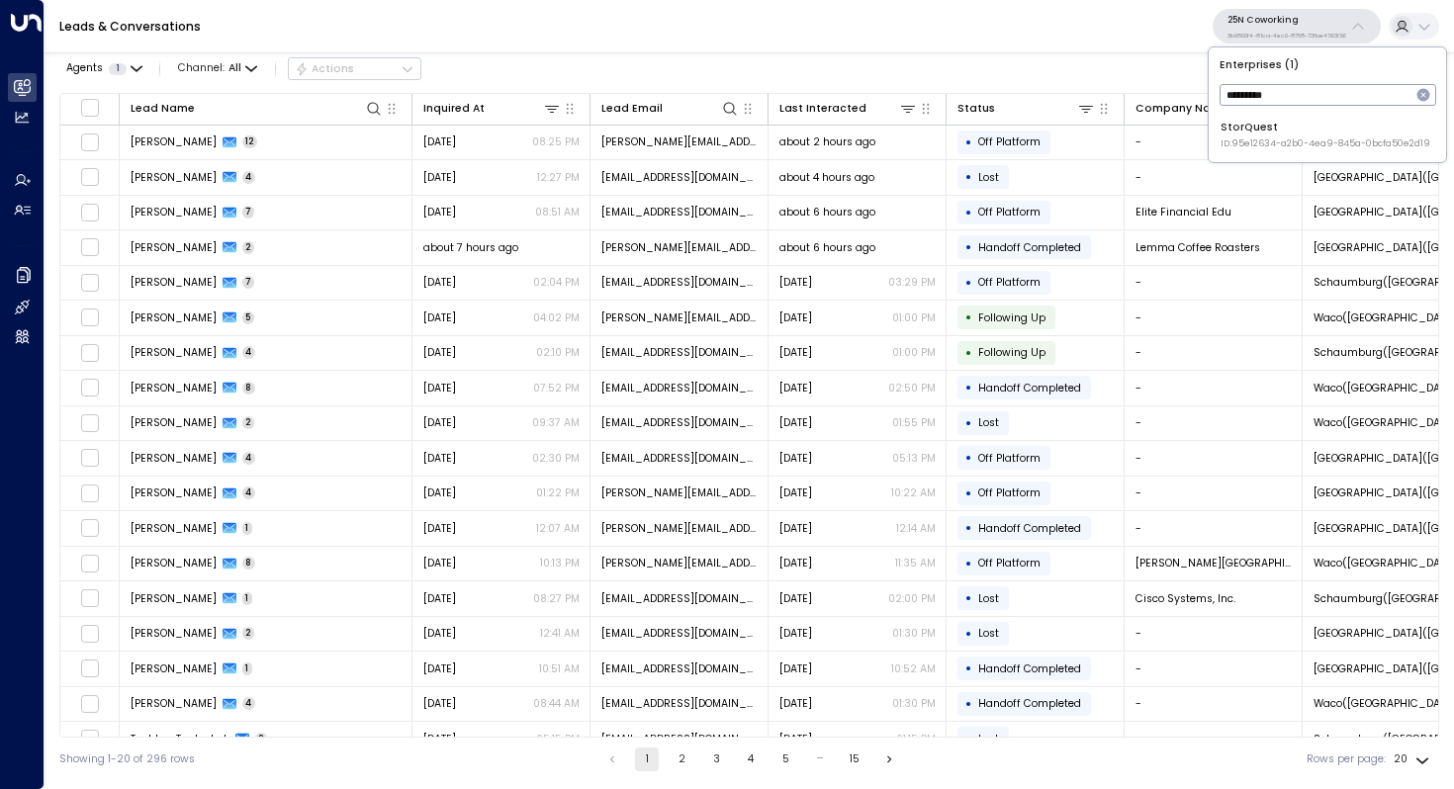
type input "*********"
click at [1268, 137] on span "ID: 95e12634-a2b0-4ea9-845a-0bcfa50e2d19" at bounding box center [1326, 144] width 210 height 14
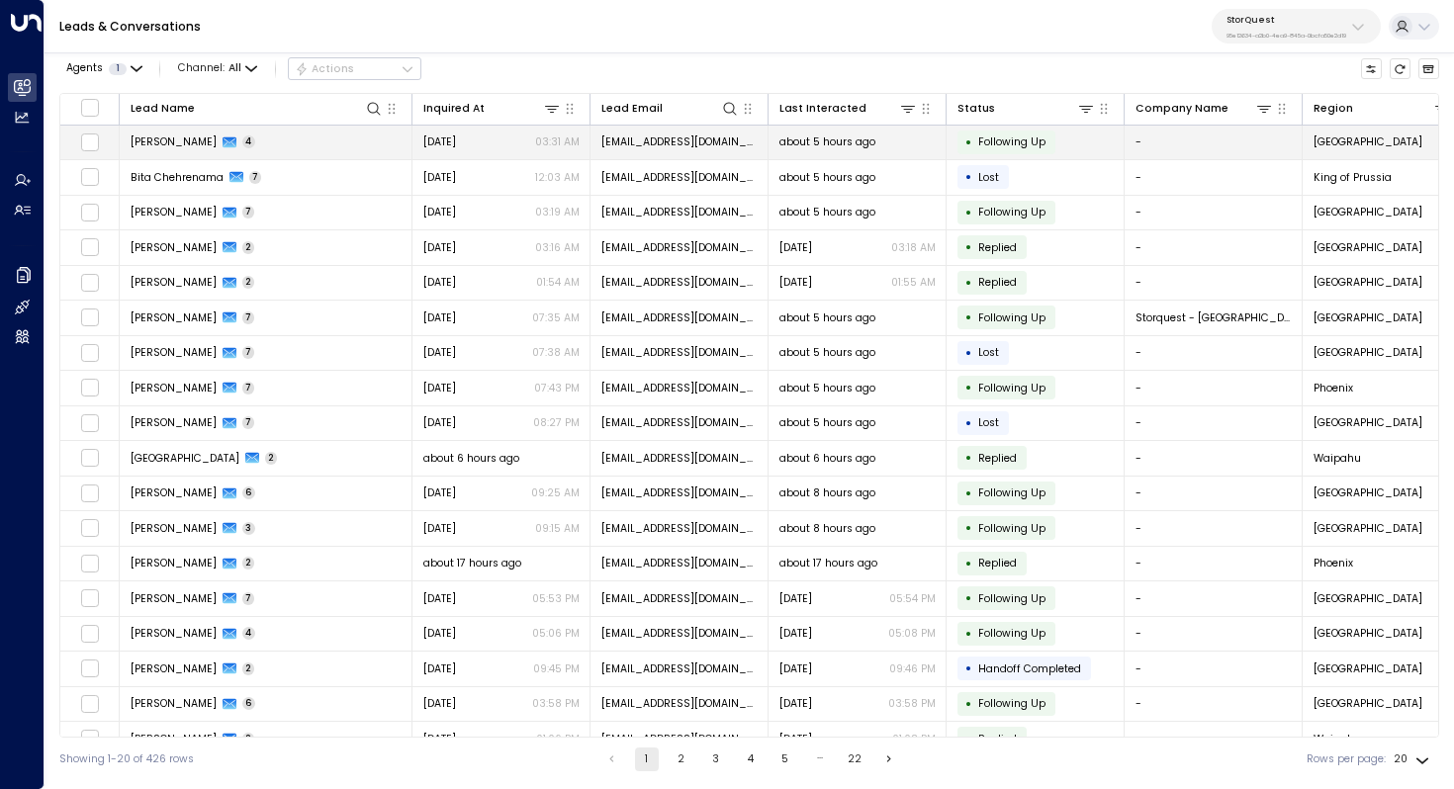
click at [165, 149] on td "[PERSON_NAME] 4" at bounding box center [266, 143] width 293 height 35
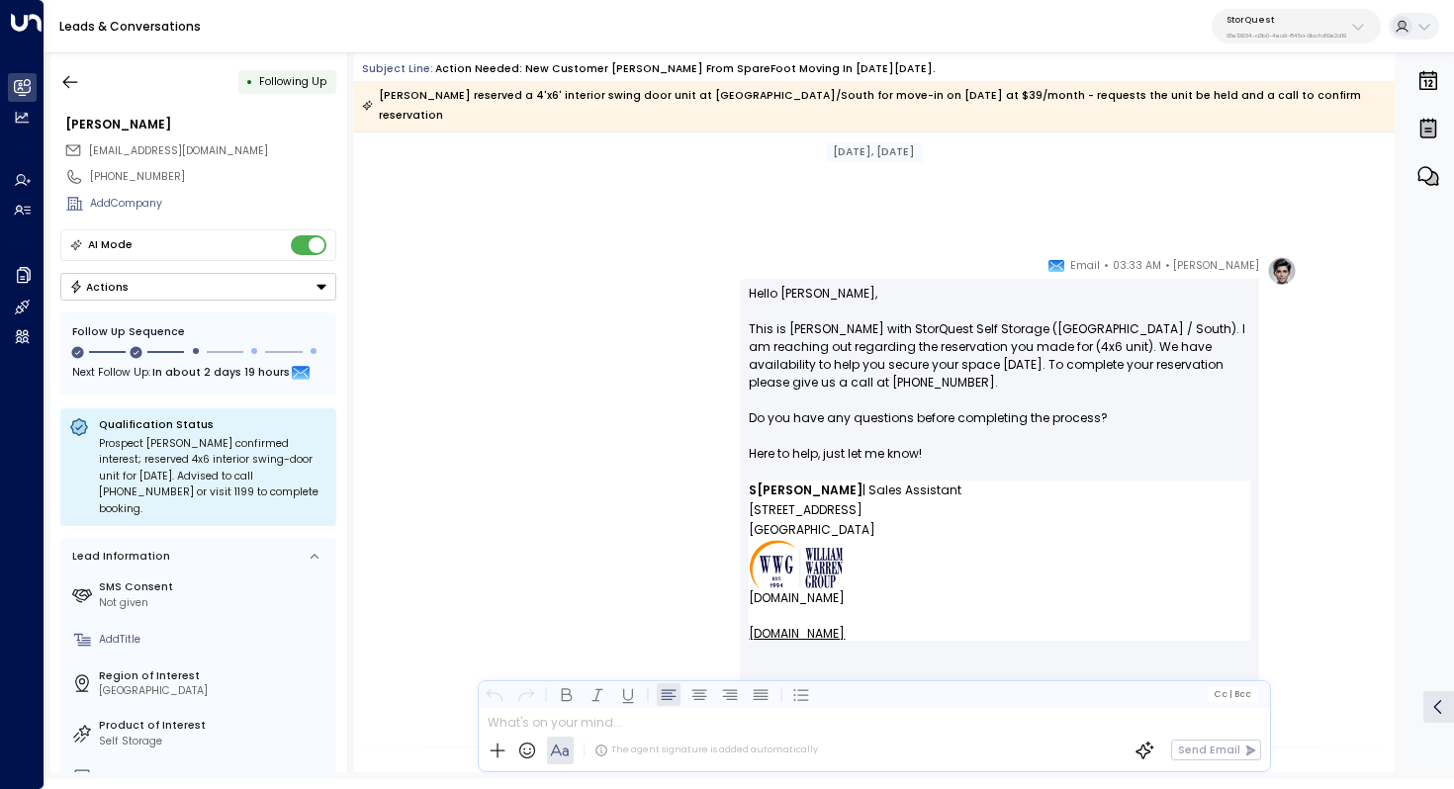
scroll to position [1673, 0]
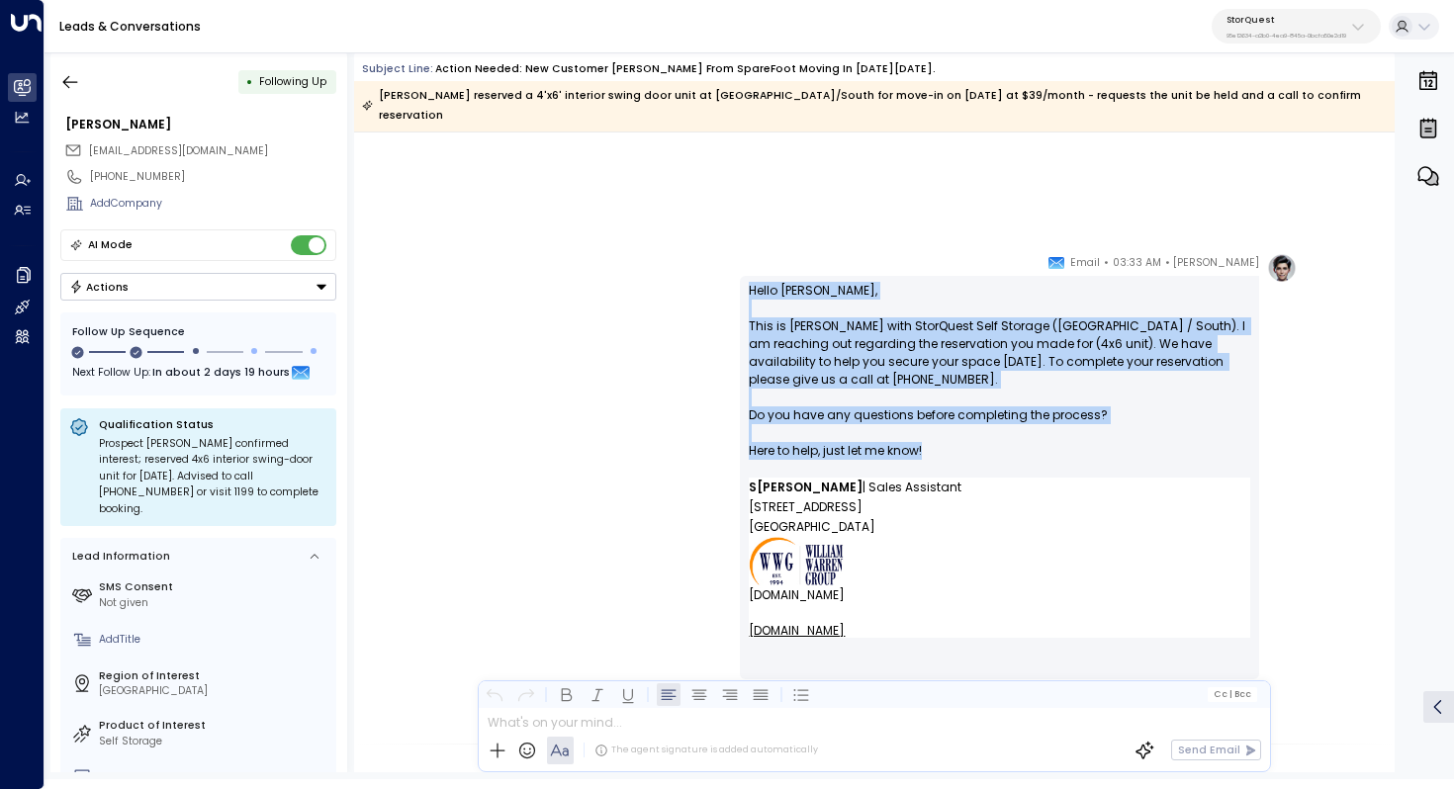
drag, startPoint x: 749, startPoint y: 273, endPoint x: 951, endPoint y: 430, distance: 255.8
click at [951, 430] on p "Hello [PERSON_NAME], This is [PERSON_NAME] with StorQuest Self Storage ([GEOGRA…" at bounding box center [999, 380] width 501 height 196
copy p "Hello [PERSON_NAME], This is [PERSON_NAME] with StorQuest Self Storage ([GEOGRA…"
click at [77, 91] on button "button" at bounding box center [70, 82] width 36 height 36
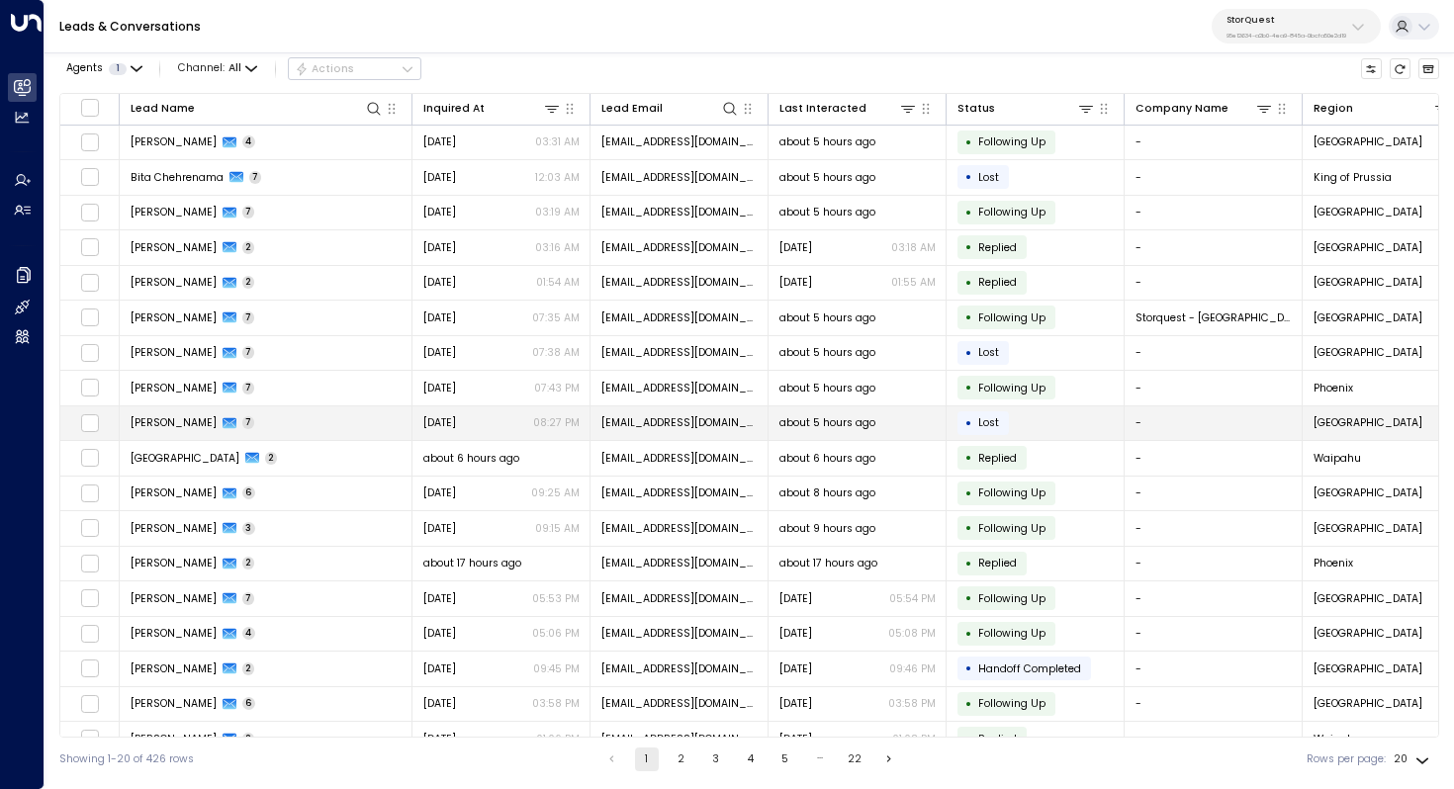
click at [223, 422] on icon at bounding box center [230, 423] width 14 height 11
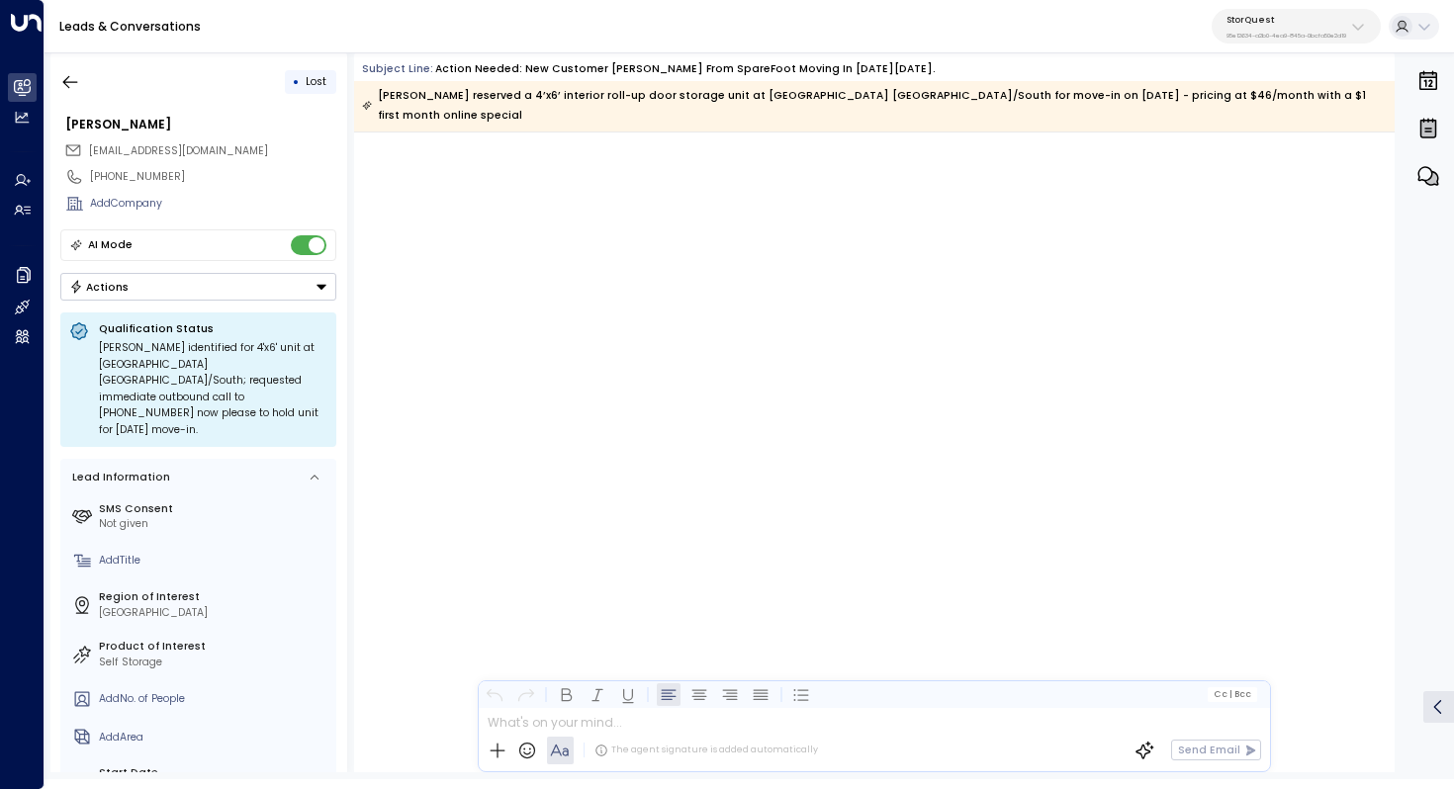
scroll to position [4584, 0]
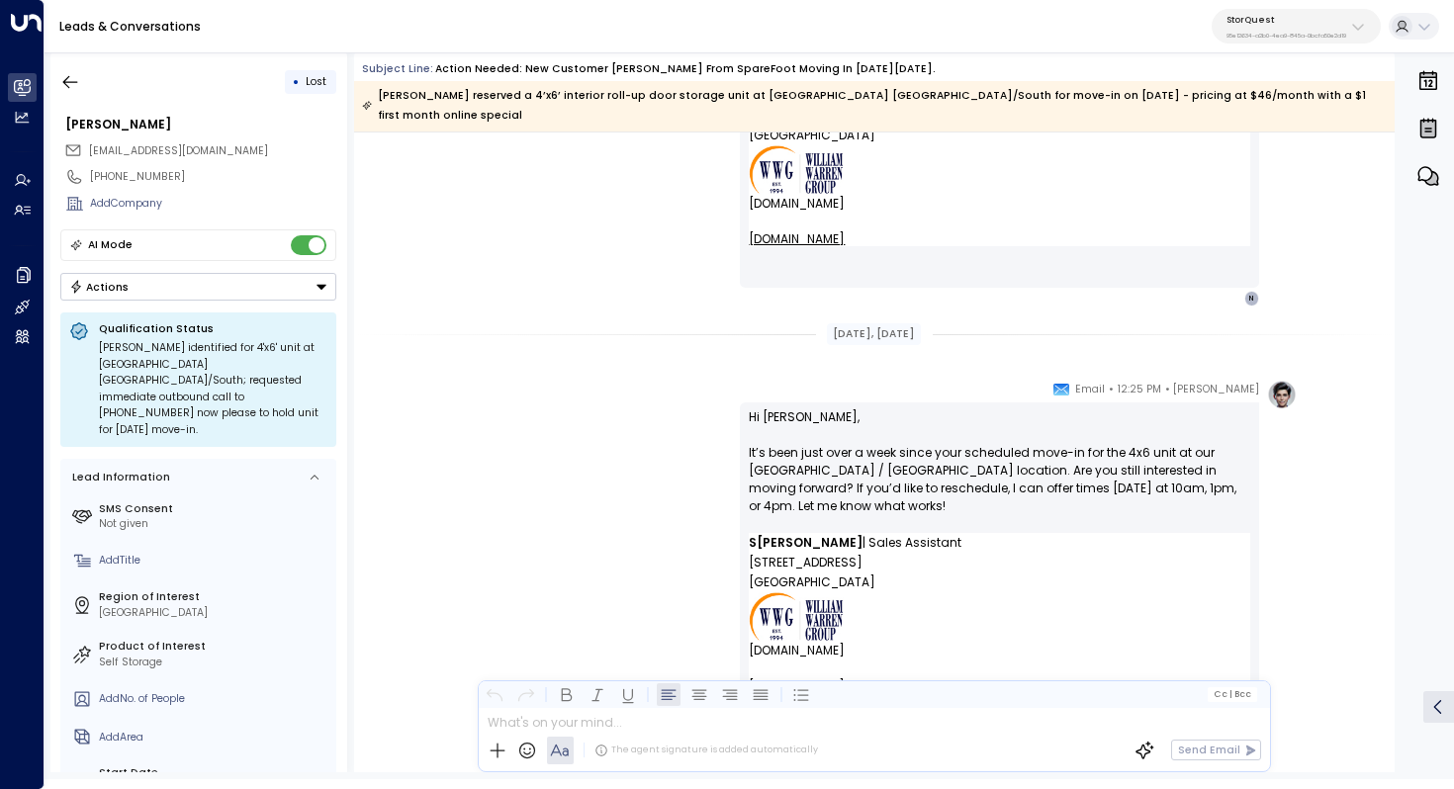
click at [981, 442] on p "Hi [PERSON_NAME], It’s been just over a week since your scheduled move-in for t…" at bounding box center [999, 471] width 501 height 125
drag, startPoint x: 1007, startPoint y: 434, endPoint x: 999, endPoint y: 444, distance: 12.7
click at [999, 444] on p "Hi [PERSON_NAME], It’s been just over a week since your scheduled move-in for t…" at bounding box center [999, 471] width 501 height 125
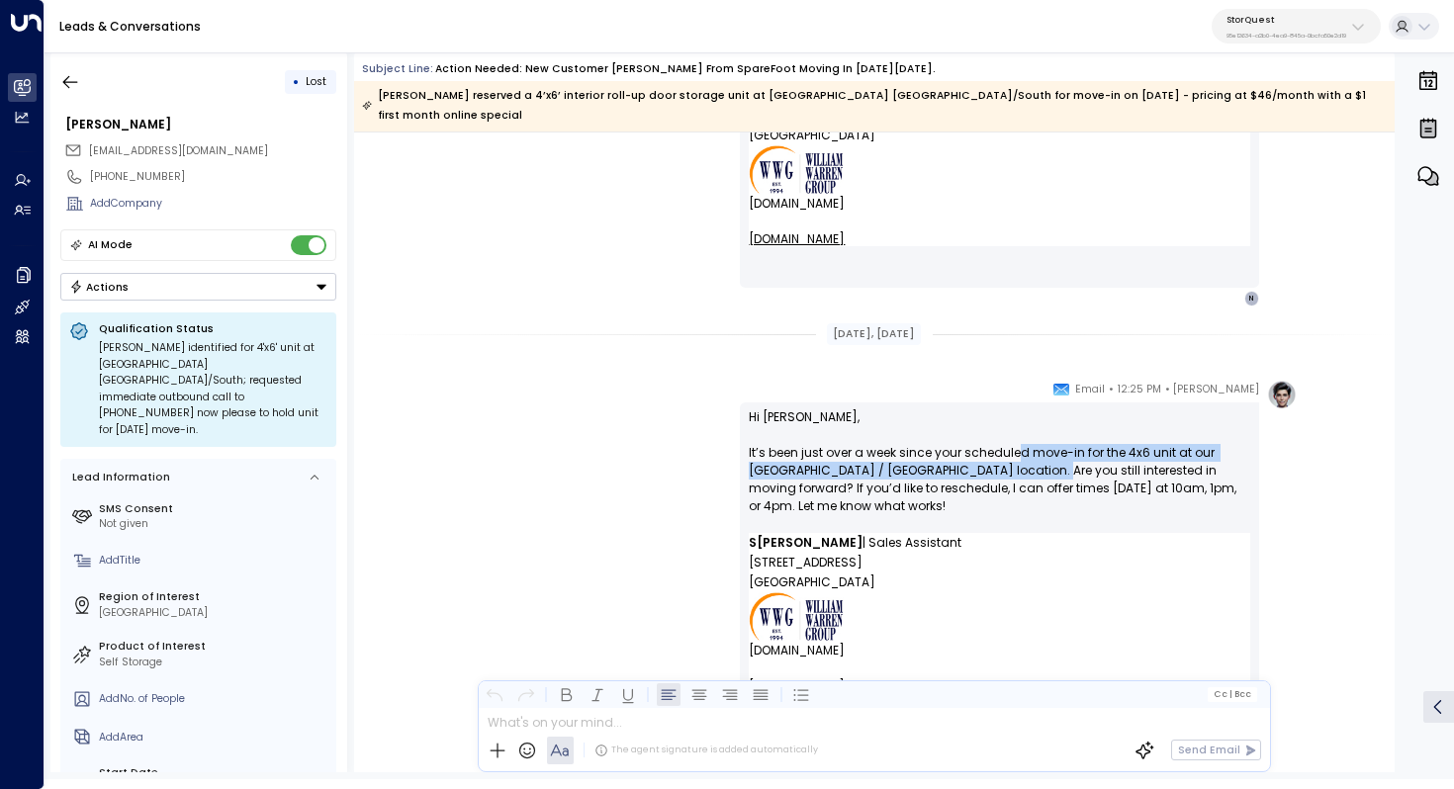
drag, startPoint x: 1017, startPoint y: 438, endPoint x: 1009, endPoint y: 447, distance: 11.9
click at [1010, 447] on p "Hi [PERSON_NAME], It’s been just over a week since your scheduled move-in for t…" at bounding box center [999, 471] width 501 height 125
click at [1009, 447] on p "Hi [PERSON_NAME], It’s been just over a week since your scheduled move-in for t…" at bounding box center [999, 471] width 501 height 125
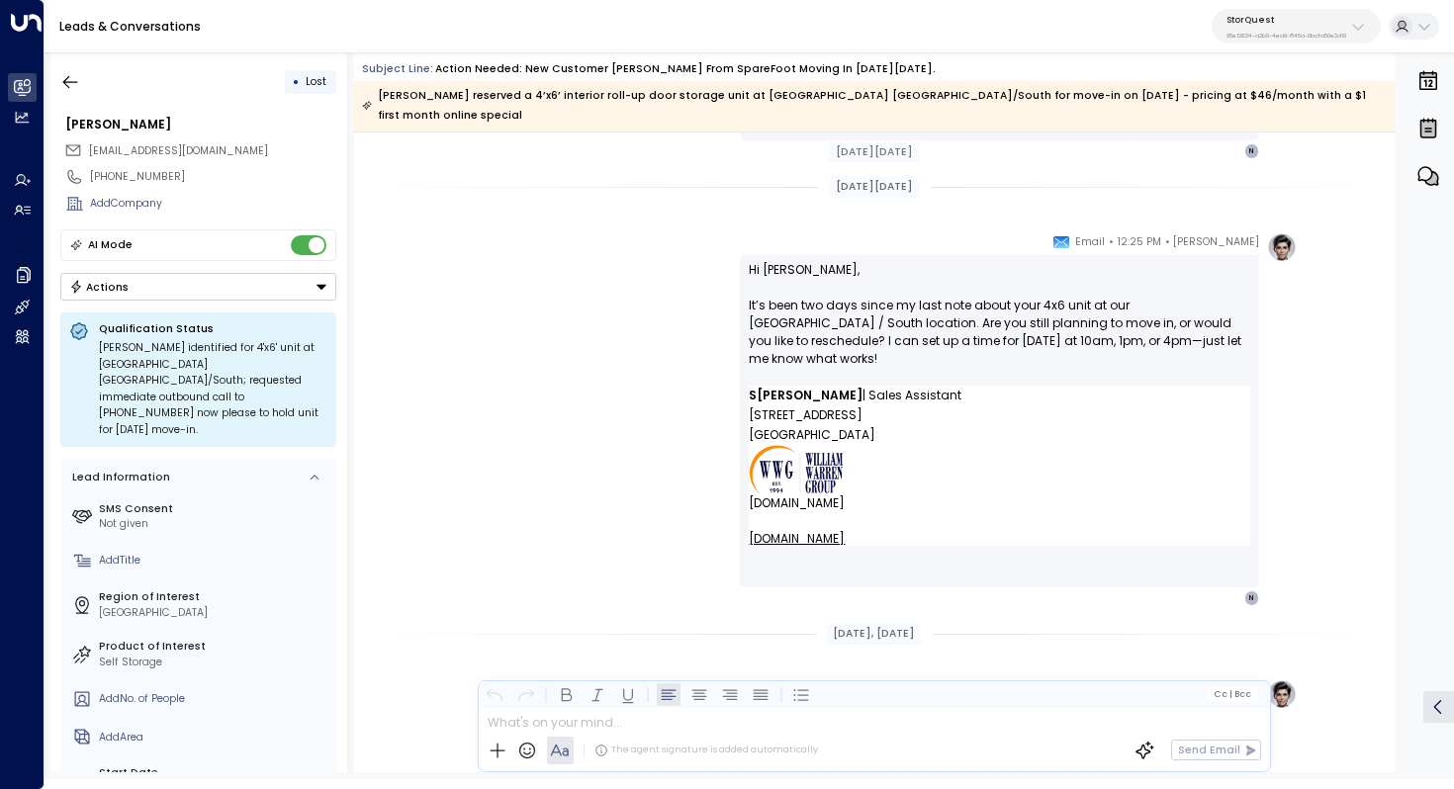
scroll to position [3674, 0]
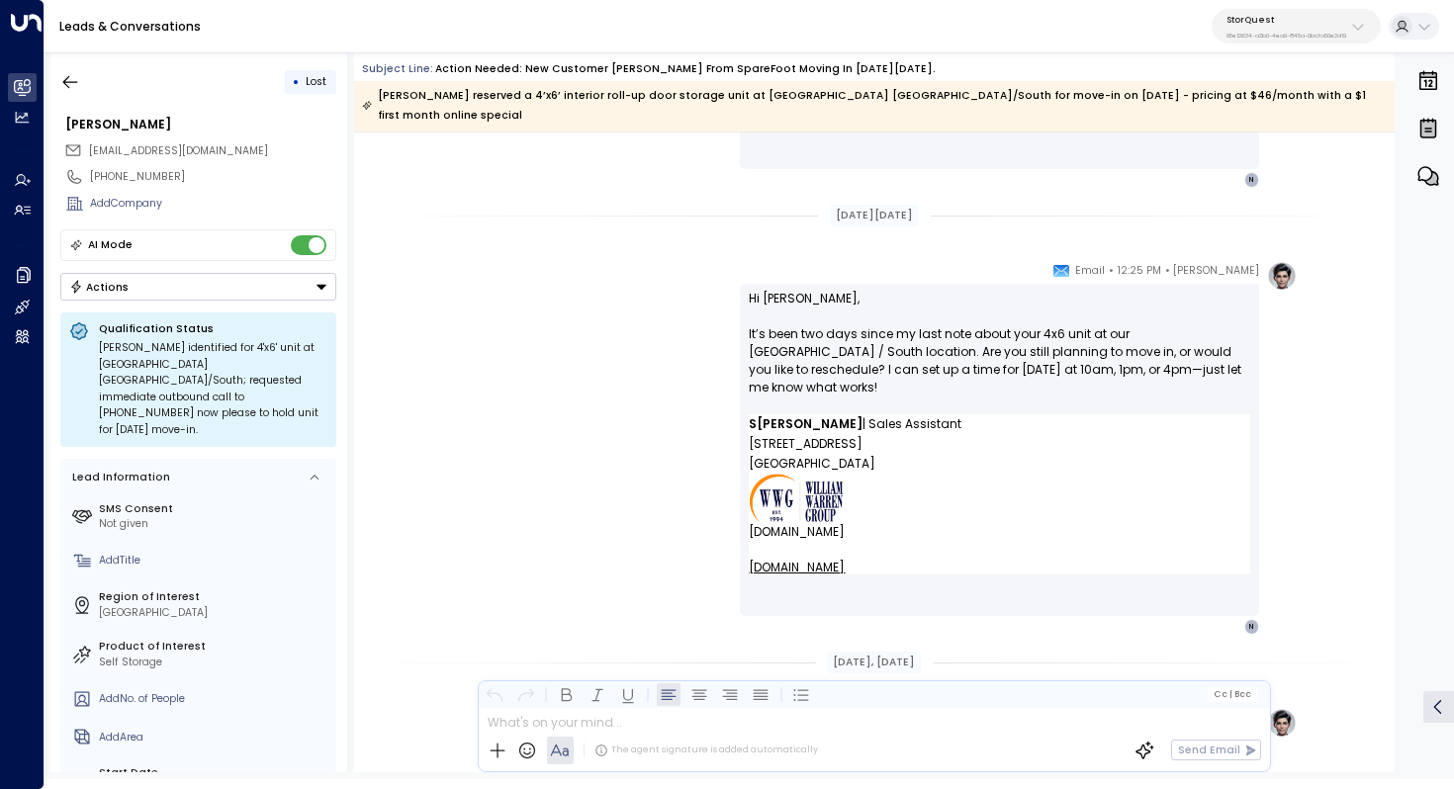
click at [966, 322] on p "Hi [PERSON_NAME], It’s been two days since my last note about your 4x6 unit at …" at bounding box center [999, 352] width 501 height 125
drag, startPoint x: 997, startPoint y: 318, endPoint x: 991, endPoint y: 336, distance: 19.7
click at [991, 336] on p "Hi [PERSON_NAME], It’s been two days since my last note about your 4x6 unit at …" at bounding box center [999, 352] width 501 height 125
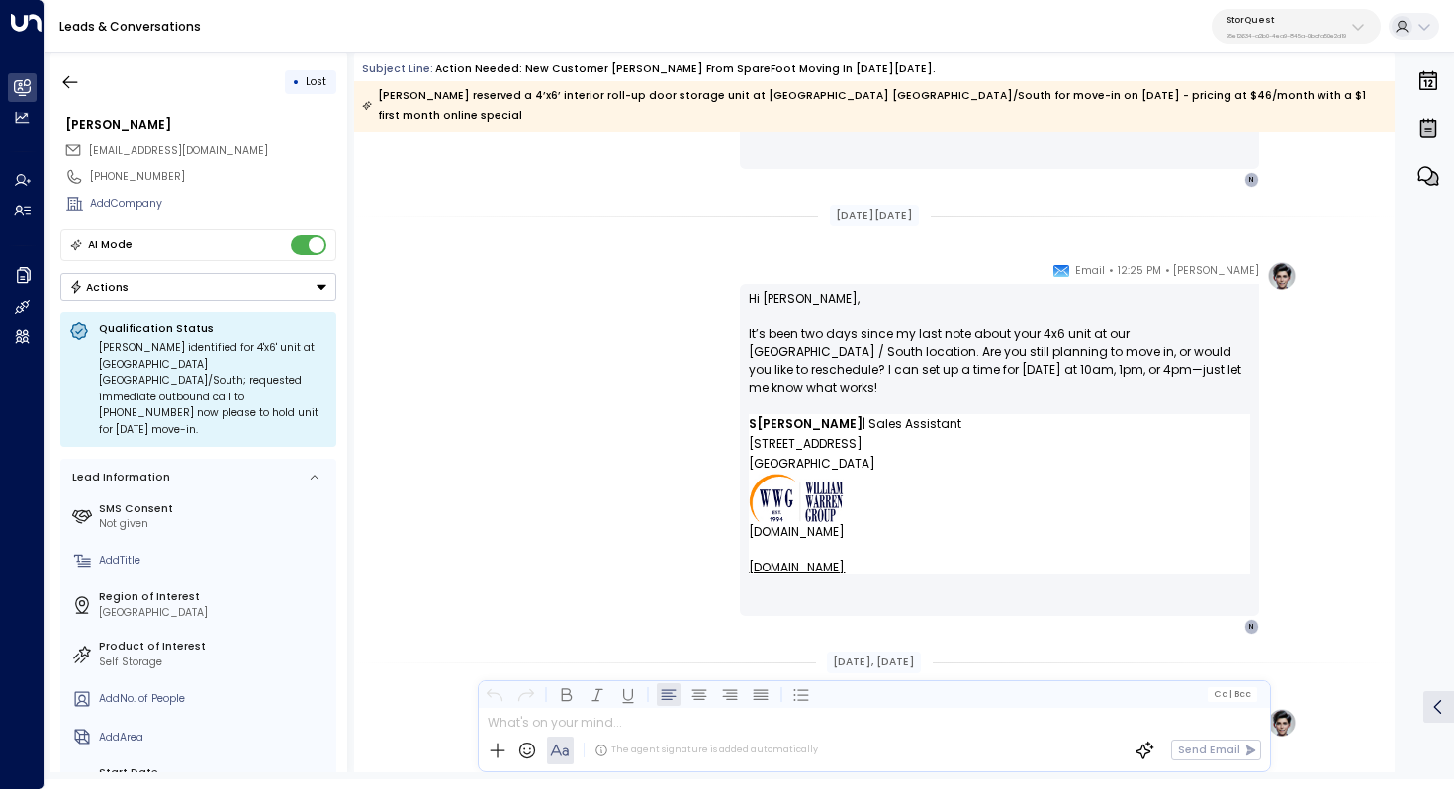
click at [1009, 330] on p "Hi [PERSON_NAME], It’s been two days since my last note about your 4x6 unit at …" at bounding box center [999, 352] width 501 height 125
drag, startPoint x: 1026, startPoint y: 325, endPoint x: 1020, endPoint y: 334, distance: 10.7
click at [1020, 334] on p "Hi [PERSON_NAME], It’s been two days since my last note about your 4x6 unit at …" at bounding box center [999, 352] width 501 height 125
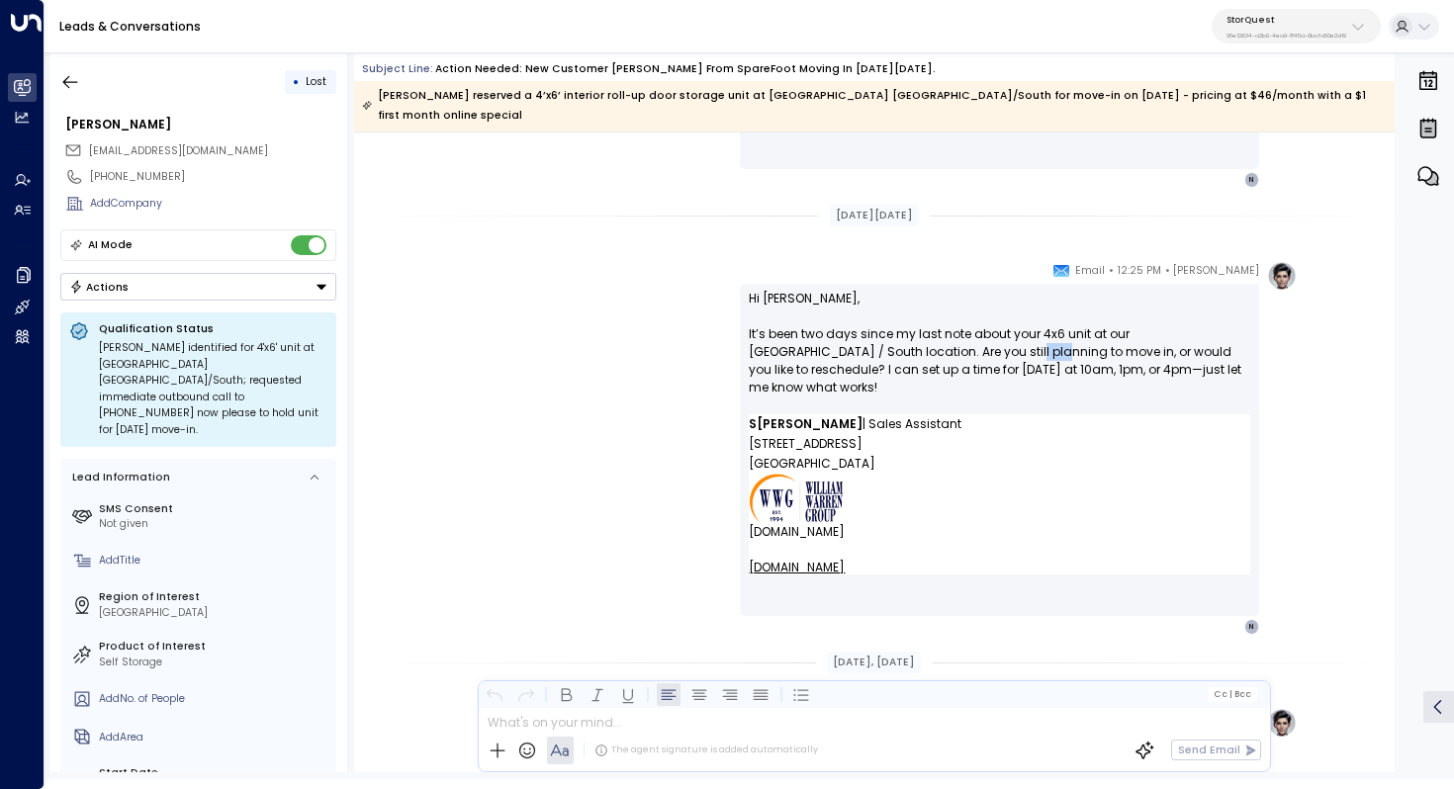
drag, startPoint x: 917, startPoint y: 332, endPoint x: 944, endPoint y: 332, distance: 26.7
click at [944, 332] on p "Hi [PERSON_NAME], It’s been two days since my last note about your 4x6 unit at …" at bounding box center [999, 352] width 501 height 125
click at [1002, 315] on p "Hi [PERSON_NAME], It’s been two days since my last note about your 4x6 unit at …" at bounding box center [999, 352] width 501 height 125
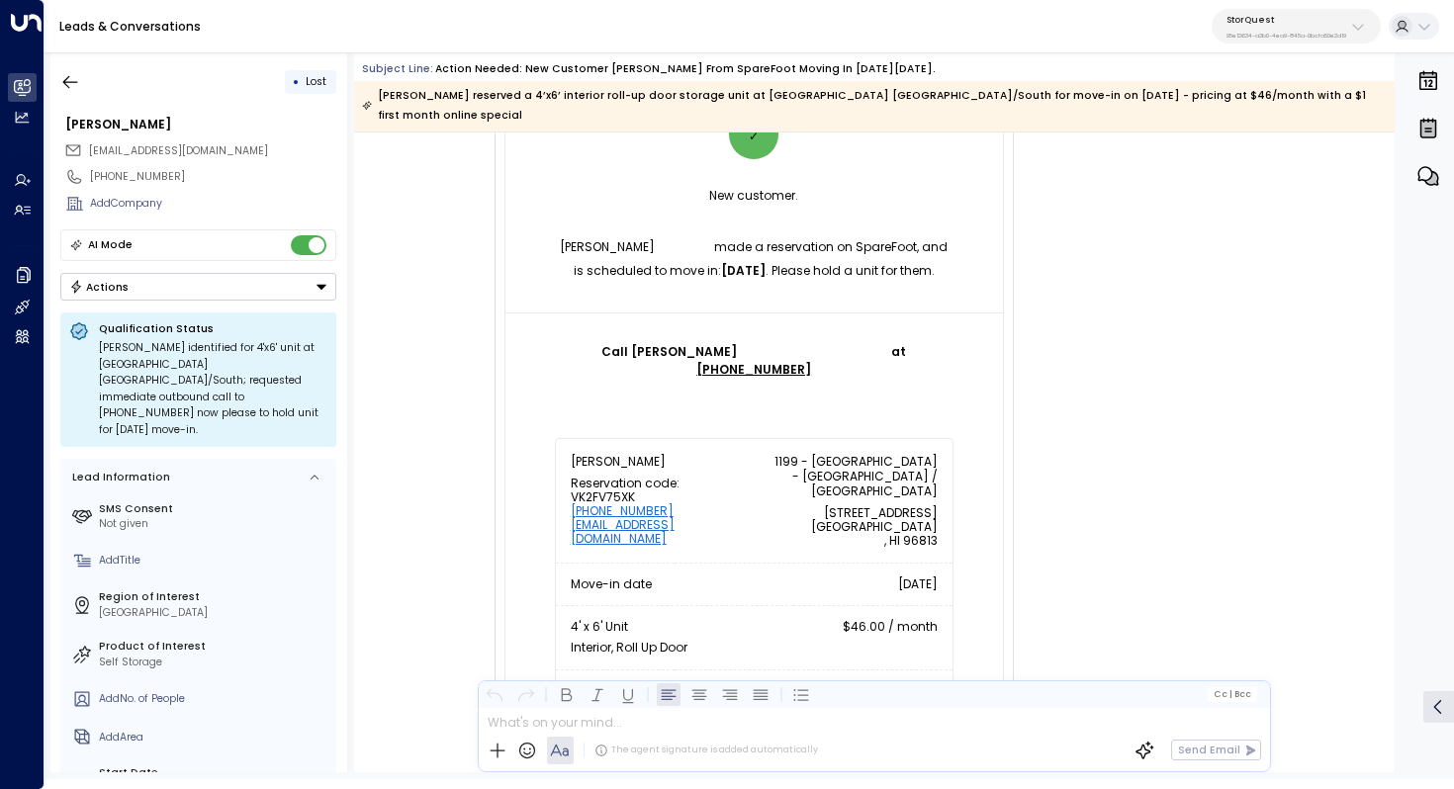
scroll to position [310, 0]
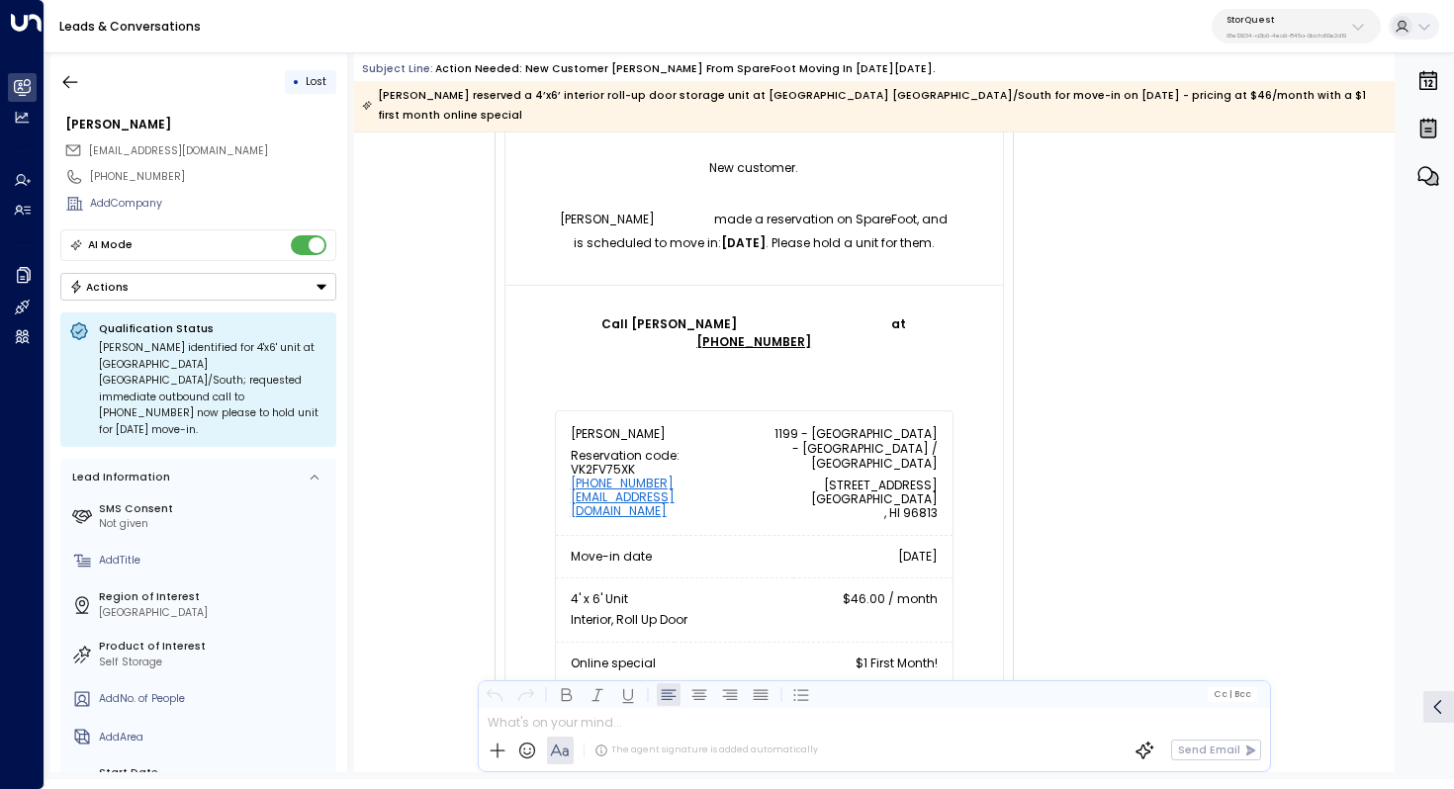
drag, startPoint x: 711, startPoint y: 347, endPoint x: 752, endPoint y: 347, distance: 40.6
click at [748, 251] on strong "[DATE]" at bounding box center [743, 242] width 45 height 17
click at [752, 251] on strong "[DATE]" at bounding box center [743, 242] width 45 height 17
drag, startPoint x: 834, startPoint y: 342, endPoint x: 745, endPoint y: 342, distance: 89.0
click at [745, 255] on p "[PERSON_NAME] made a reservation on SpareFoot, and is scheduled to move in: [DA…" at bounding box center [754, 231] width 399 height 47
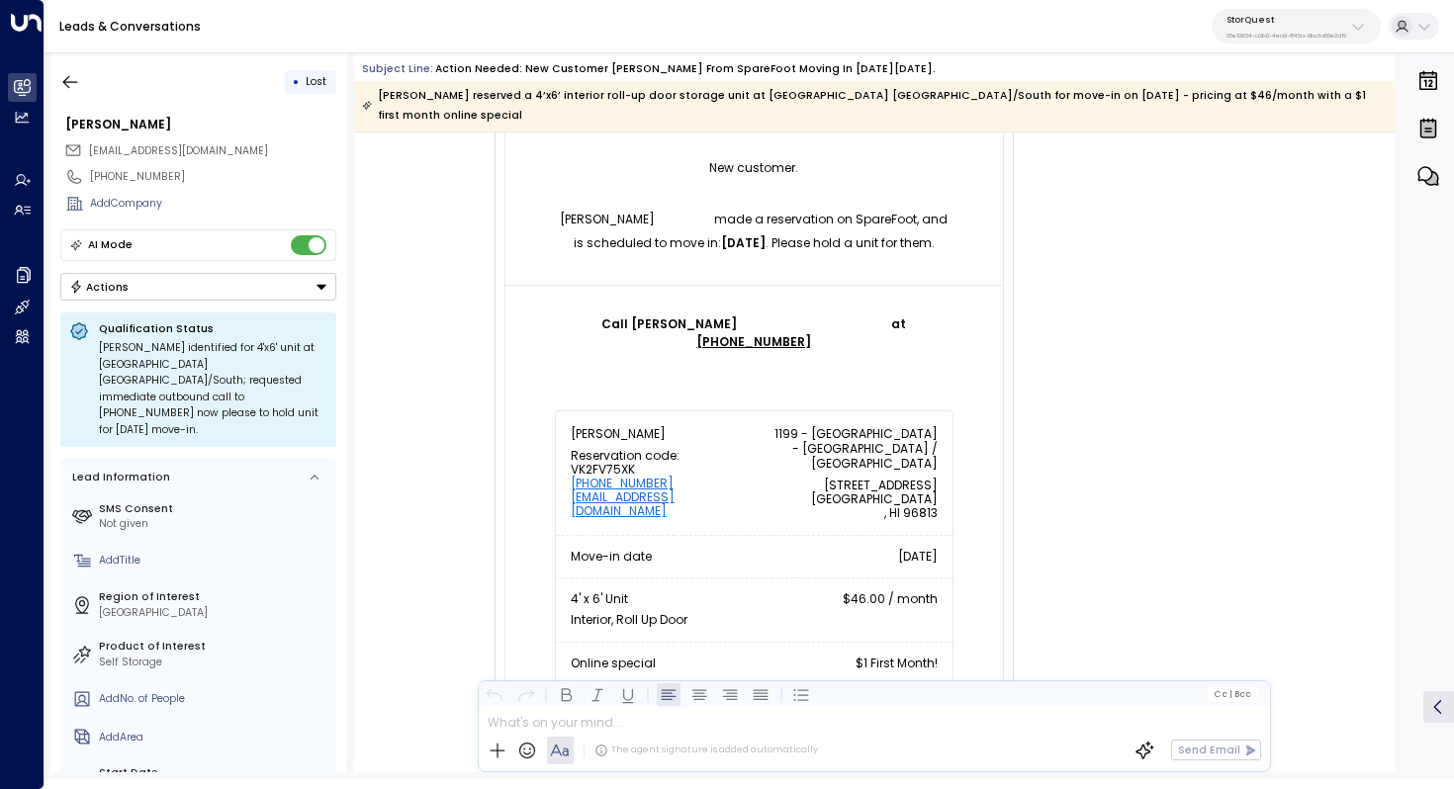
click at [745, 251] on strong "[DATE]" at bounding box center [743, 242] width 45 height 17
drag, startPoint x: 807, startPoint y: 342, endPoint x: 774, endPoint y: 342, distance: 33.6
click at [774, 255] on p "[PERSON_NAME] made a reservation on SpareFoot, and is scheduled to move in: [DA…" at bounding box center [754, 231] width 399 height 47
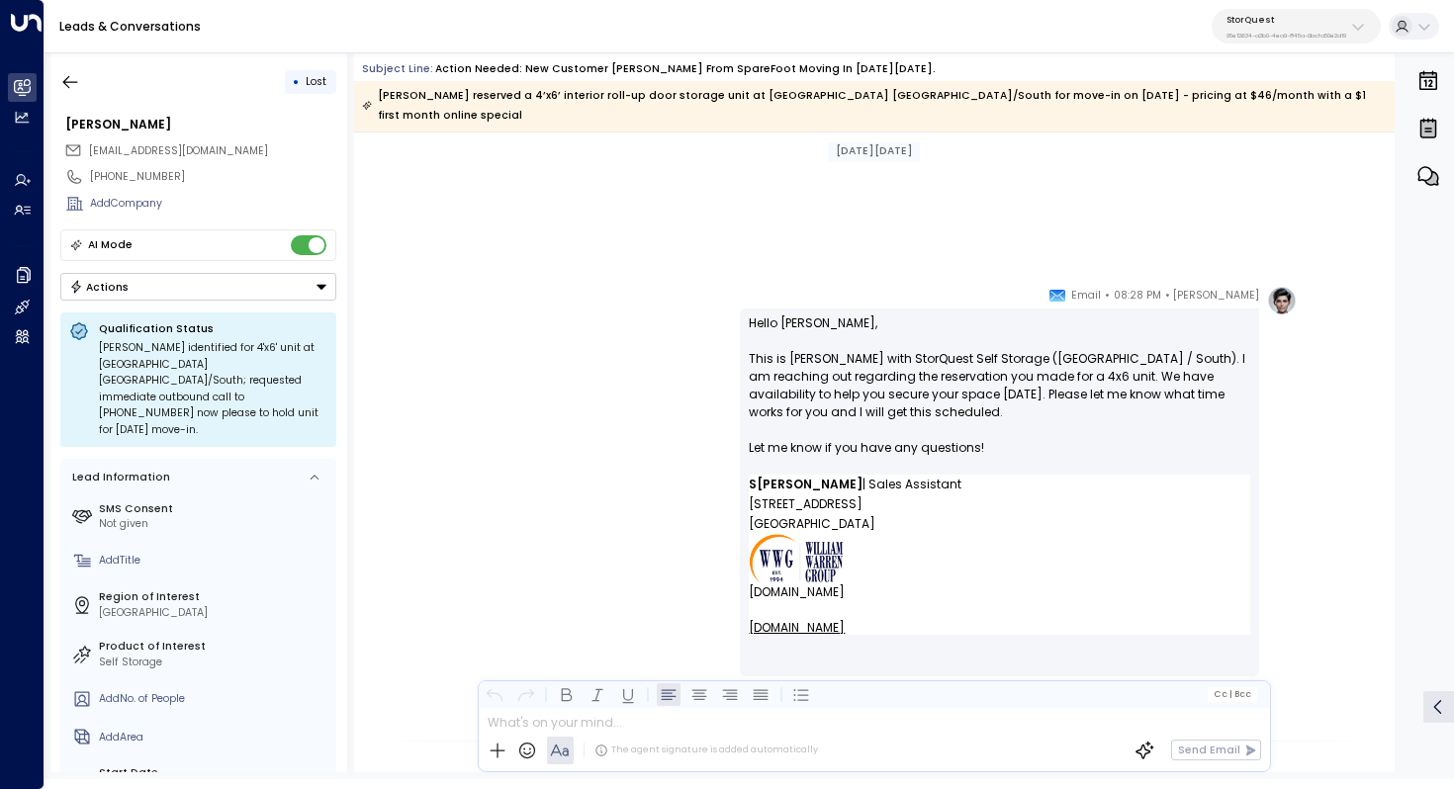
scroll to position [1681, 0]
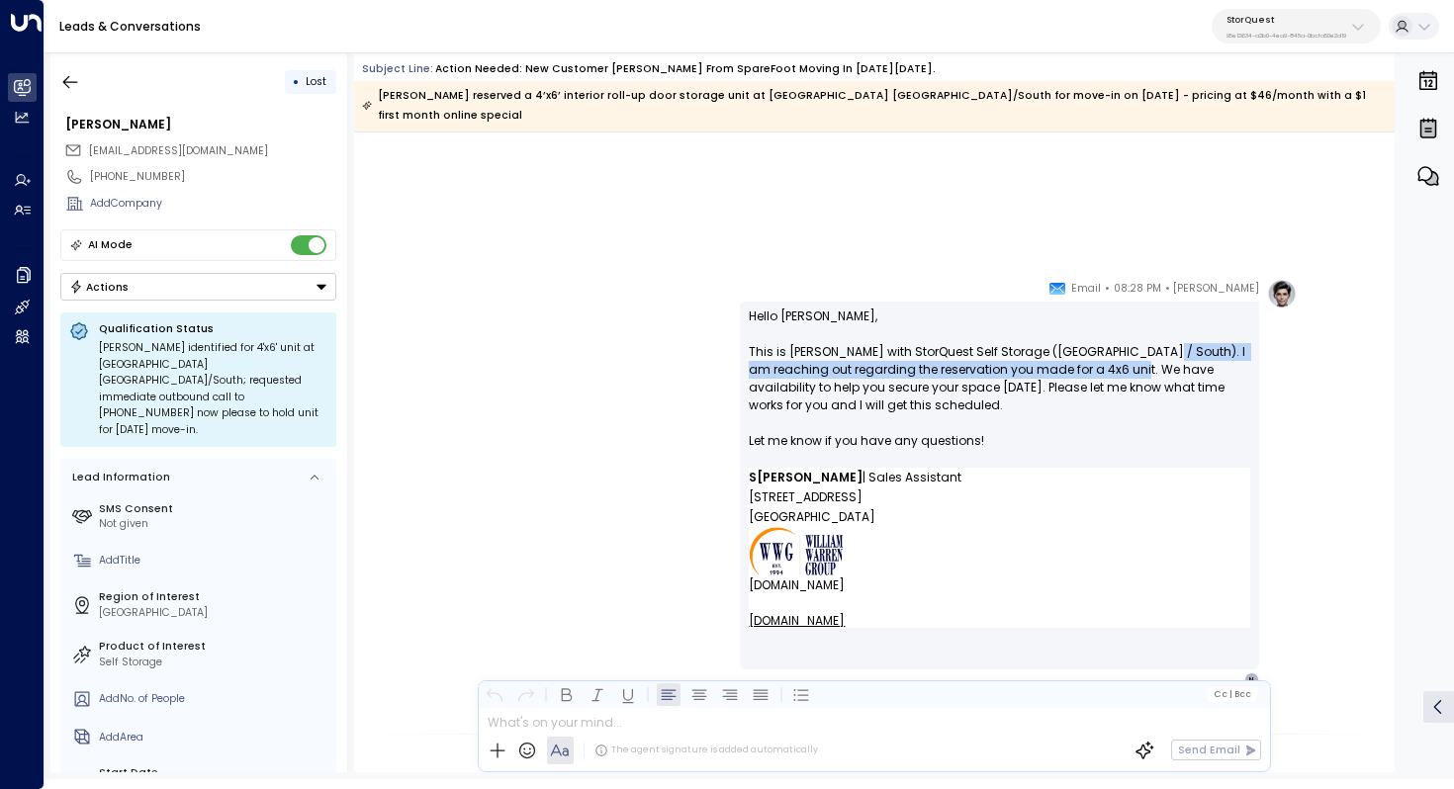
click at [1138, 347] on p "Hello [PERSON_NAME], This is [PERSON_NAME] with StorQuest Self Storage ([GEOGRA…" at bounding box center [999, 388] width 501 height 160
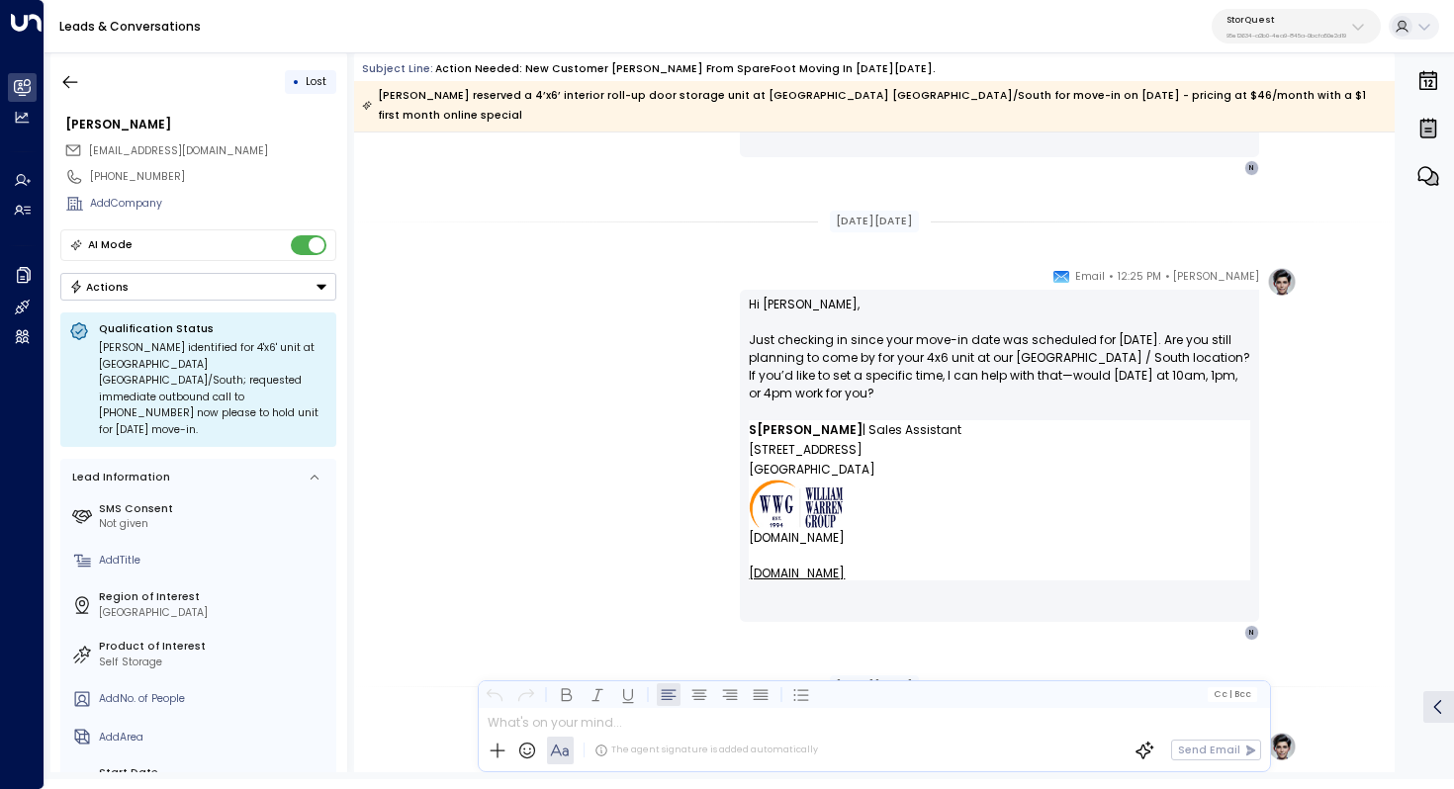
scroll to position [2195, 0]
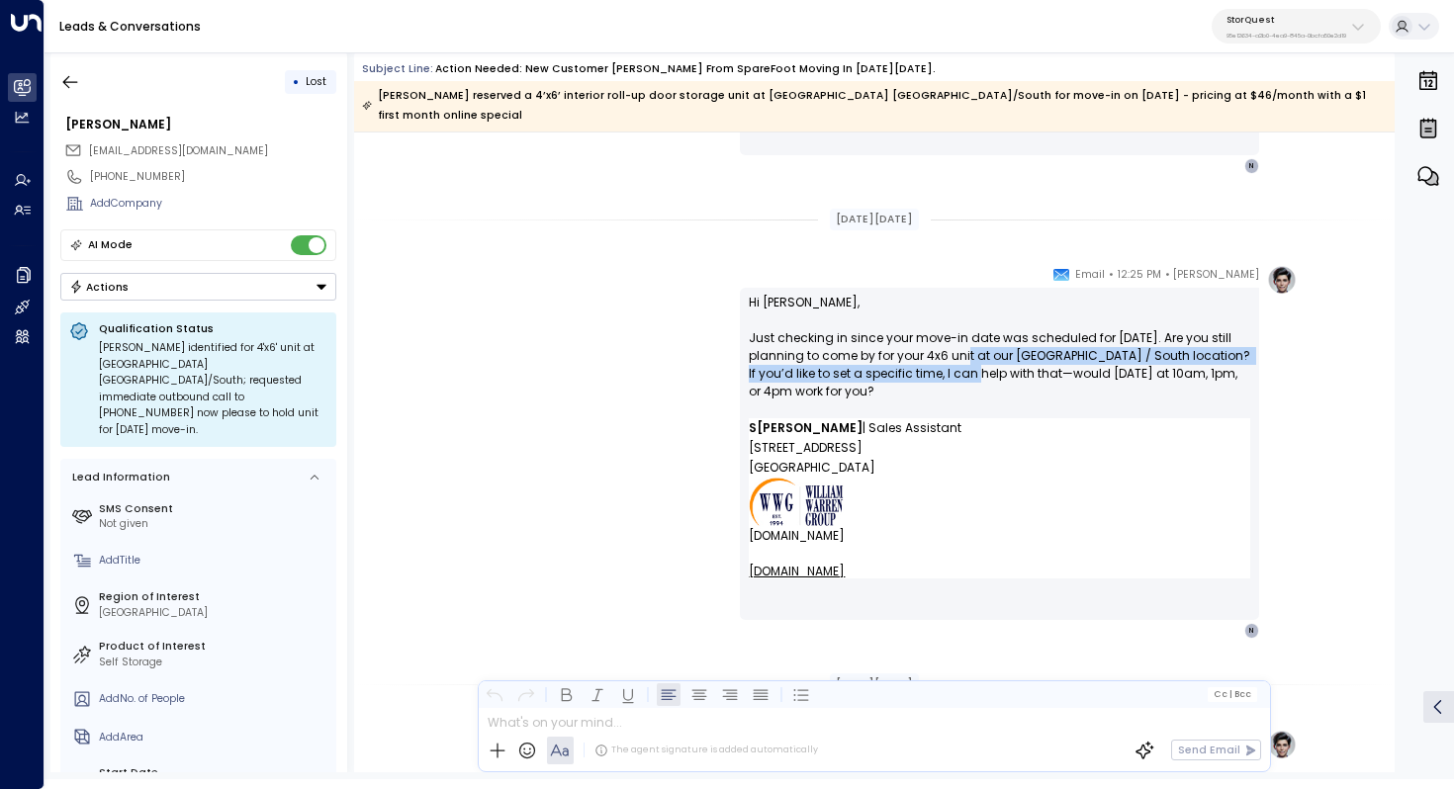
drag, startPoint x: 963, startPoint y: 334, endPoint x: 959, endPoint y: 346, distance: 12.5
click at [959, 346] on p "Hi [PERSON_NAME], Just checking in since your move-in date was scheduled for [D…" at bounding box center [999, 356] width 501 height 125
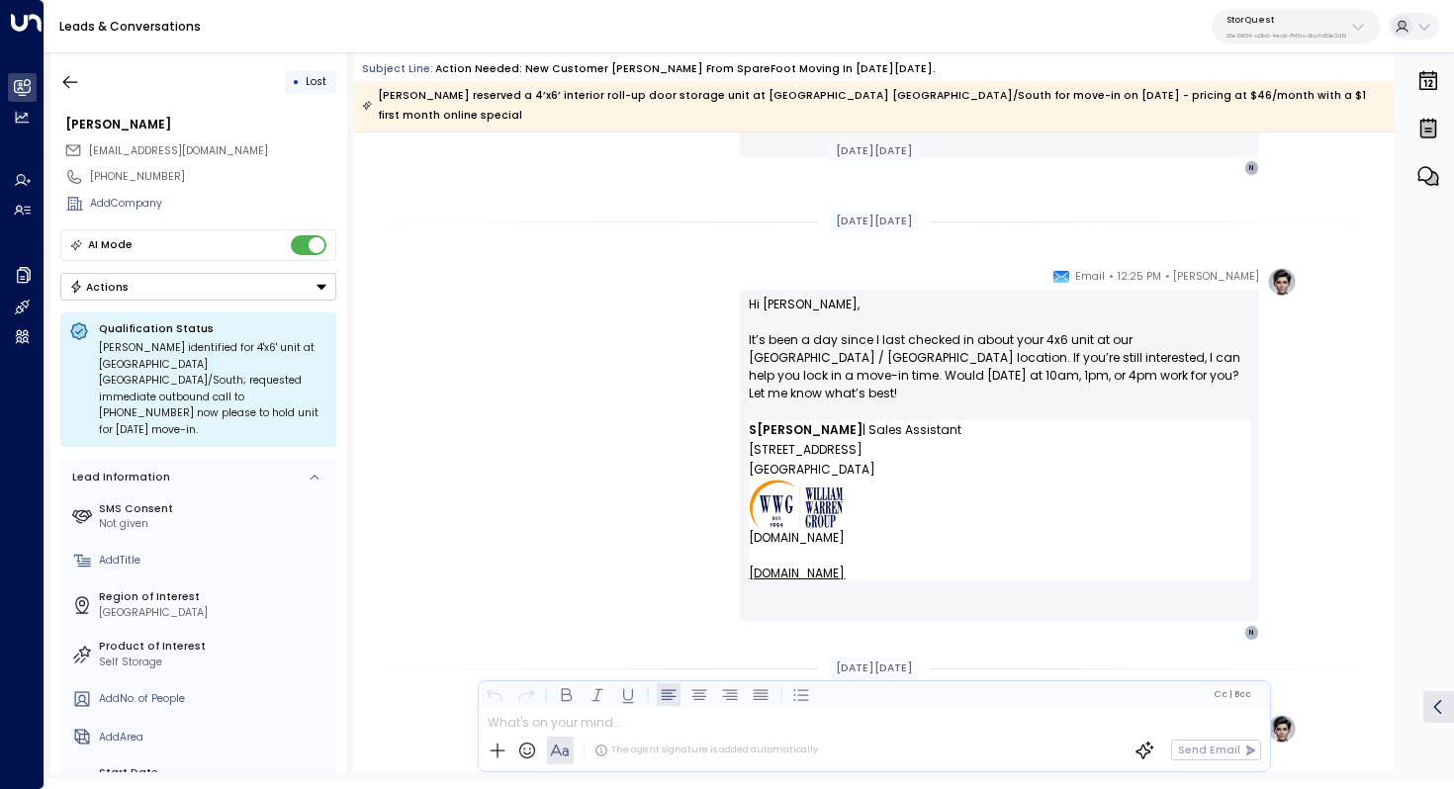
scroll to position [2674, 0]
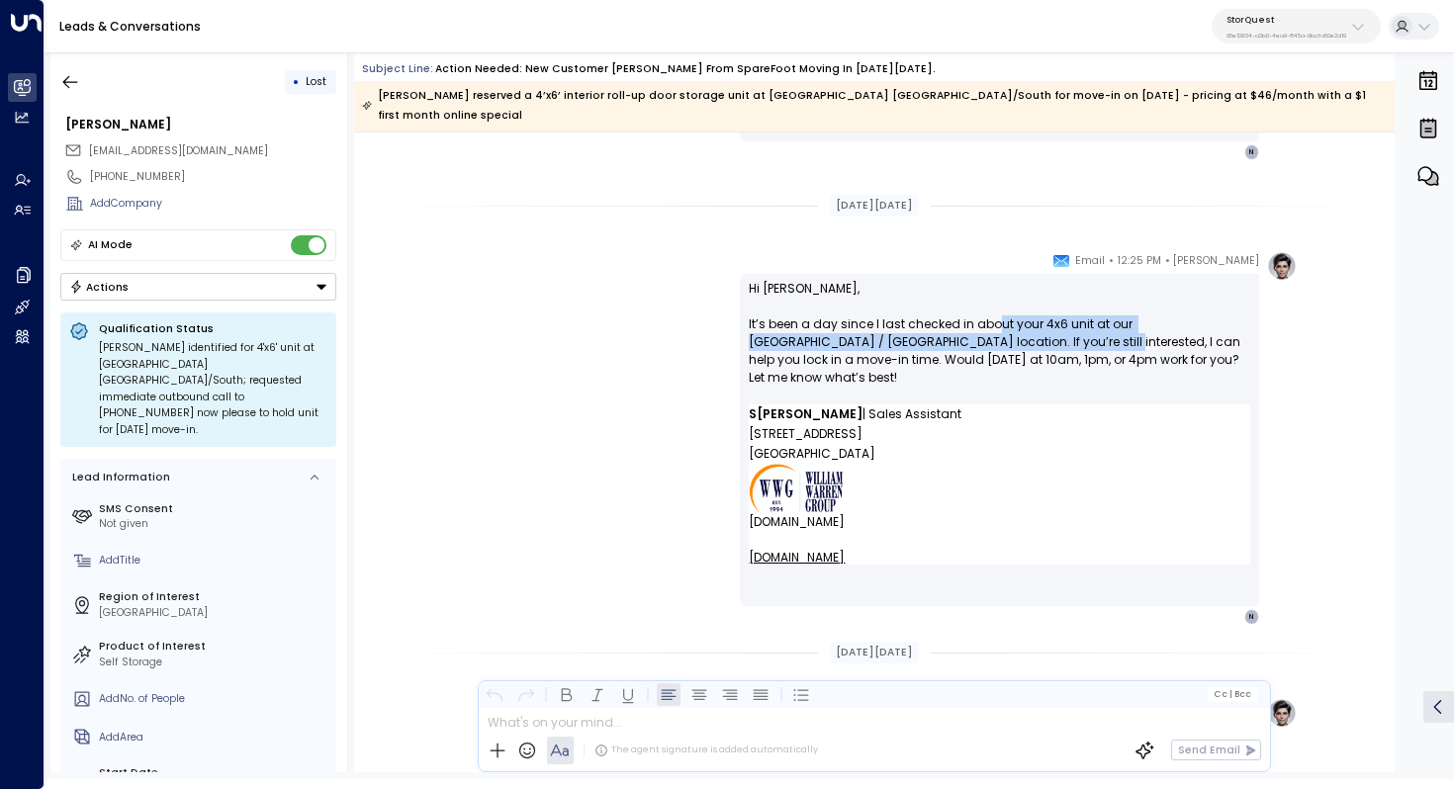
click at [988, 318] on p "Hi [PERSON_NAME], It’s been a day since I last checked in about your 4x6 unit a…" at bounding box center [999, 342] width 501 height 125
drag, startPoint x: 1014, startPoint y: 307, endPoint x: 1012, endPoint y: 331, distance: 24.8
click at [1012, 331] on p "Hi [PERSON_NAME], It’s been a day since I last checked in about your 4x6 unit a…" at bounding box center [999, 342] width 501 height 125
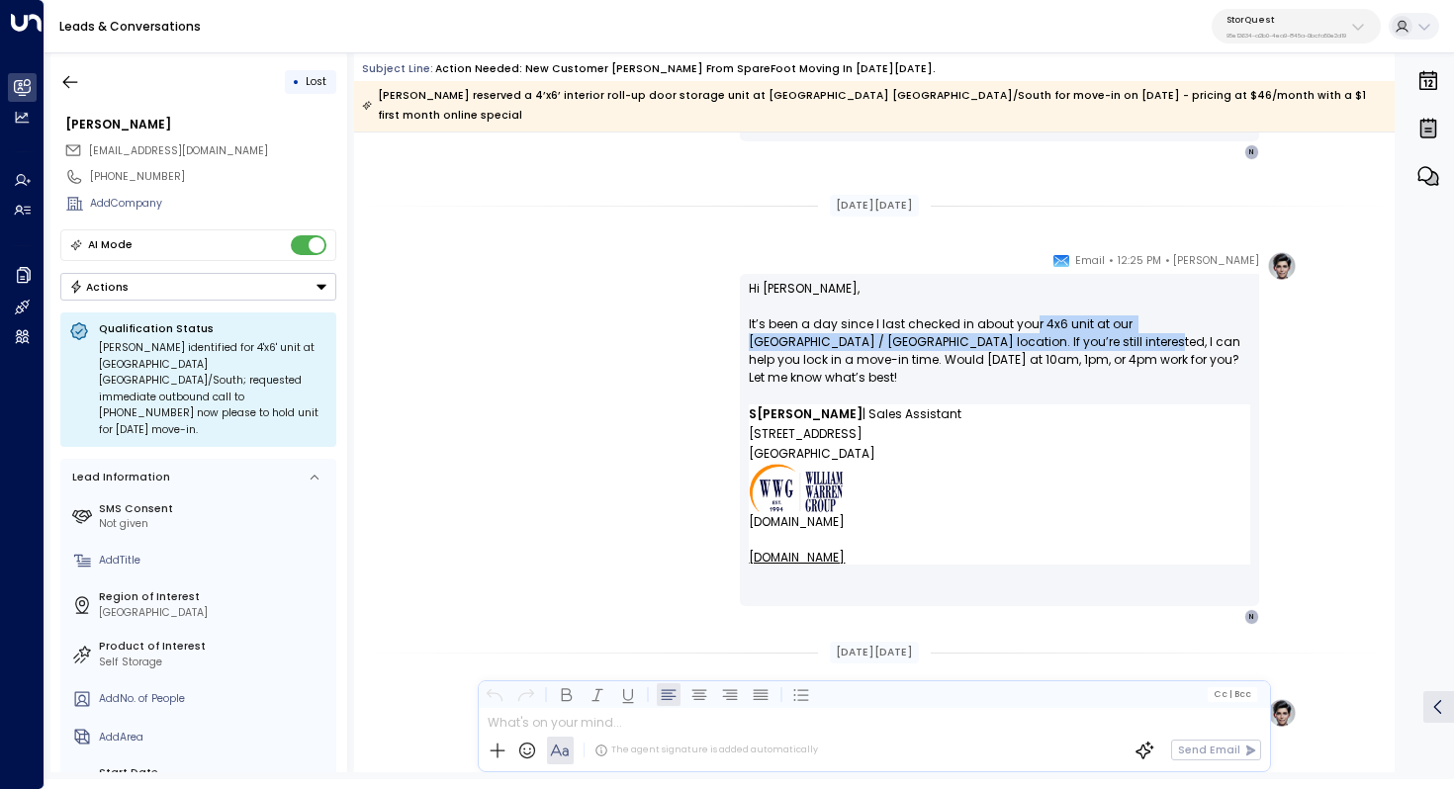
click at [1030, 319] on p "Hi [PERSON_NAME], It’s been a day since I last checked in about your 4x6 unit a…" at bounding box center [999, 342] width 501 height 125
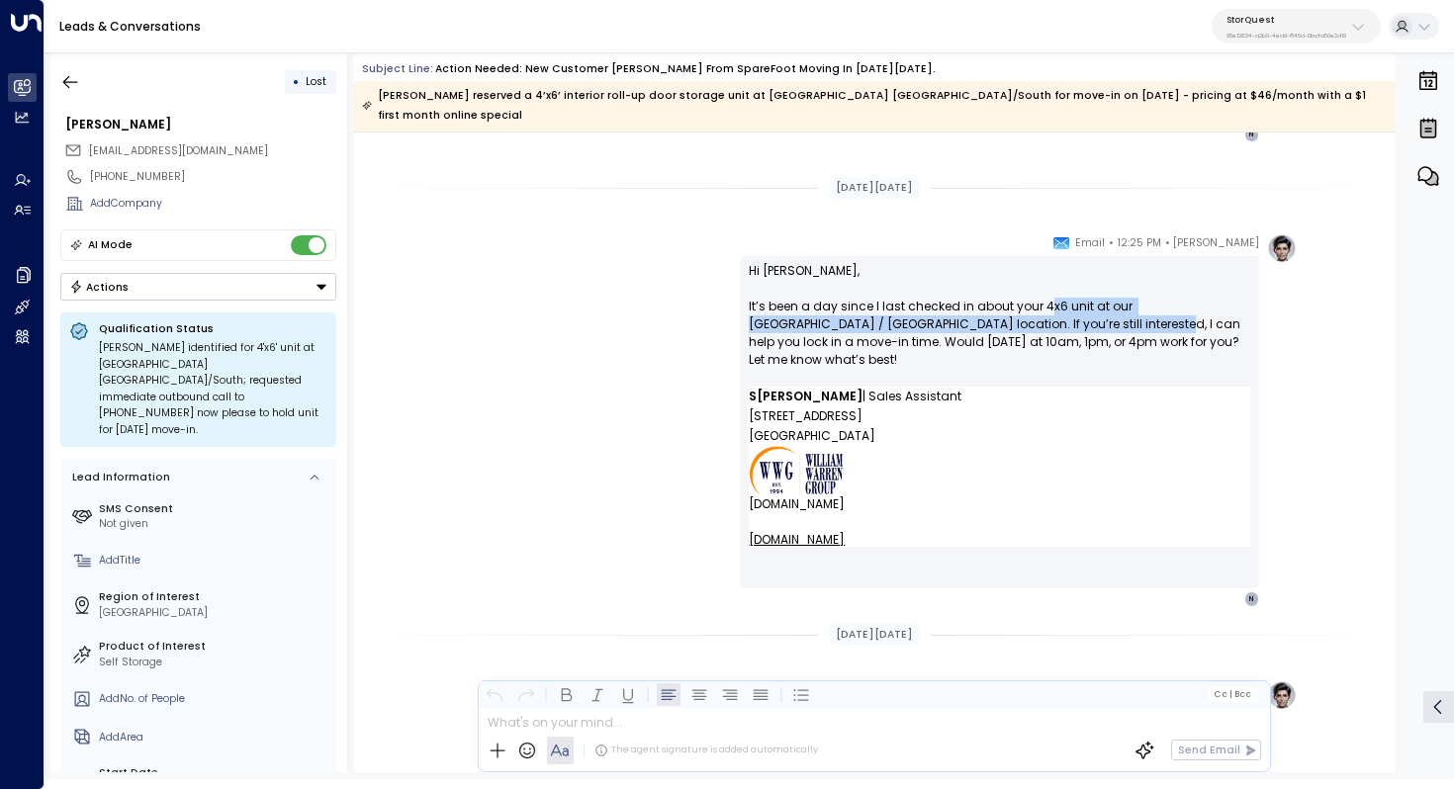
drag, startPoint x: 1042, startPoint y: 283, endPoint x: 1042, endPoint y: 298, distance: 14.8
click at [1042, 298] on p "Hi [PERSON_NAME], It’s been a day since I last checked in about your 4x6 unit a…" at bounding box center [999, 324] width 501 height 125
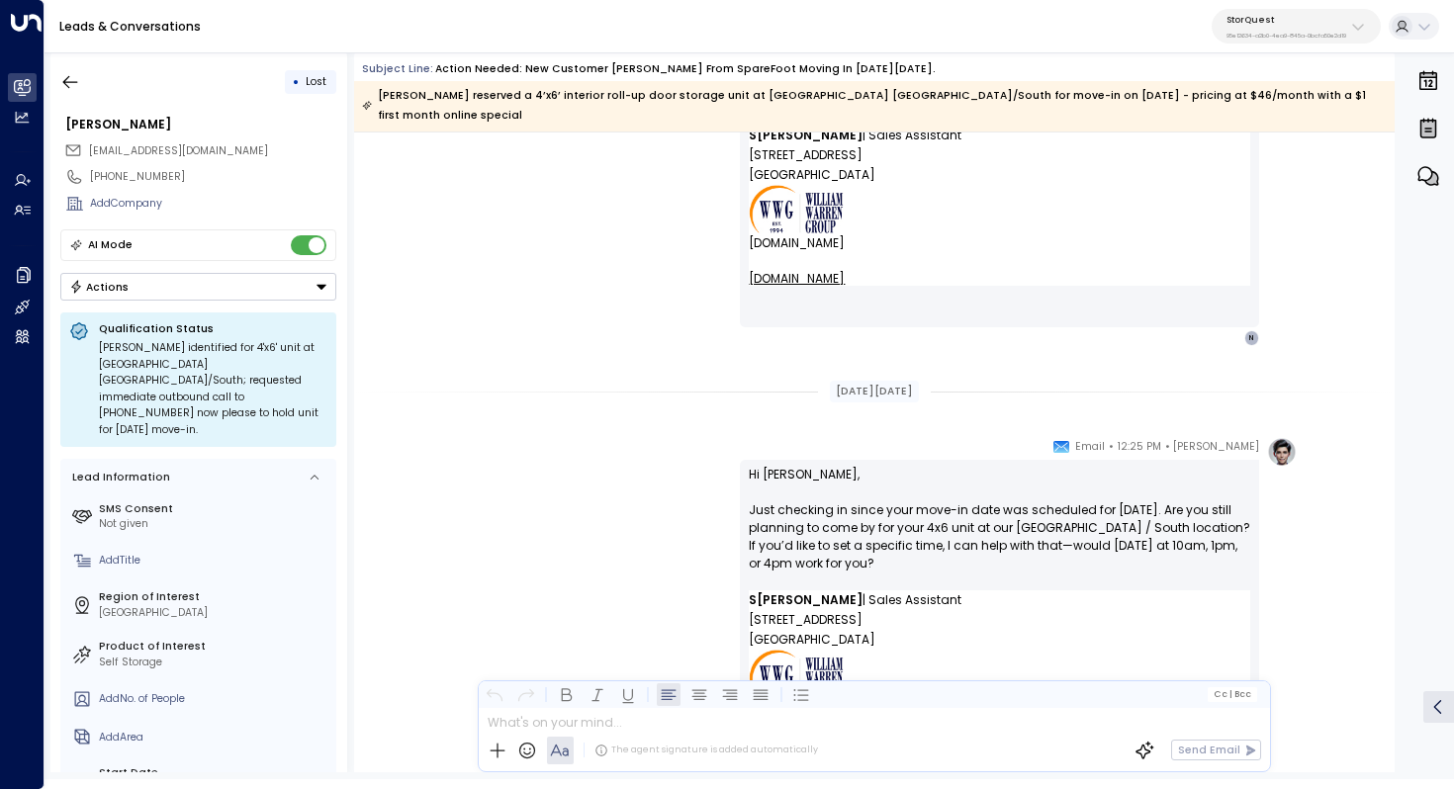
scroll to position [2023, 0]
click at [67, 79] on icon "button" at bounding box center [70, 82] width 20 height 20
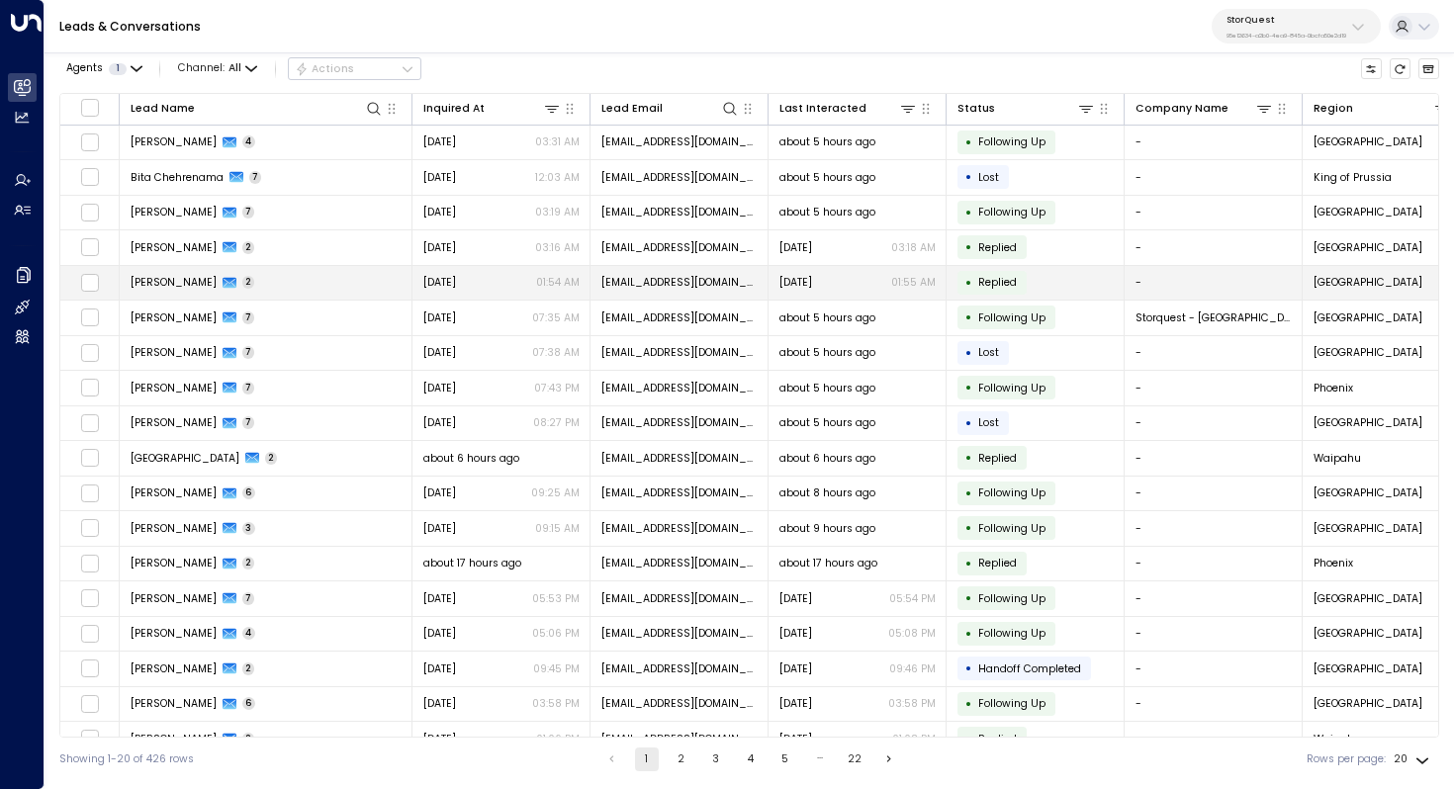
click at [183, 284] on span "[PERSON_NAME]" at bounding box center [174, 282] width 86 height 15
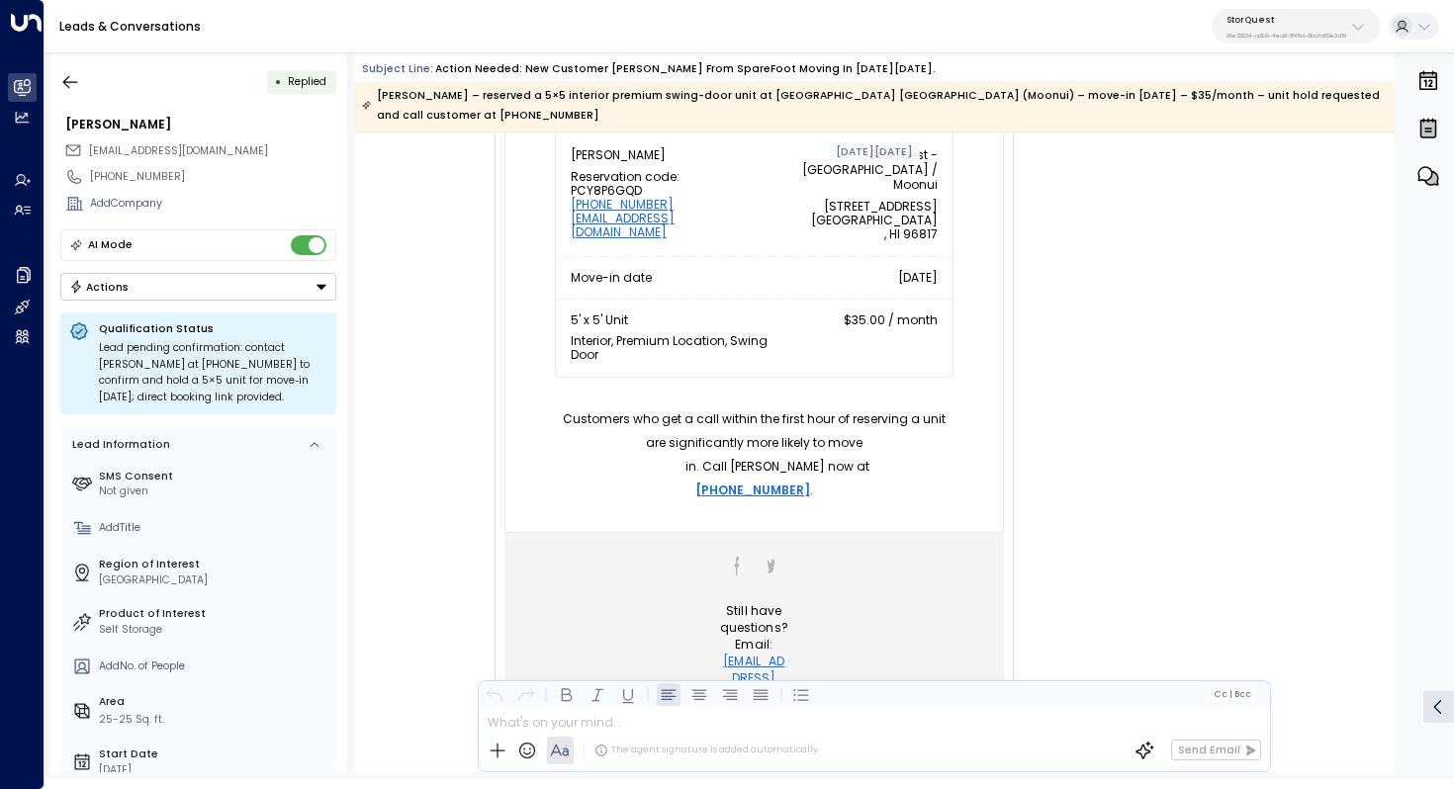
scroll to position [592, 0]
click at [81, 76] on button "button" at bounding box center [70, 82] width 36 height 36
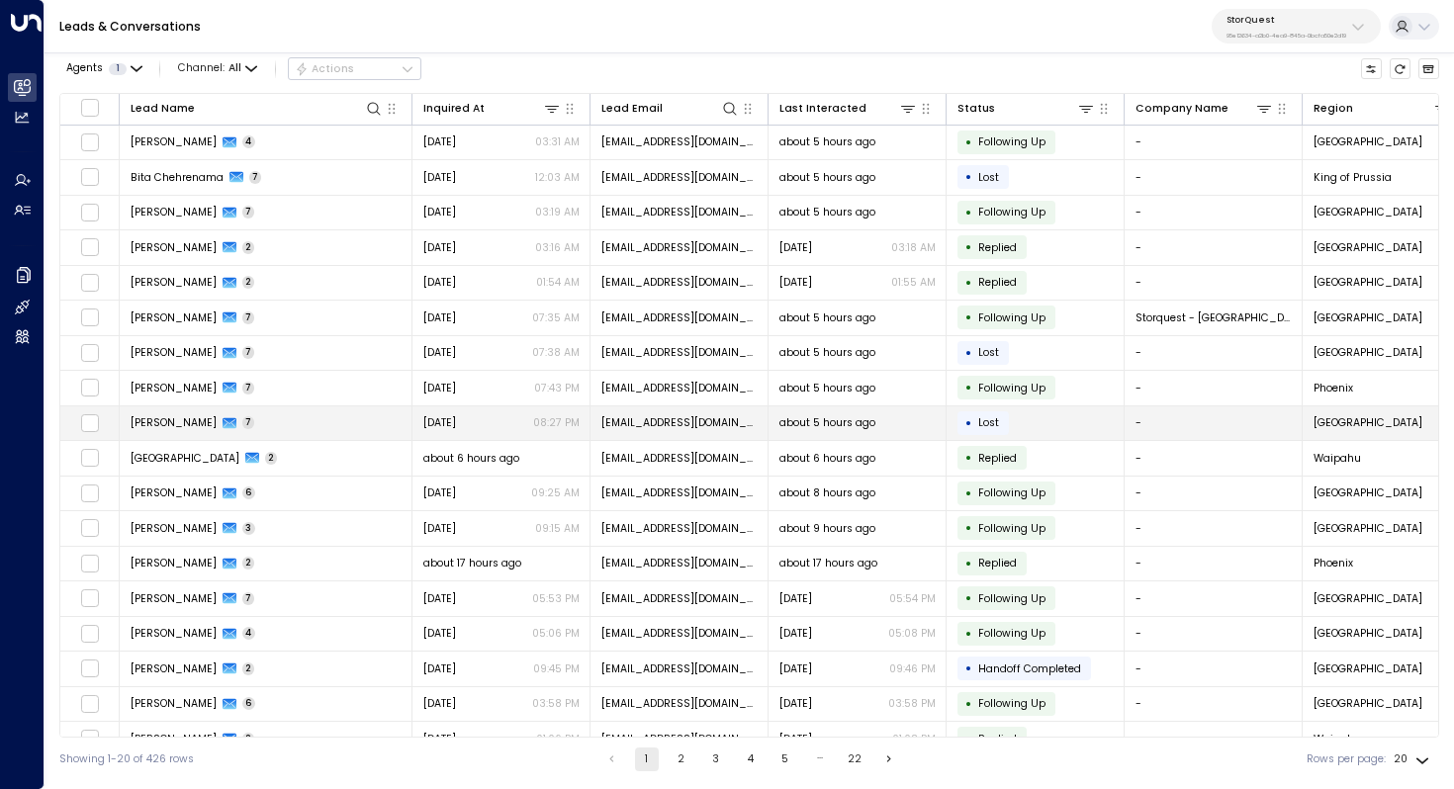
click at [166, 421] on span "[PERSON_NAME]" at bounding box center [174, 422] width 86 height 15
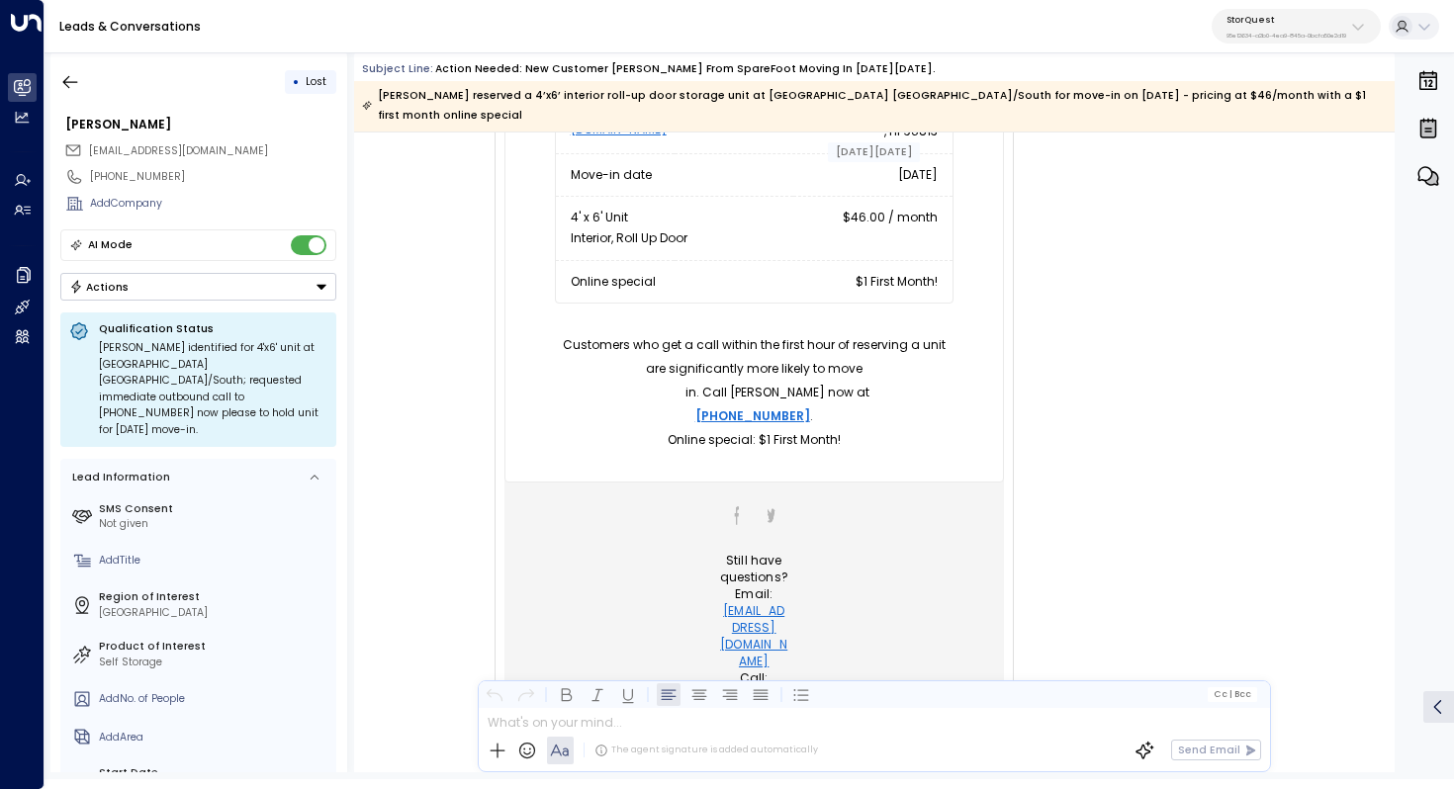
scroll to position [649, 0]
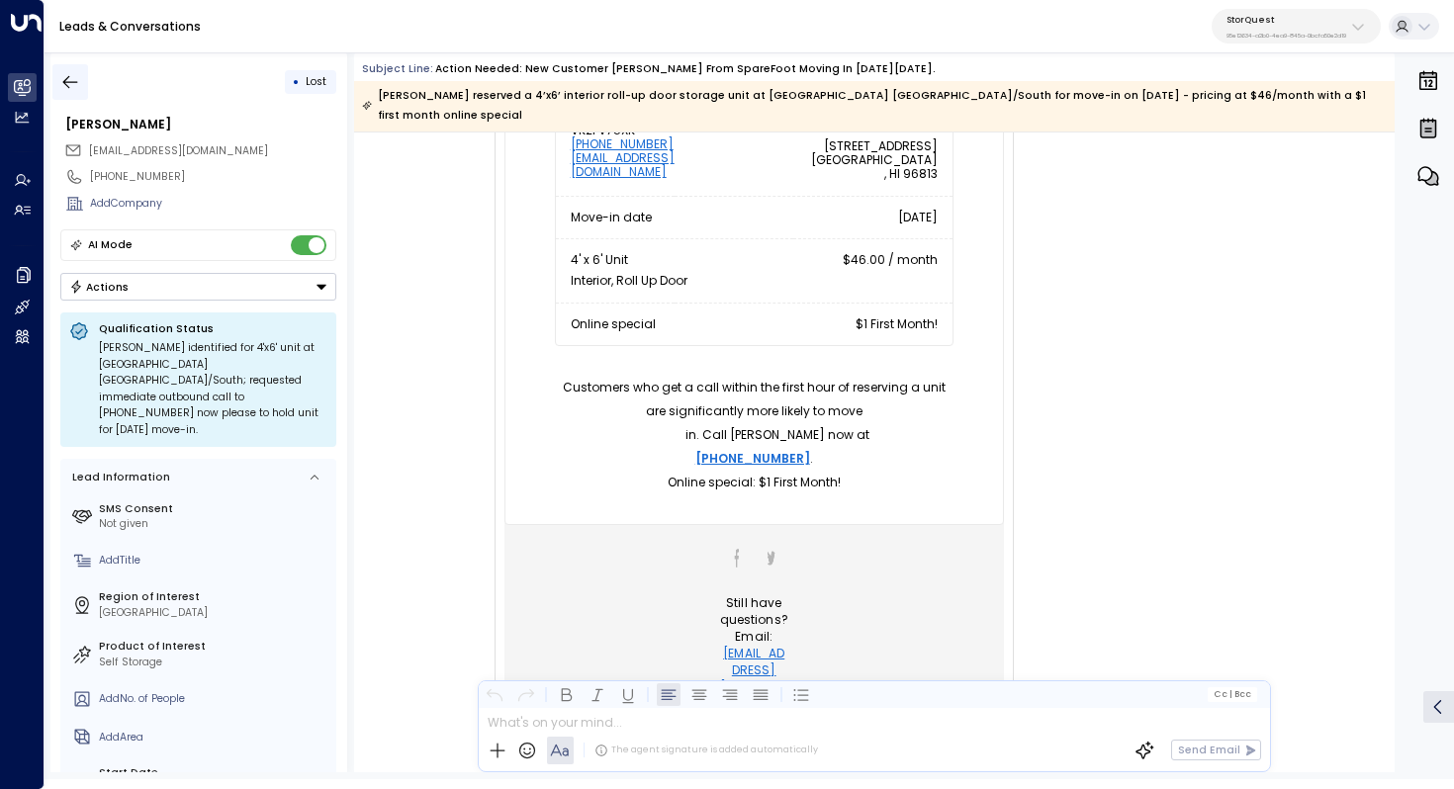
click at [61, 85] on icon "button" at bounding box center [70, 82] width 20 height 20
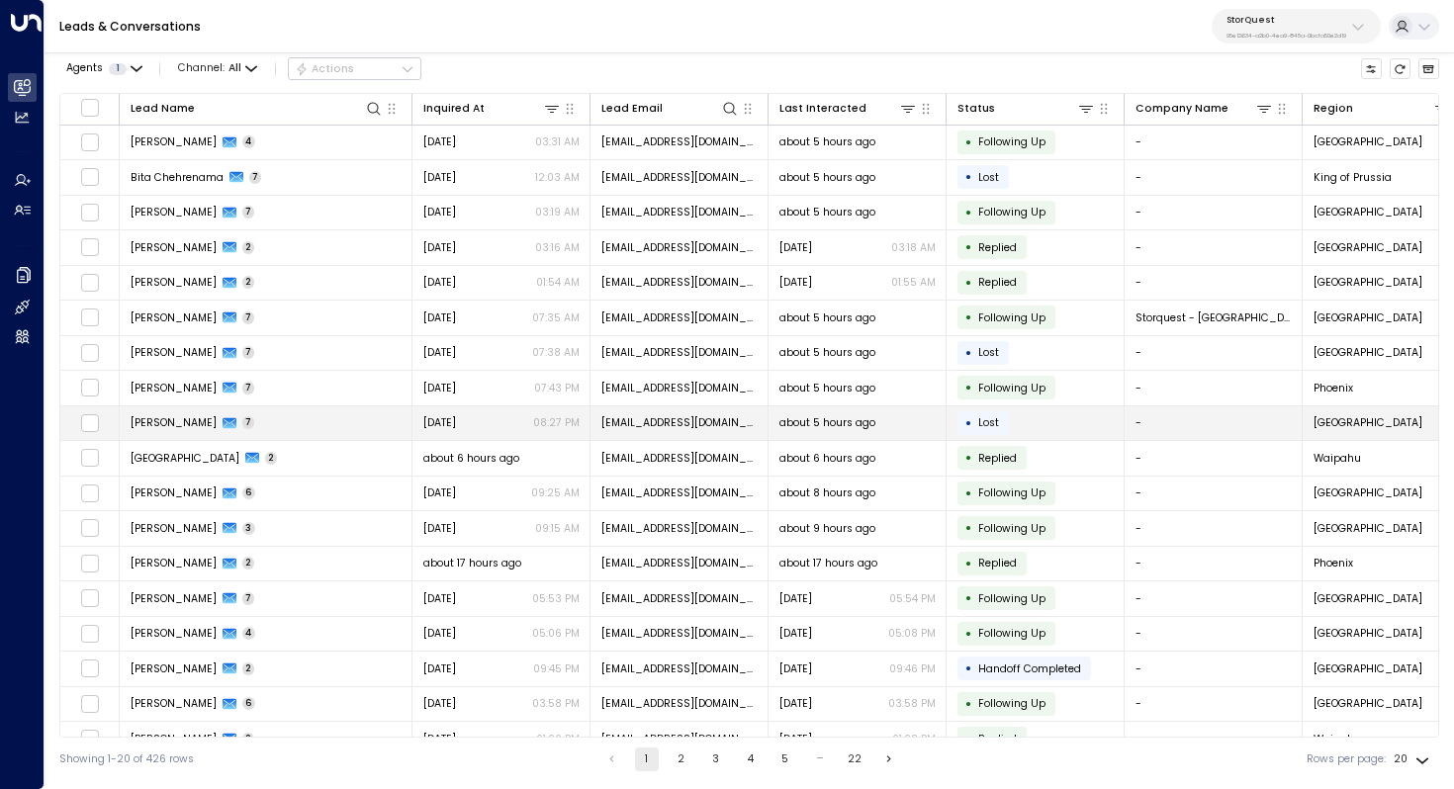
click at [160, 433] on td "[PERSON_NAME] 7" at bounding box center [266, 424] width 293 height 35
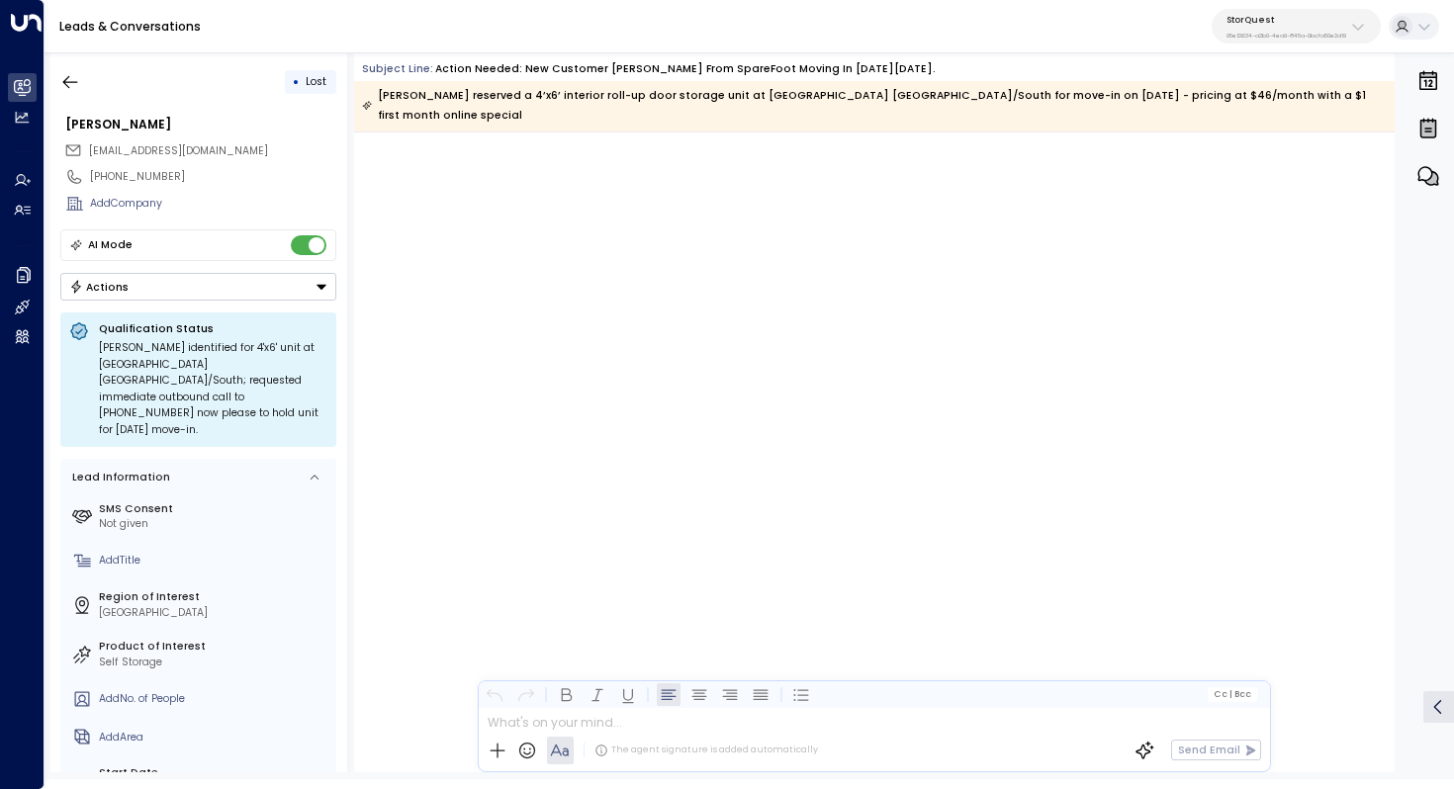
scroll to position [5443, 0]
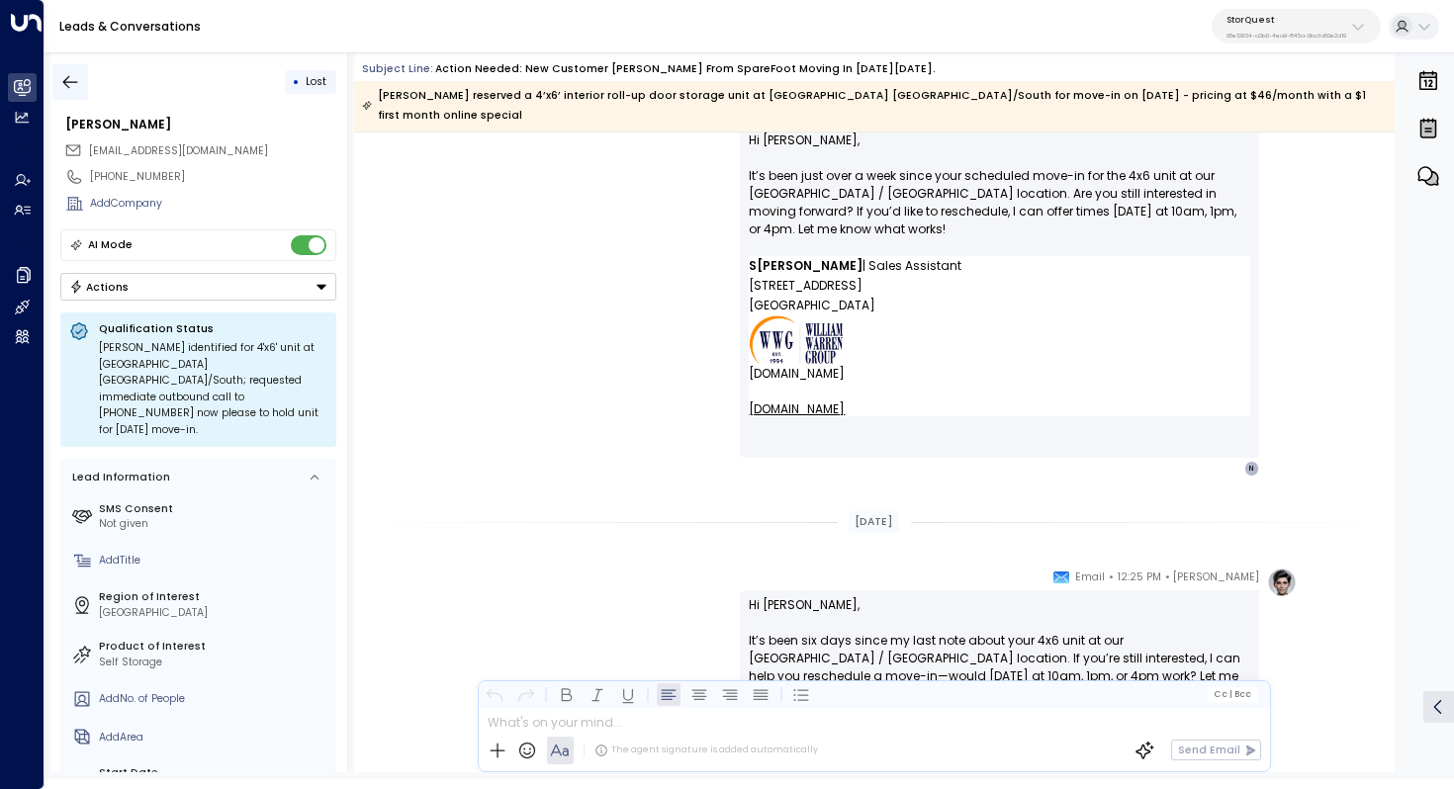
click at [60, 82] on icon "button" at bounding box center [70, 82] width 20 height 20
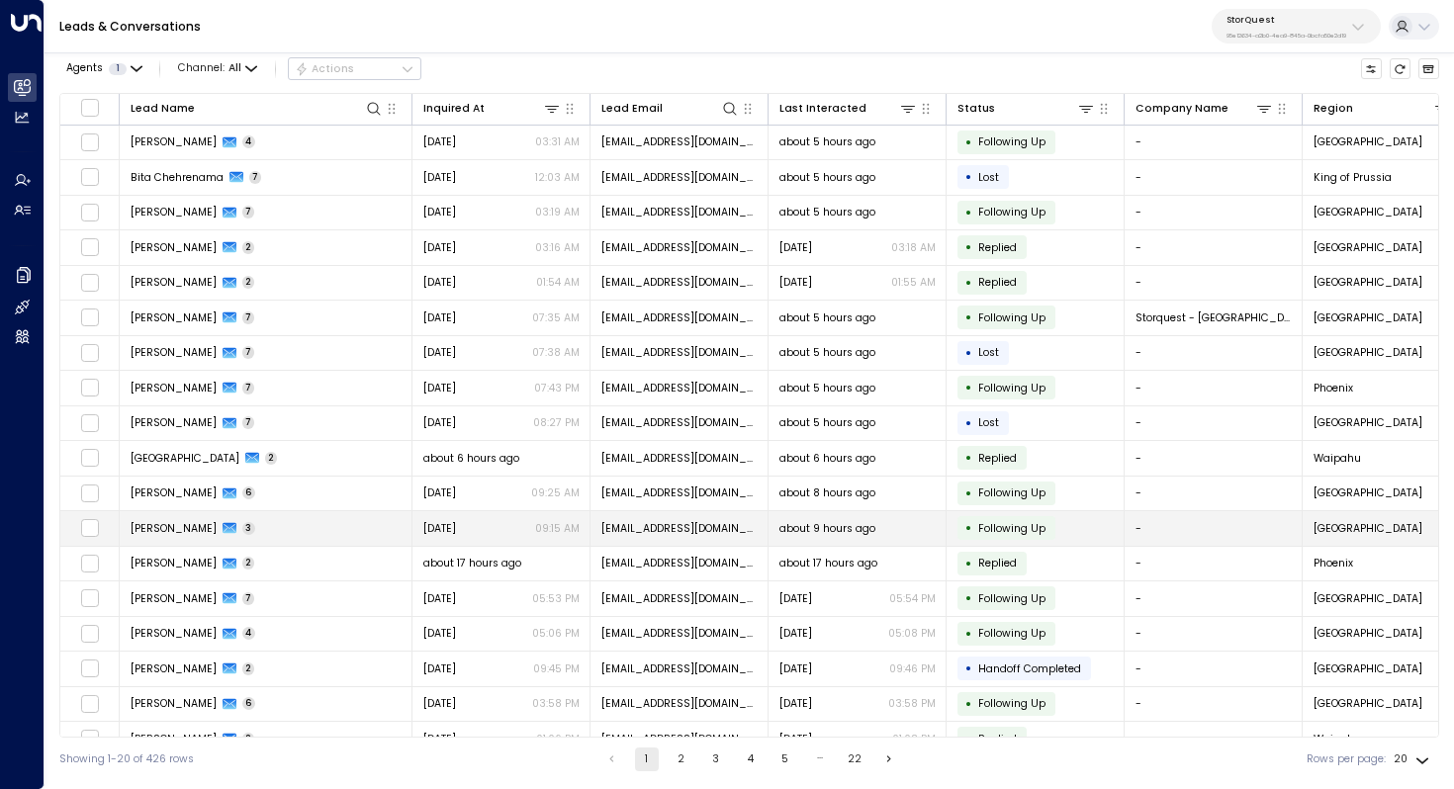
click at [168, 525] on span "[PERSON_NAME]" at bounding box center [174, 528] width 86 height 15
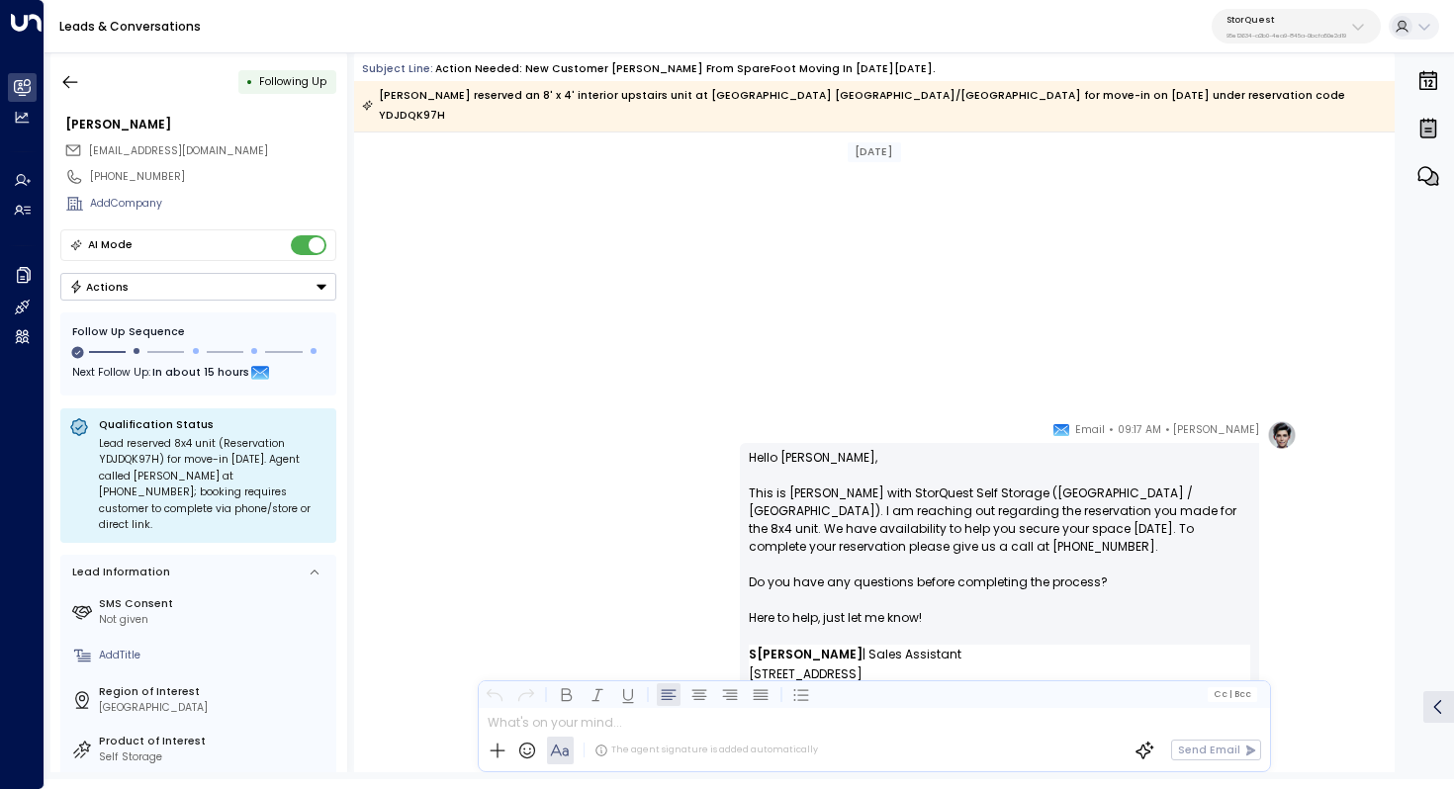
scroll to position [1579, 0]
click at [72, 76] on icon "button" at bounding box center [70, 82] width 20 height 20
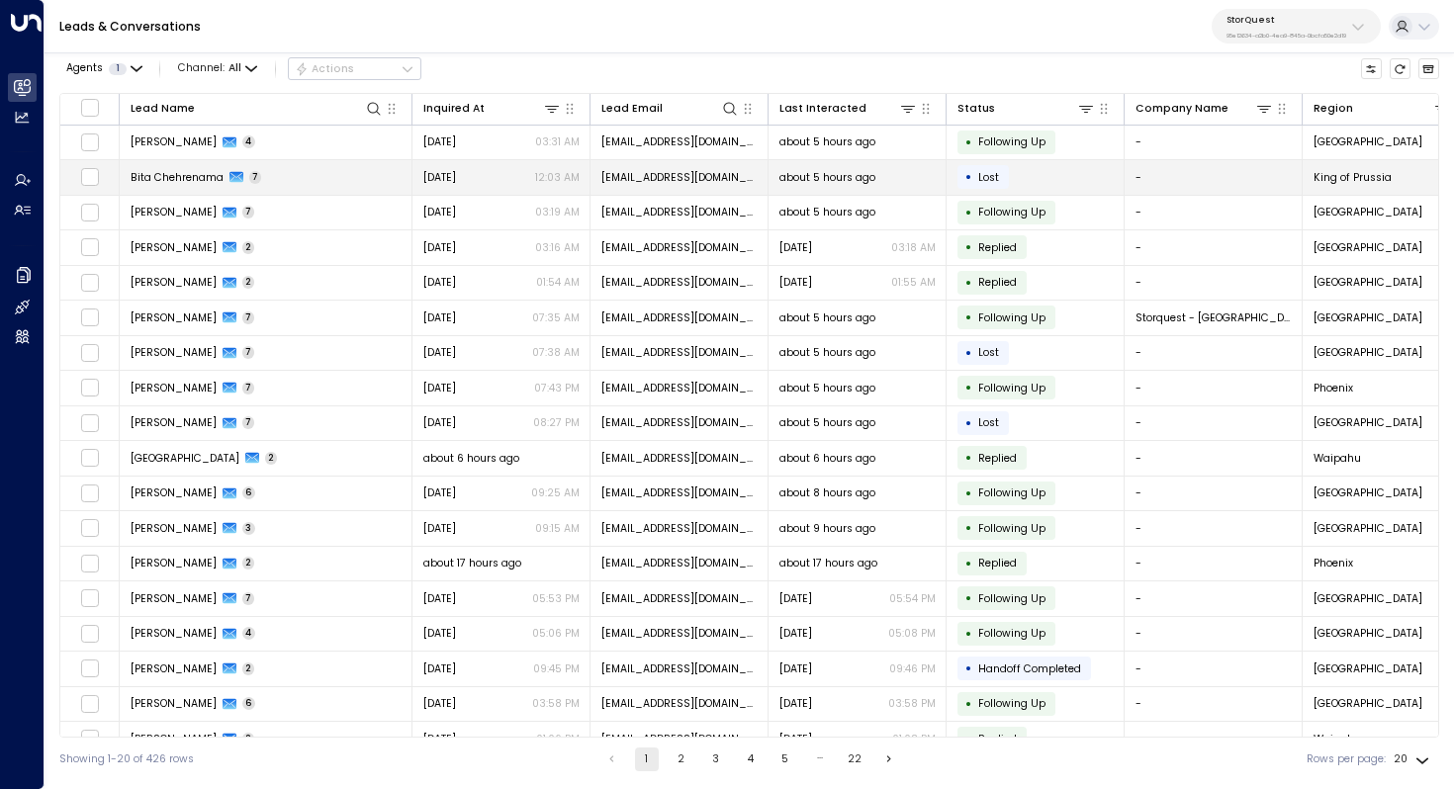
click at [163, 179] on span "Bita Chehrenama" at bounding box center [177, 177] width 93 height 15
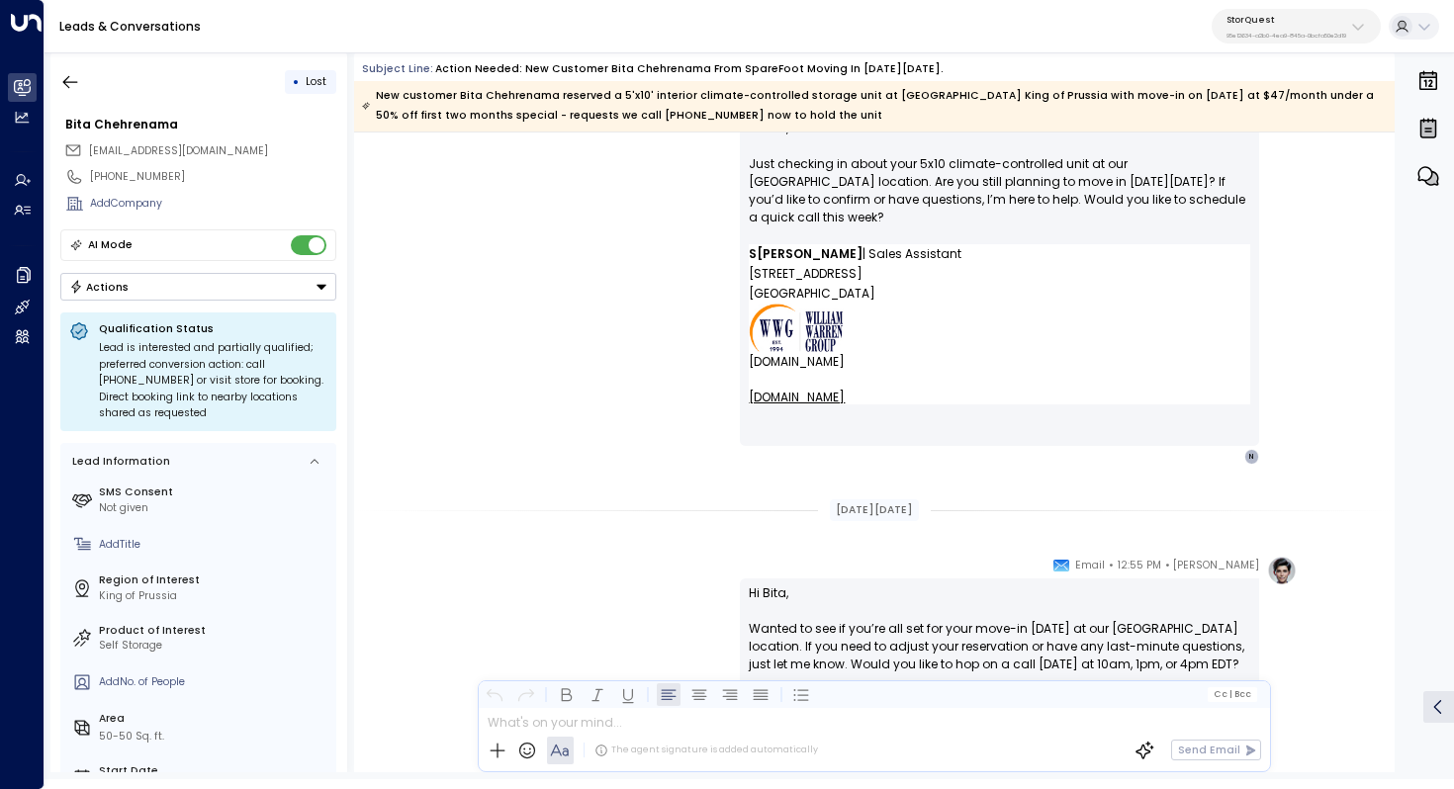
scroll to position [2347, 0]
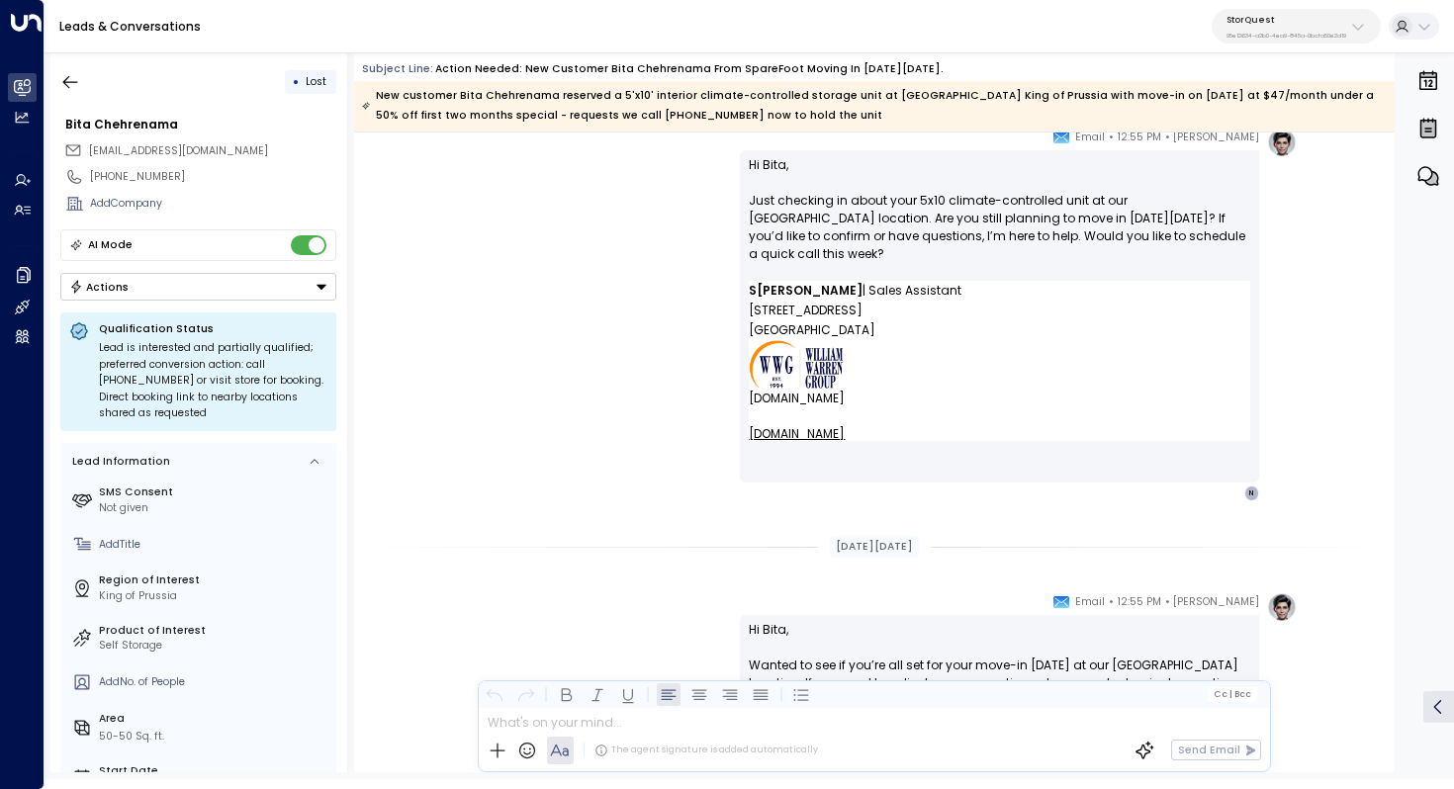
click at [953, 222] on p "Hi Bita, Just checking in about your 5x10 climate-controlled unit at our [GEOGR…" at bounding box center [999, 218] width 501 height 125
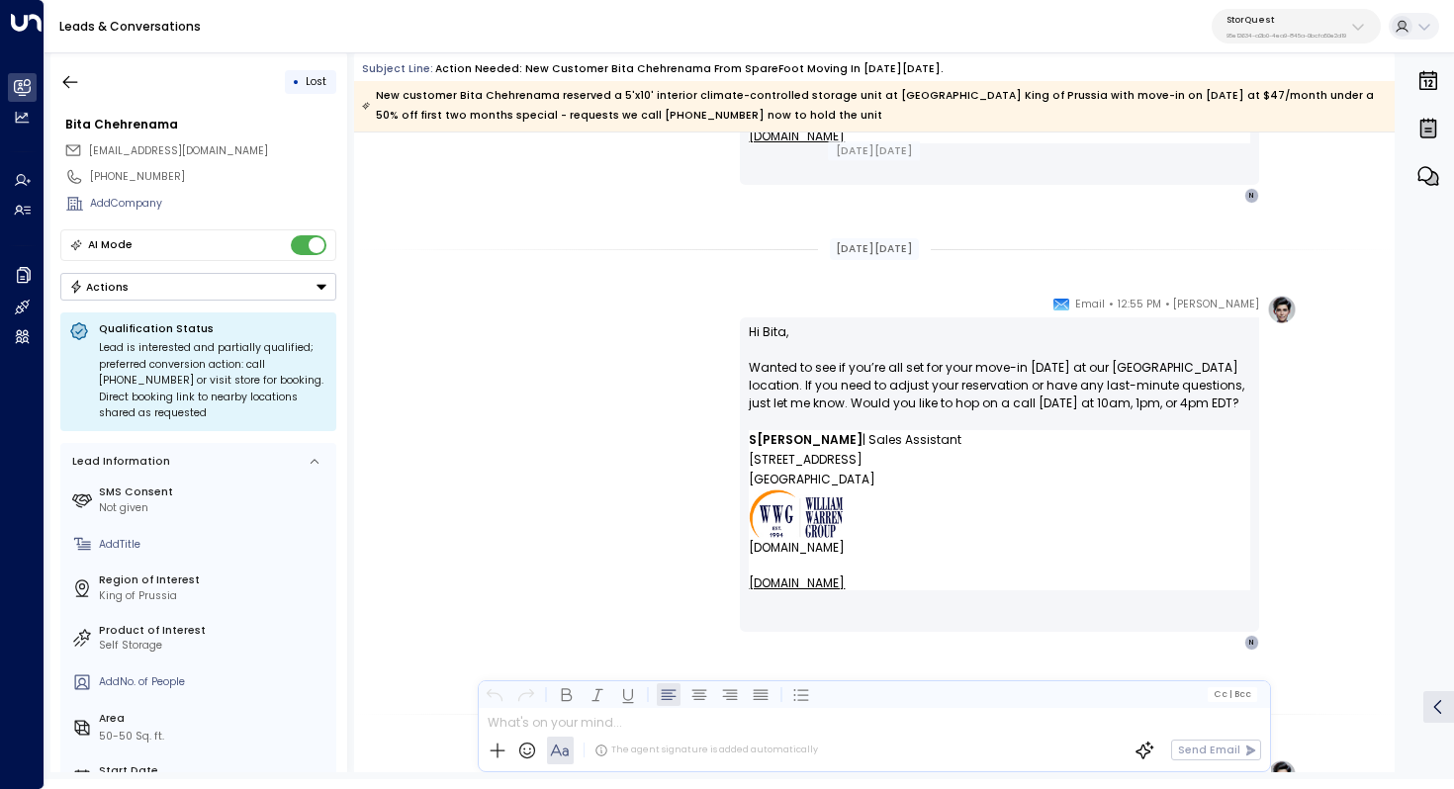
scroll to position [2682, 0]
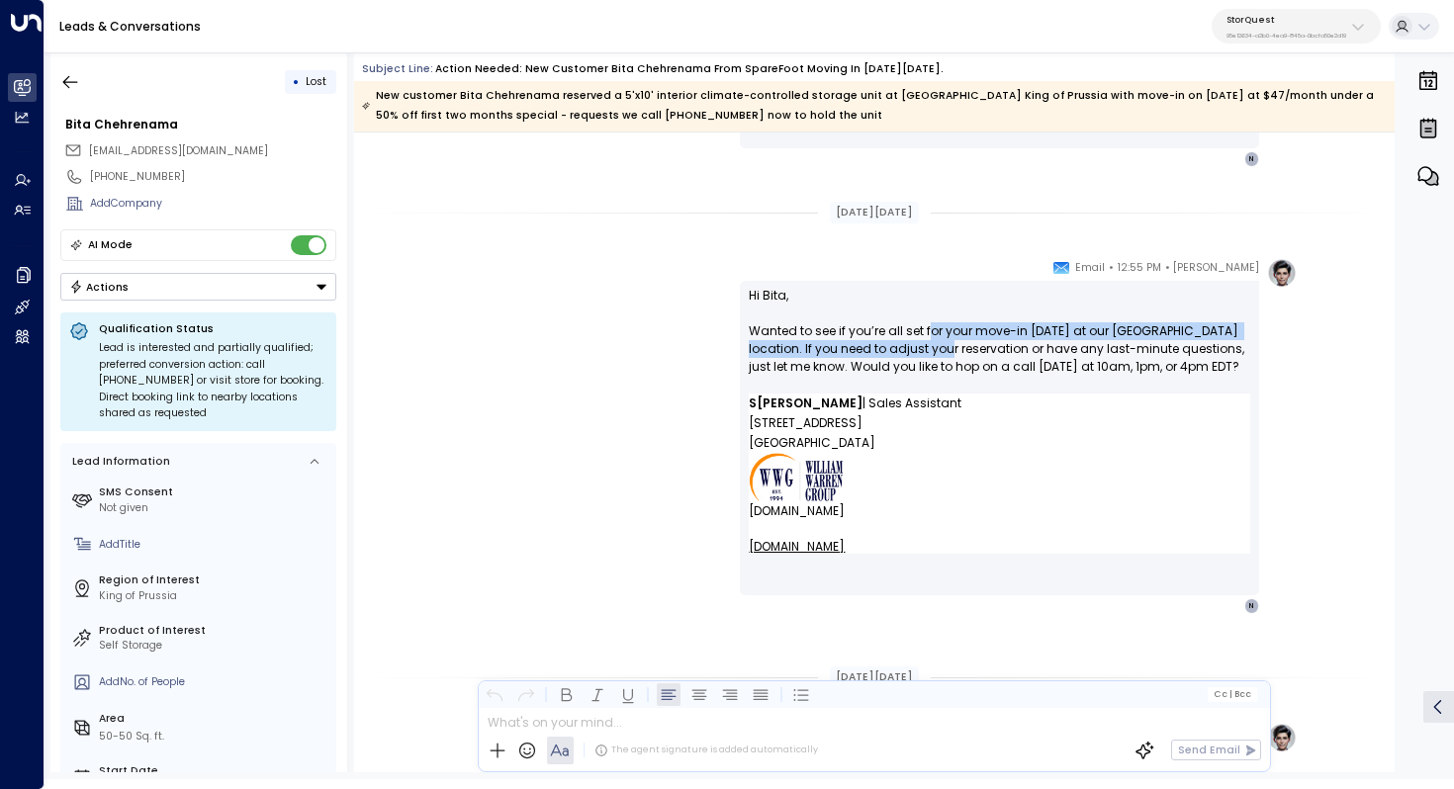
click at [926, 340] on p "Hi Bita, Wanted to see if you’re all set for your move-in [DATE] at our [GEOGRA…" at bounding box center [999, 340] width 501 height 107
drag, startPoint x: 977, startPoint y: 328, endPoint x: 969, endPoint y: 361, distance: 33.6
click at [969, 361] on p "Hi Bita, Wanted to see if you’re all set for your move-in [DATE] at our [GEOGRA…" at bounding box center [999, 340] width 501 height 107
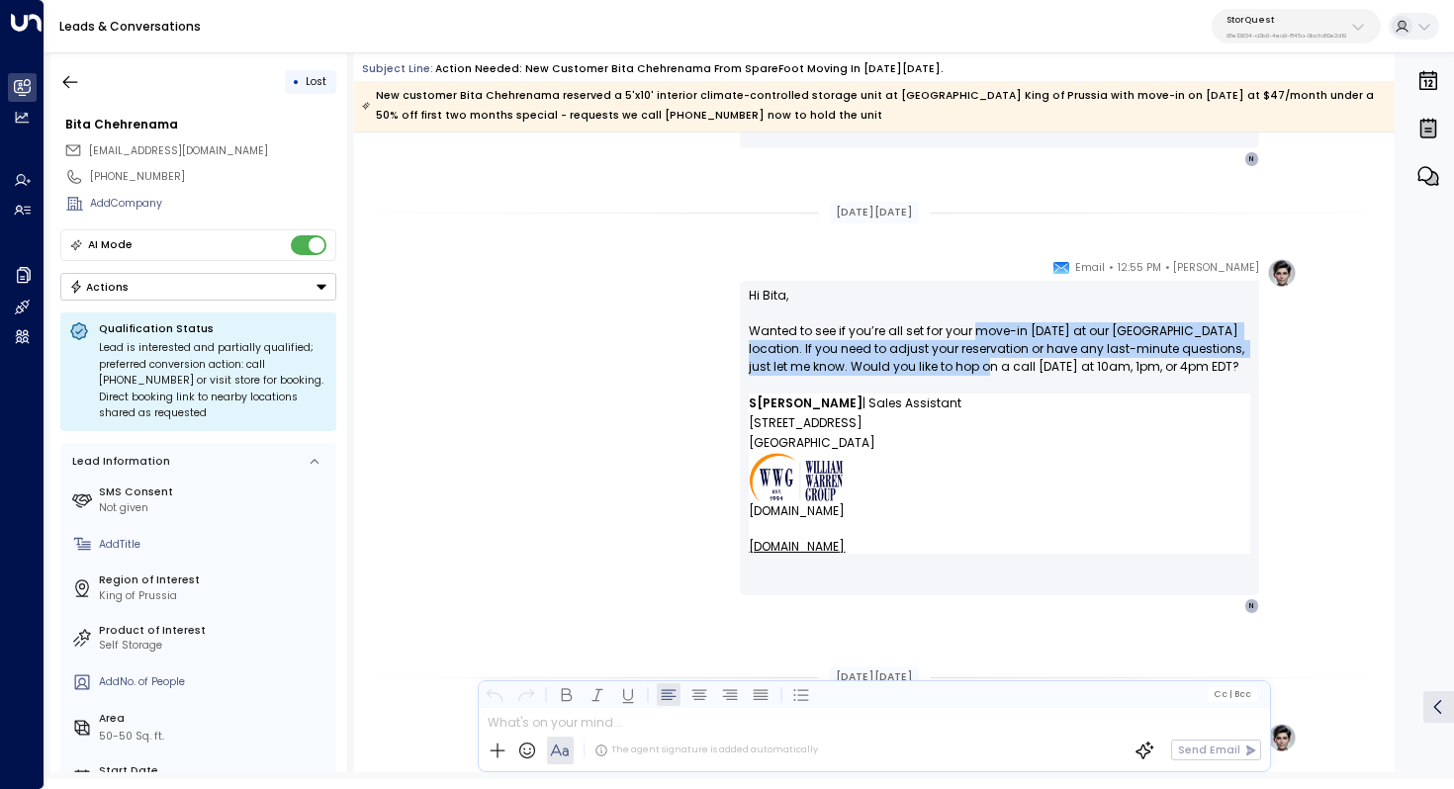
click at [969, 361] on p "Hi Bita, Wanted to see if you’re all set for your move-in [DATE] at our [GEOGRA…" at bounding box center [999, 340] width 501 height 107
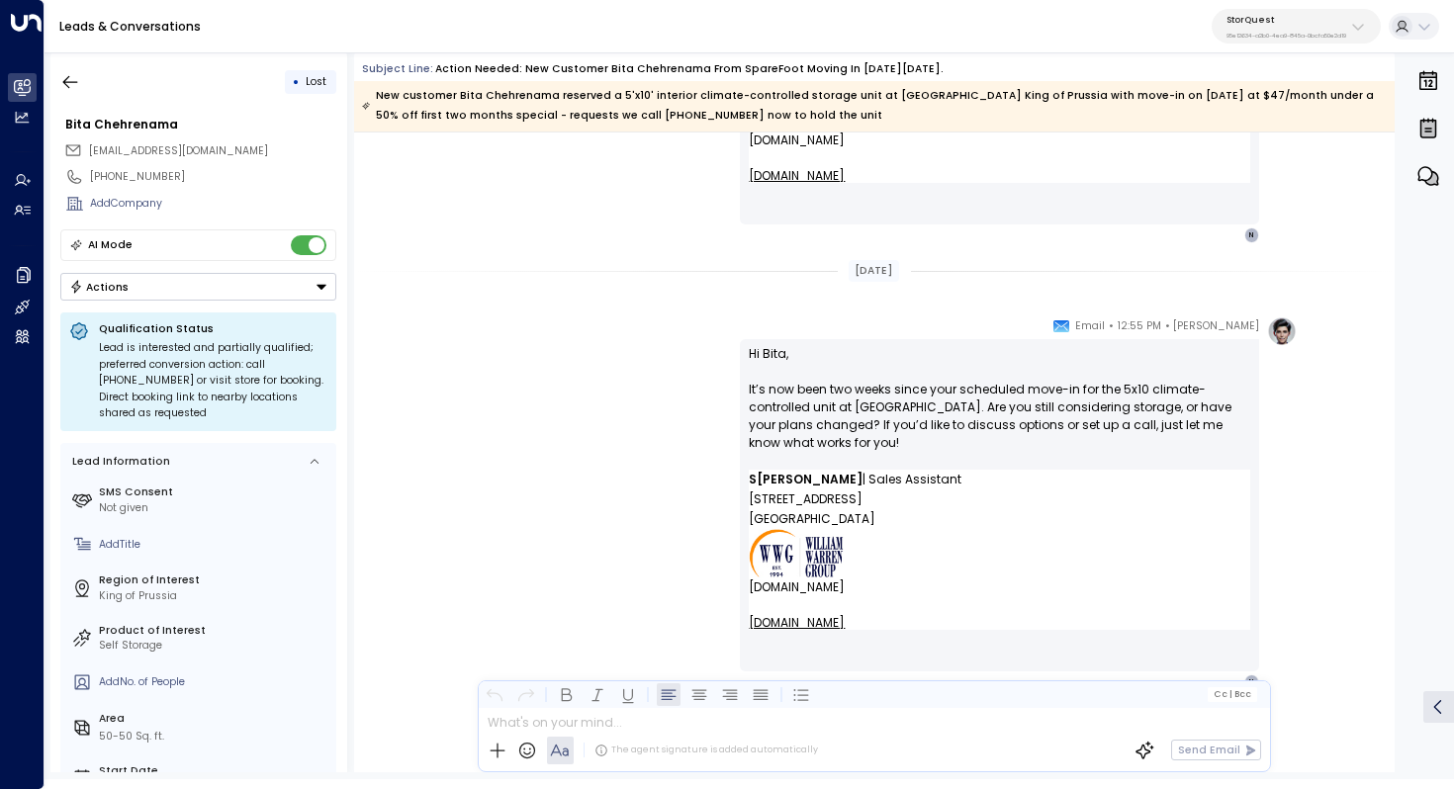
scroll to position [4066, 0]
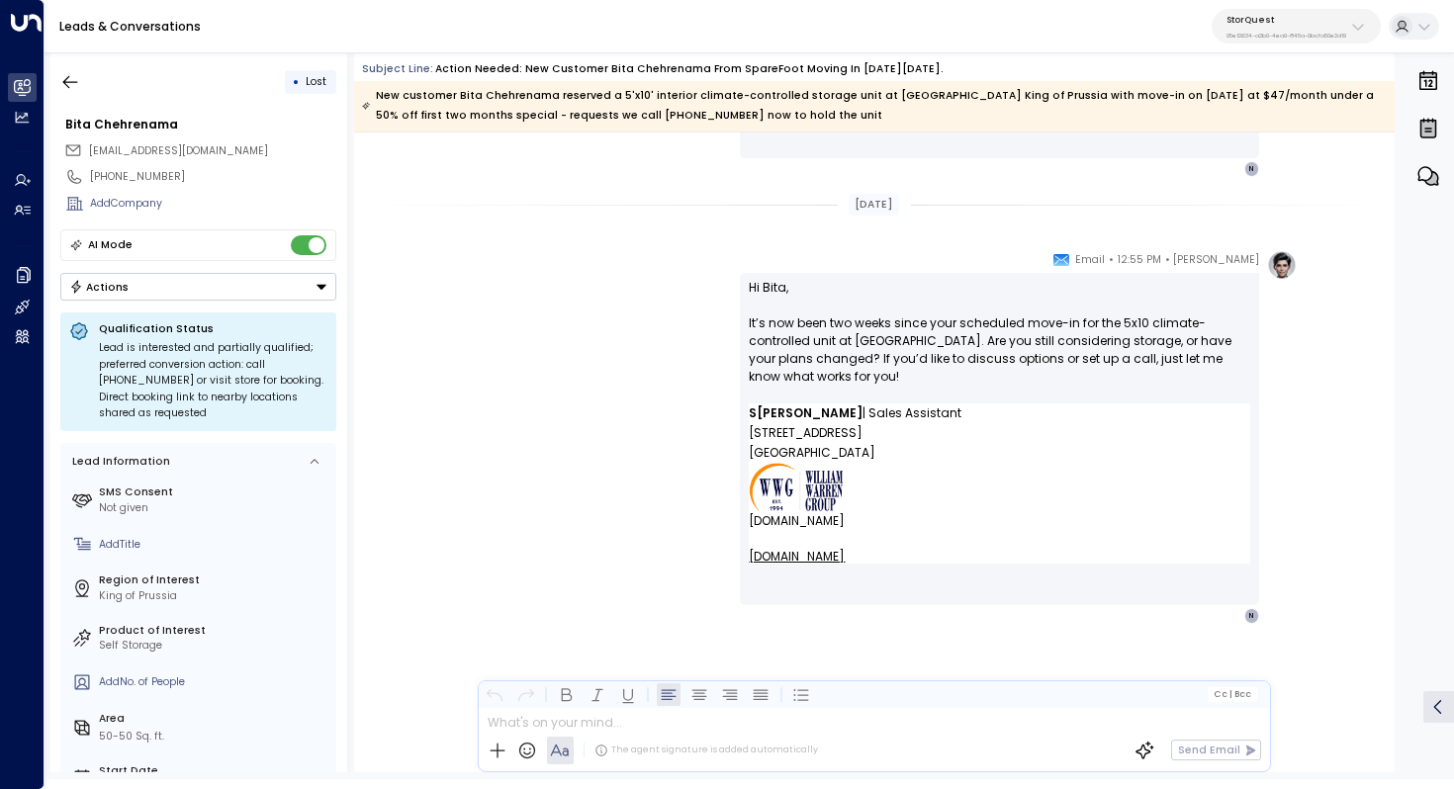
click at [1284, 33] on p "95e12634-a2b0-4ea9-845a-0bcfa50e2d19" at bounding box center [1287, 36] width 120 height 8
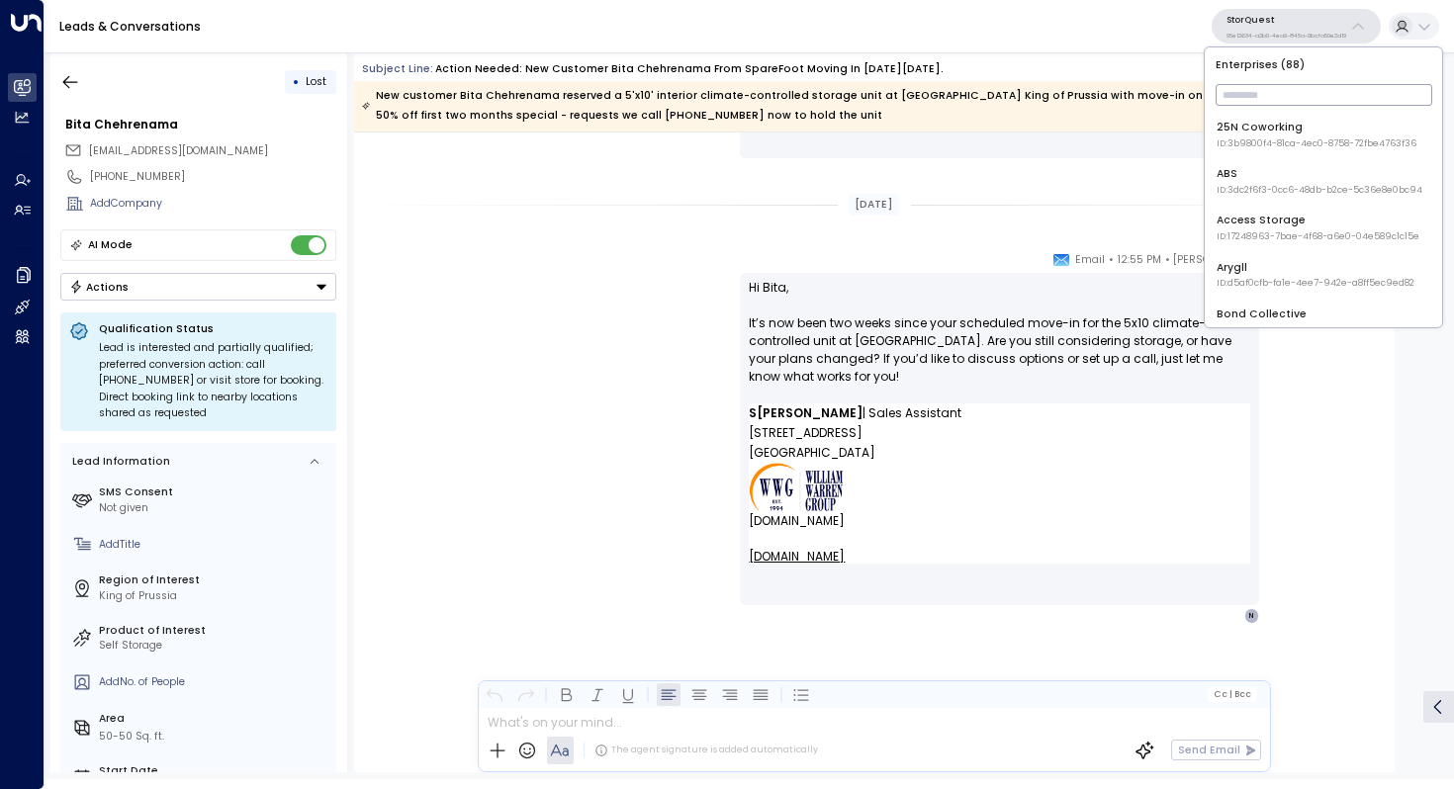
click at [1284, 33] on p "95e12634-a2b0-4ea9-845a-0bcfa50e2d19" at bounding box center [1287, 36] width 120 height 8
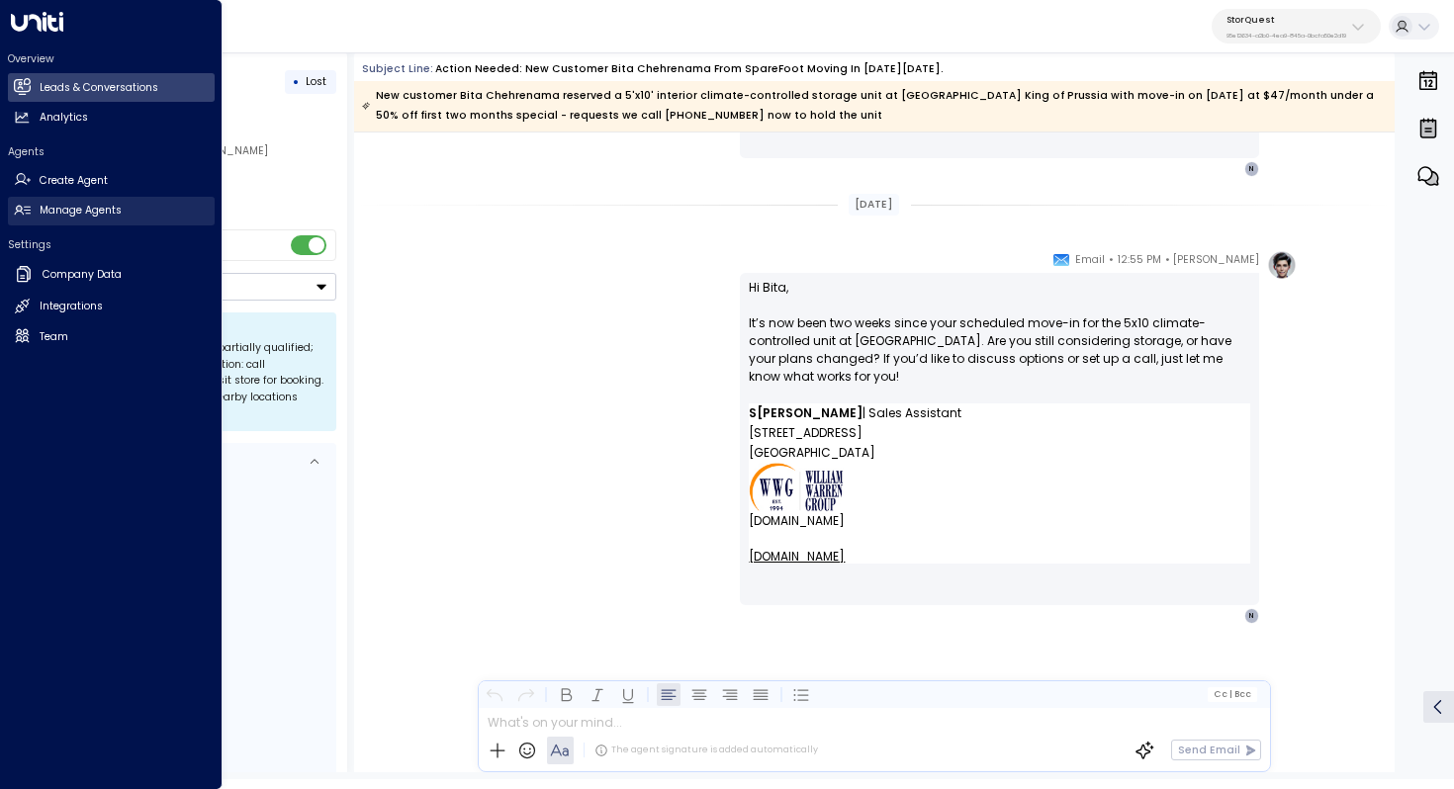
click at [98, 220] on link "Manage Agents Manage Agents" at bounding box center [111, 211] width 207 height 29
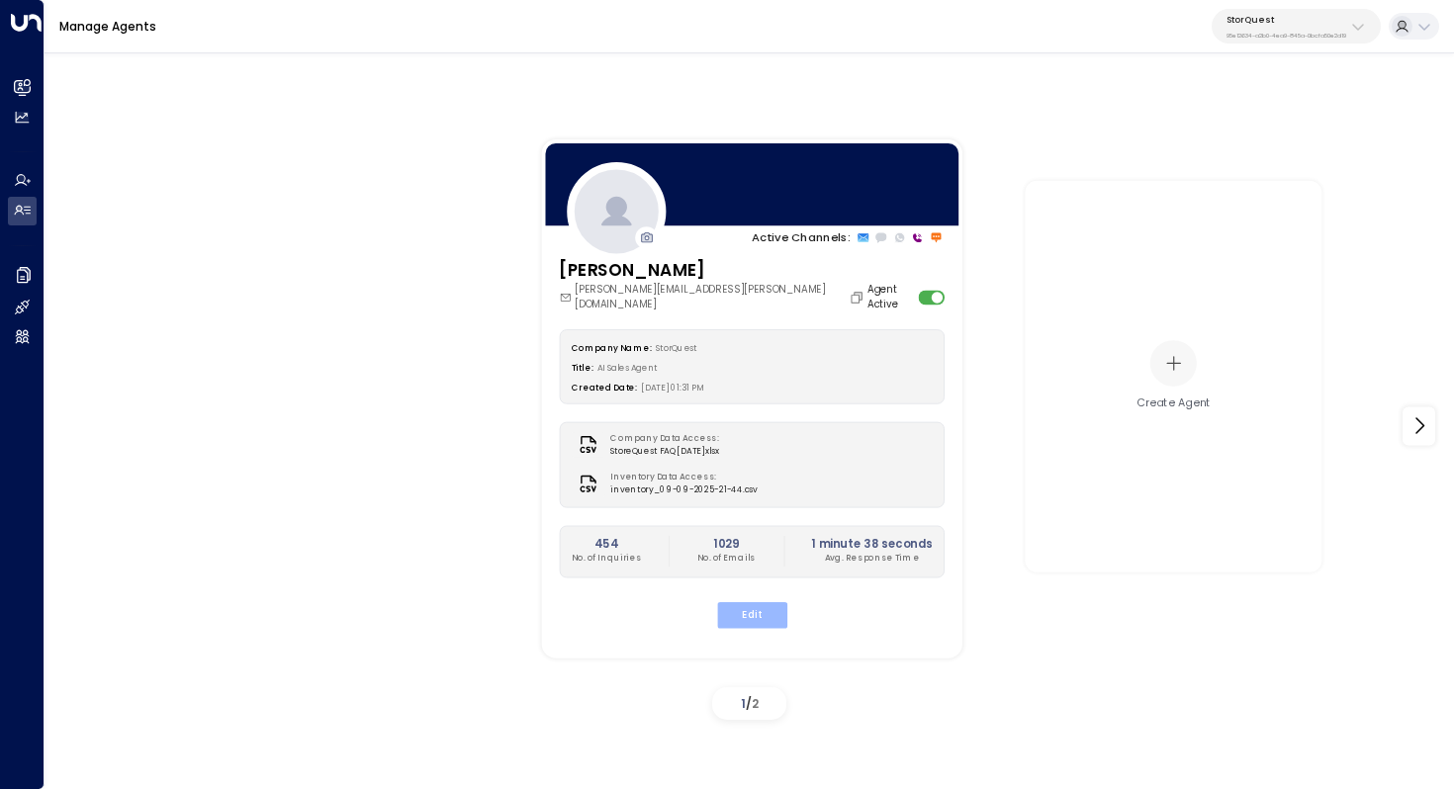
click at [771, 603] on button "Edit" at bounding box center [751, 614] width 70 height 26
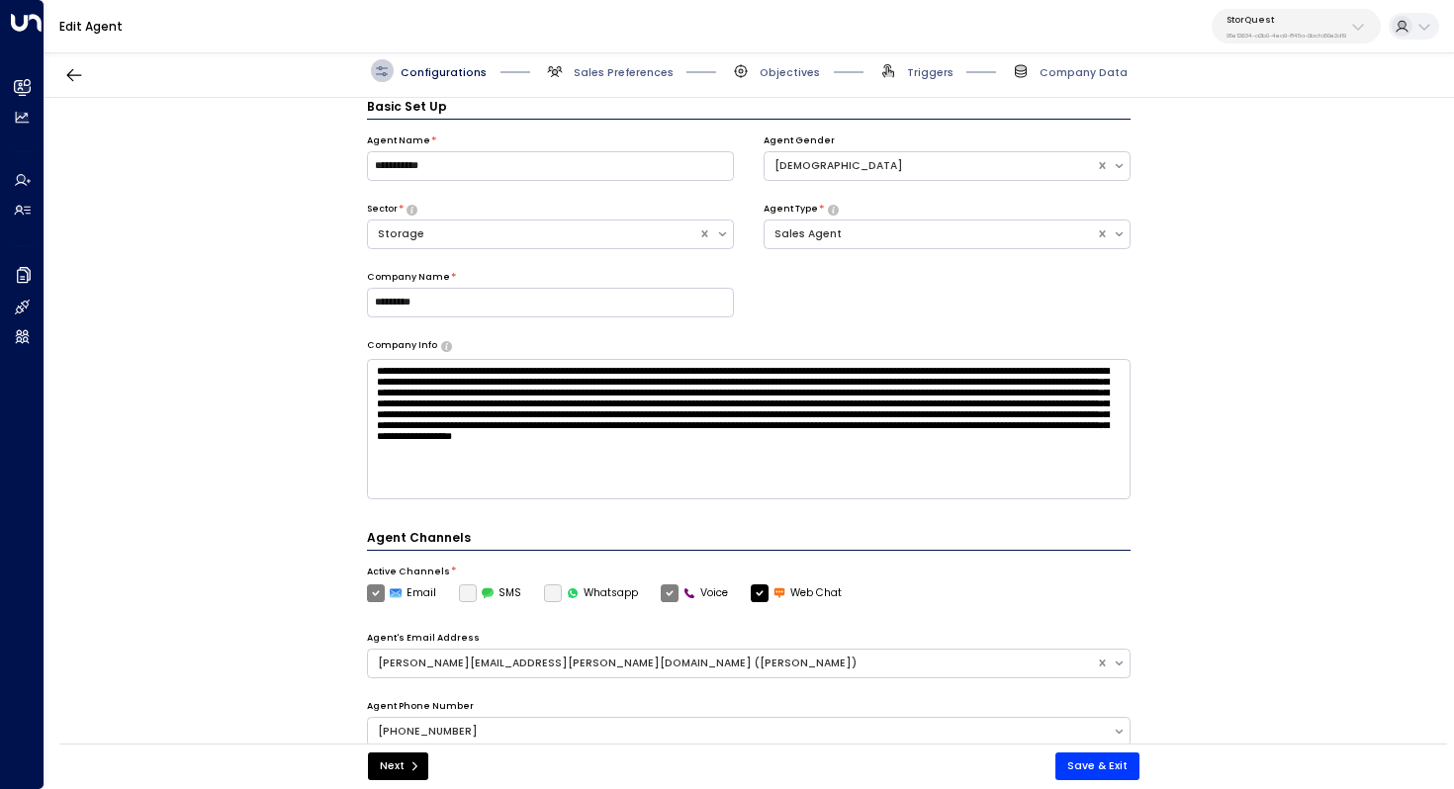
scroll to position [441, 0]
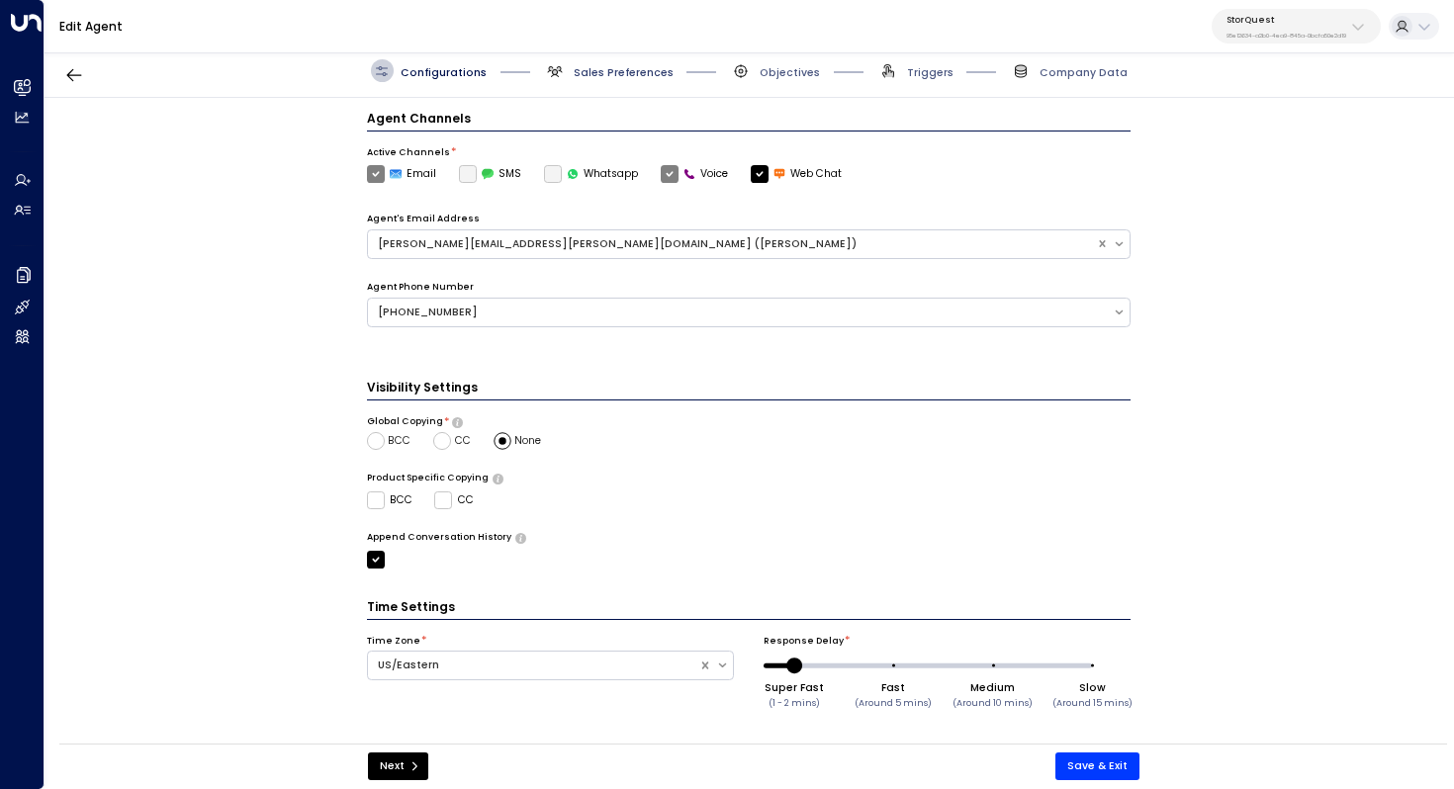
click at [611, 69] on span "Sales Preferences" at bounding box center [624, 72] width 100 height 15
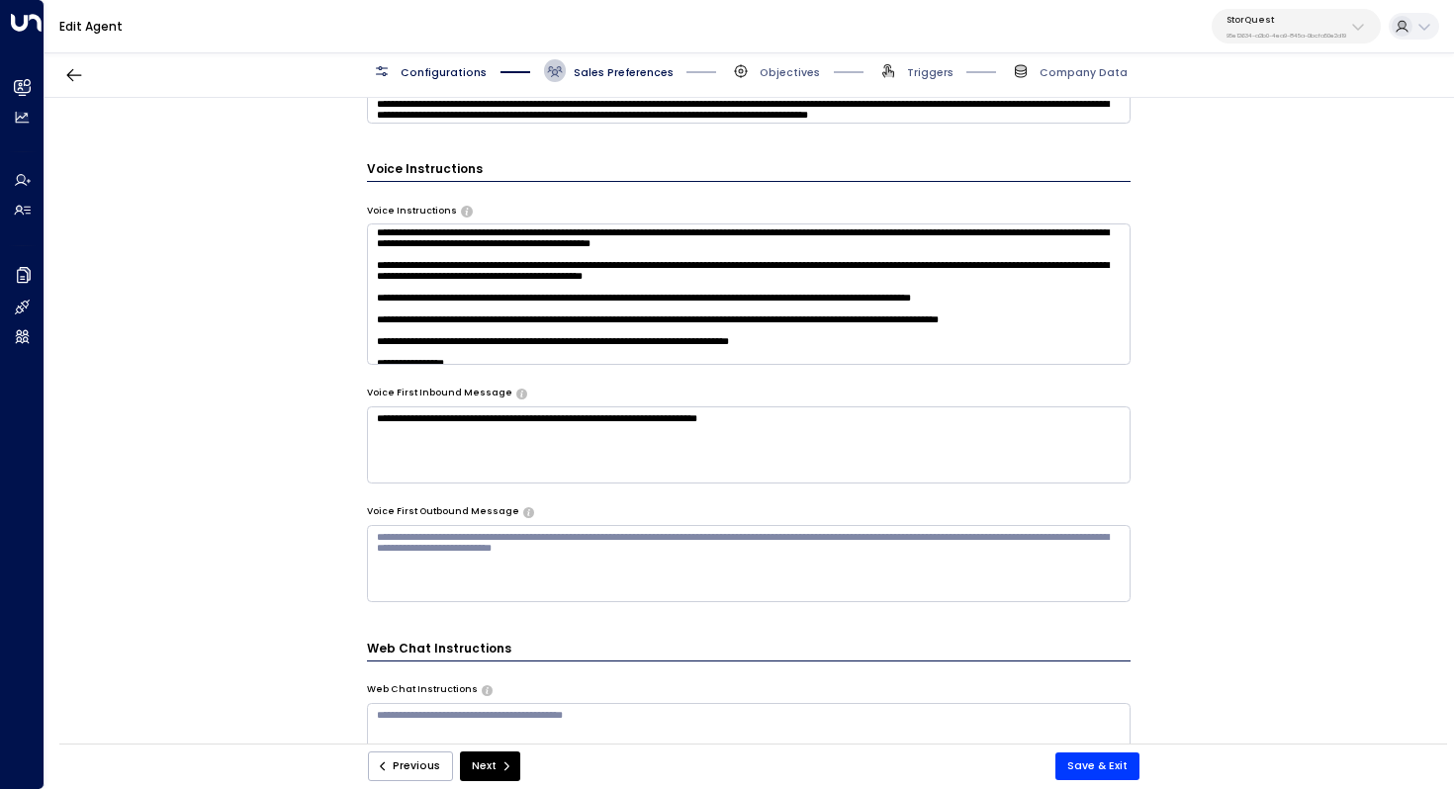
scroll to position [318, 0]
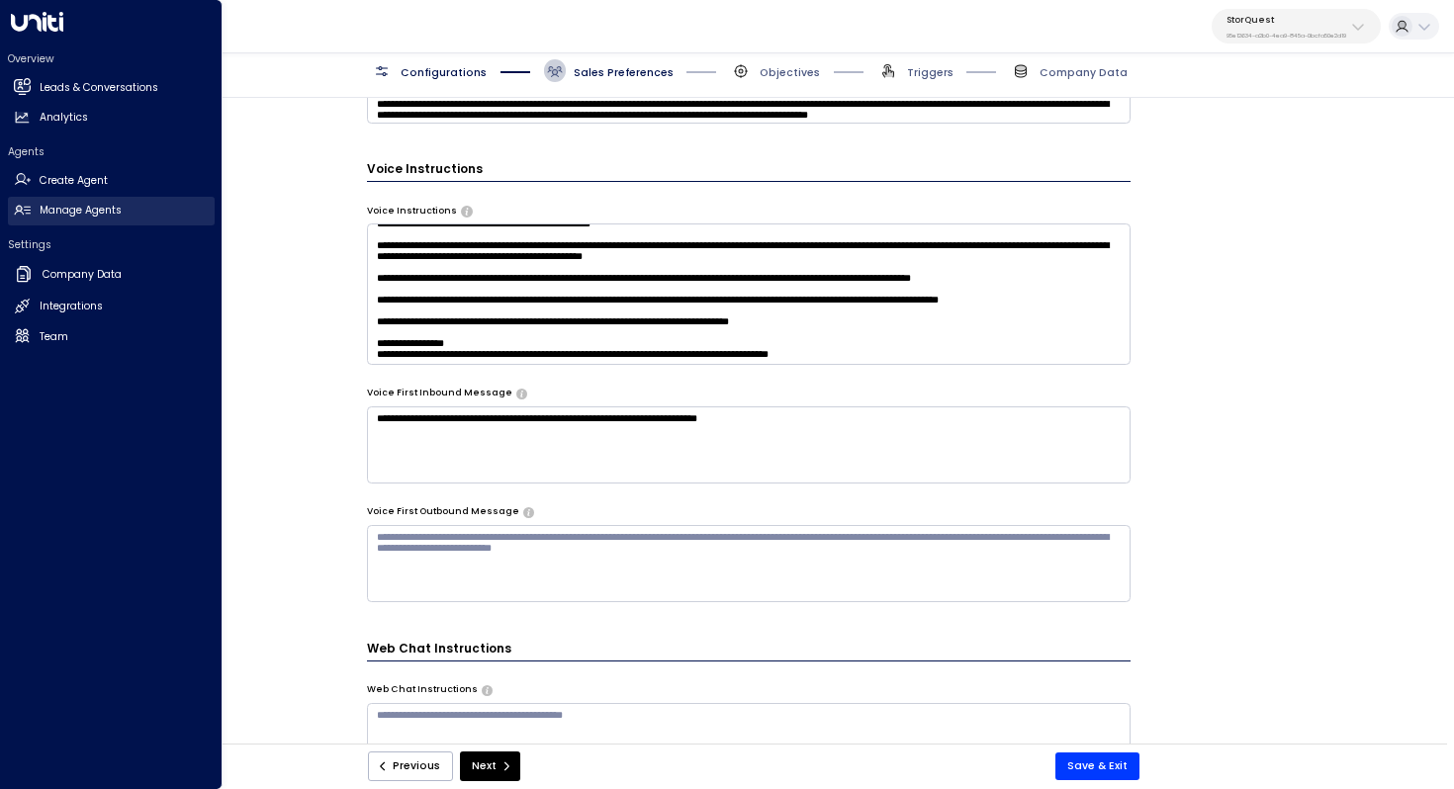
click at [52, 213] on h2 "Manage Agents" at bounding box center [81, 211] width 82 height 16
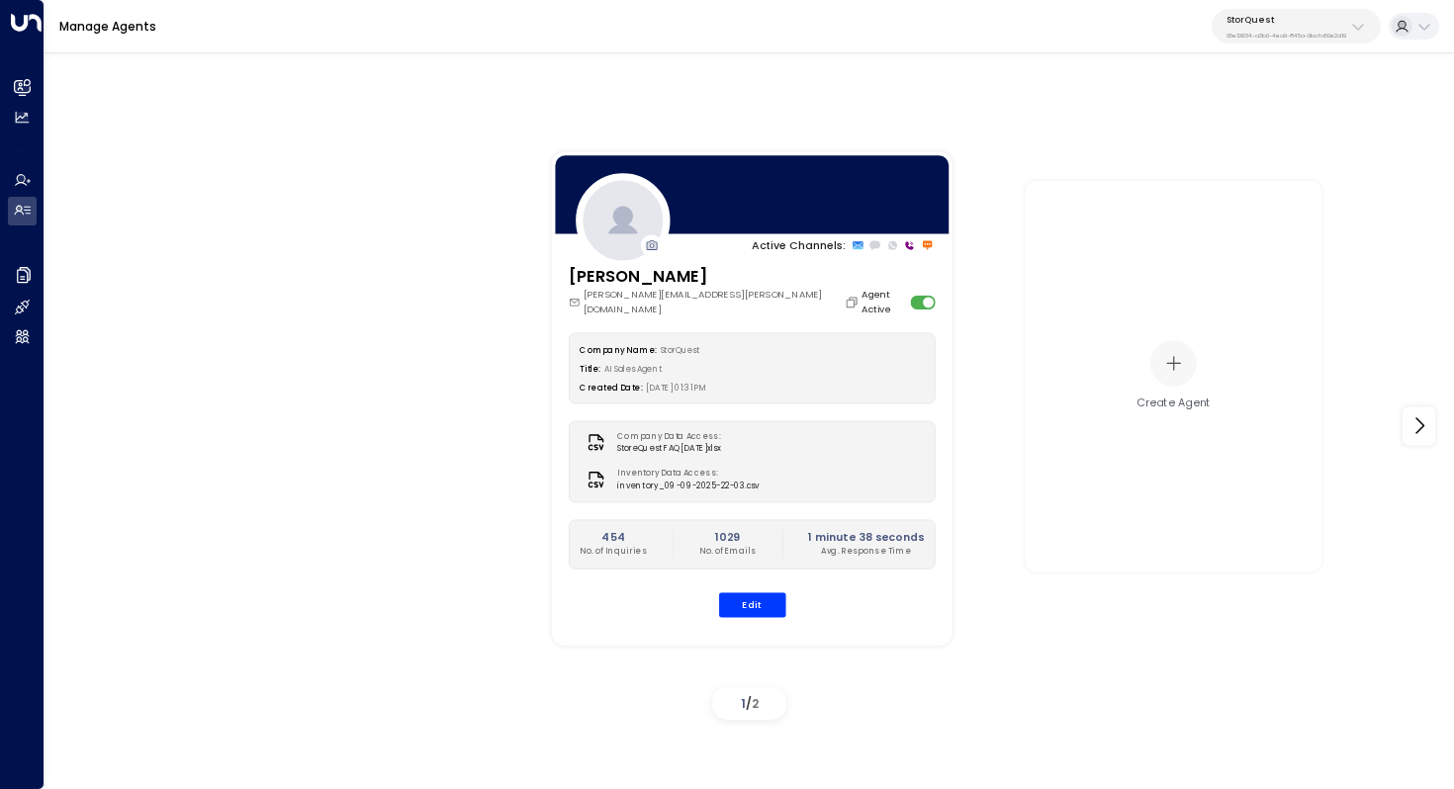
click at [1279, 32] on p "95e12634-a2b0-4ea9-845a-0bcfa50e2d19" at bounding box center [1287, 36] width 120 height 8
type input "**********"
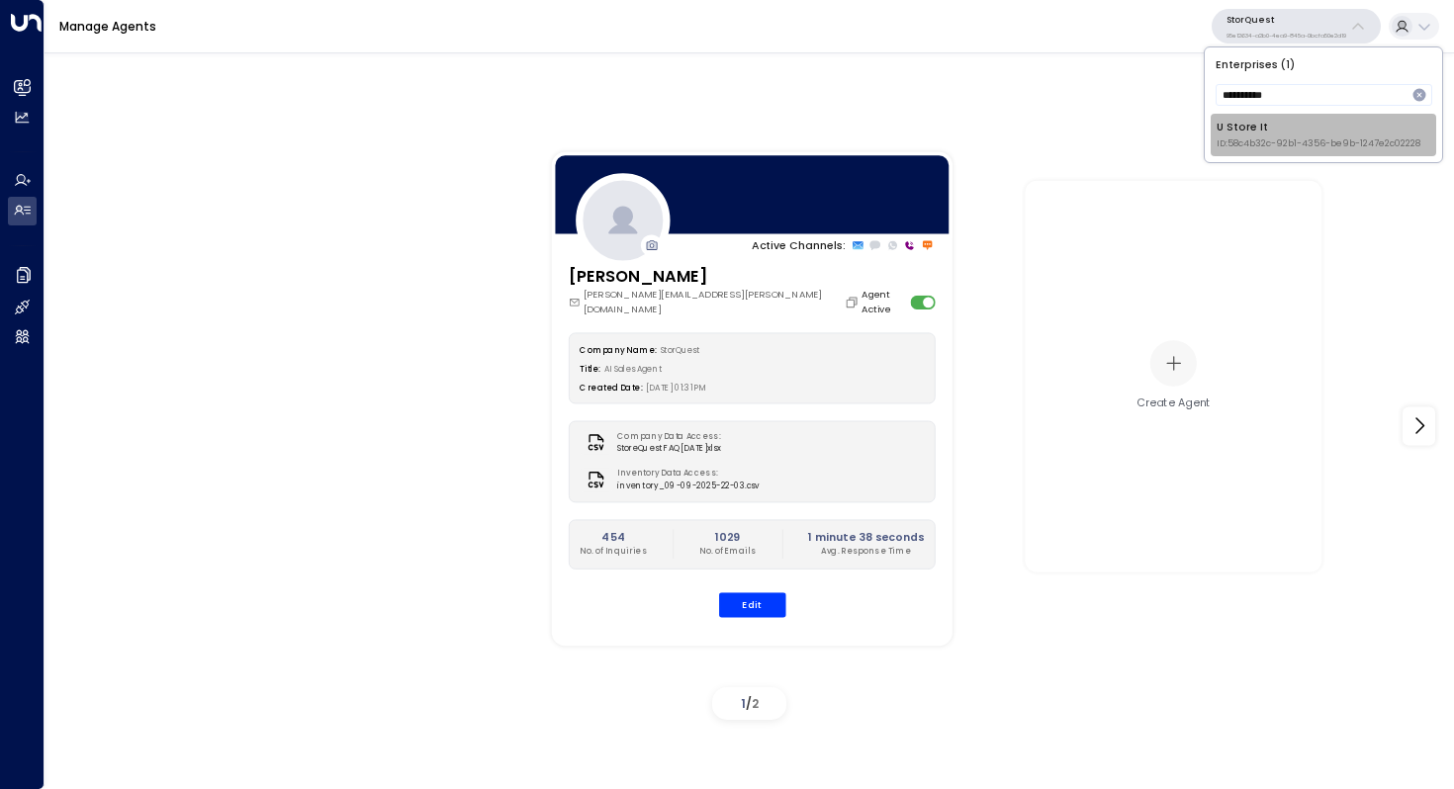
click at [1262, 131] on div "U Store It ID: 58c4b32c-92b1-4356-be9b-1247e2c02228" at bounding box center [1319, 135] width 204 height 31
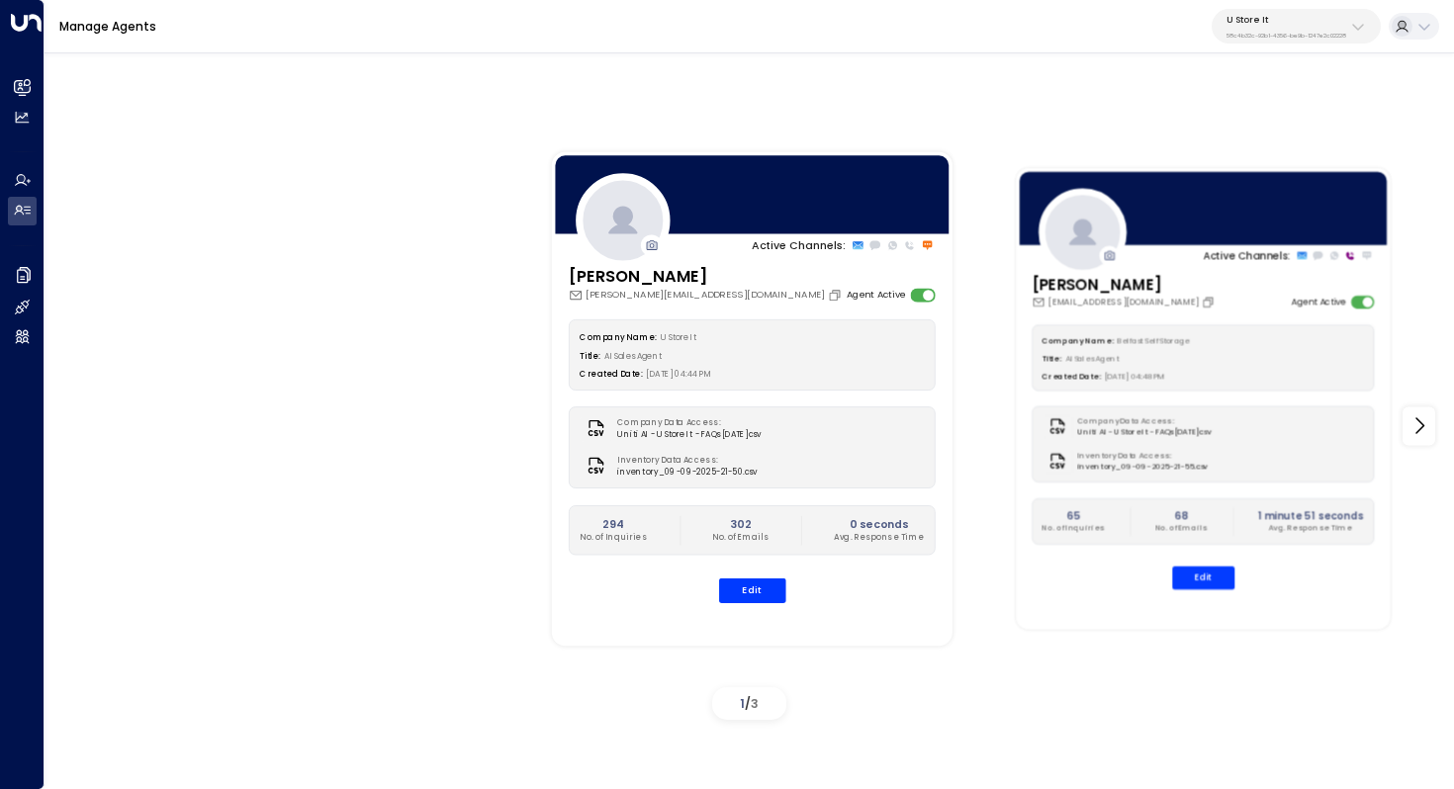
click at [1171, 367] on div "Created Date: [DATE] 04:48 PM" at bounding box center [1203, 374] width 321 height 15
